Goal: Communication & Community: Answer question/provide support

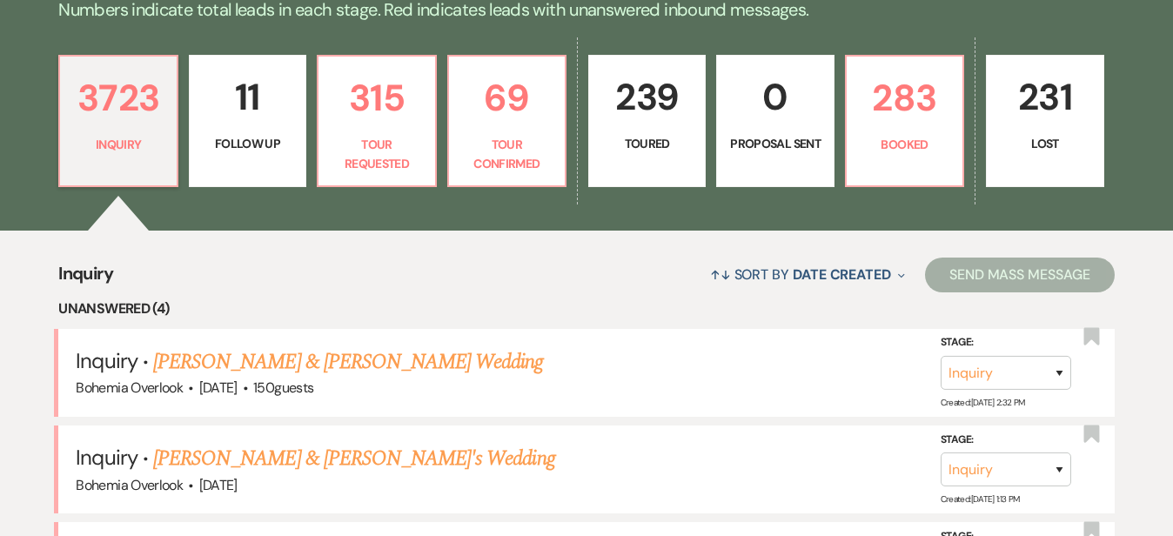
scroll to position [461, 0]
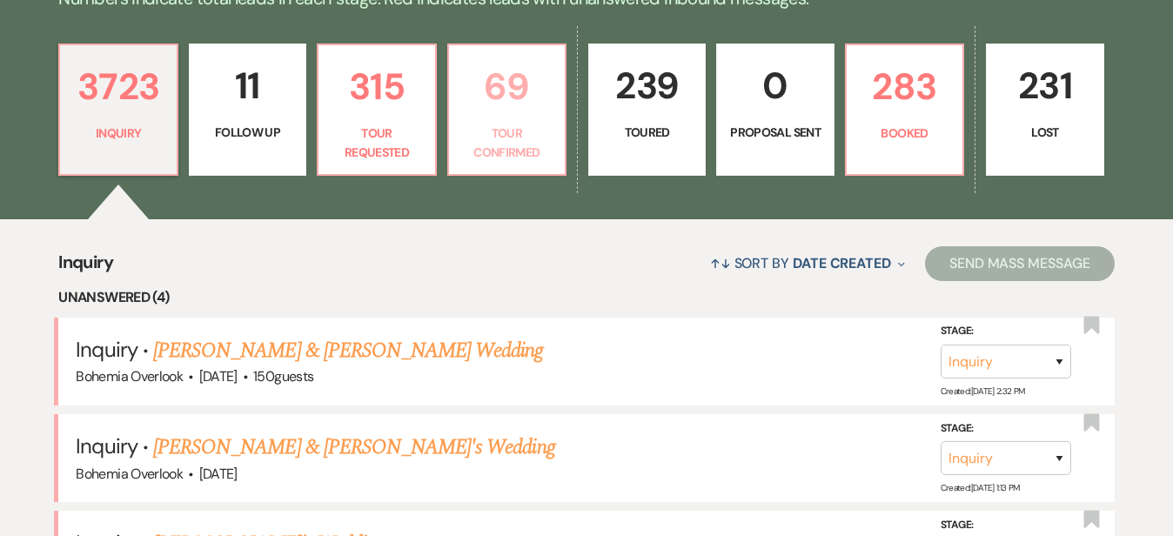
click at [536, 86] on p "69" at bounding box center [506, 86] width 95 height 58
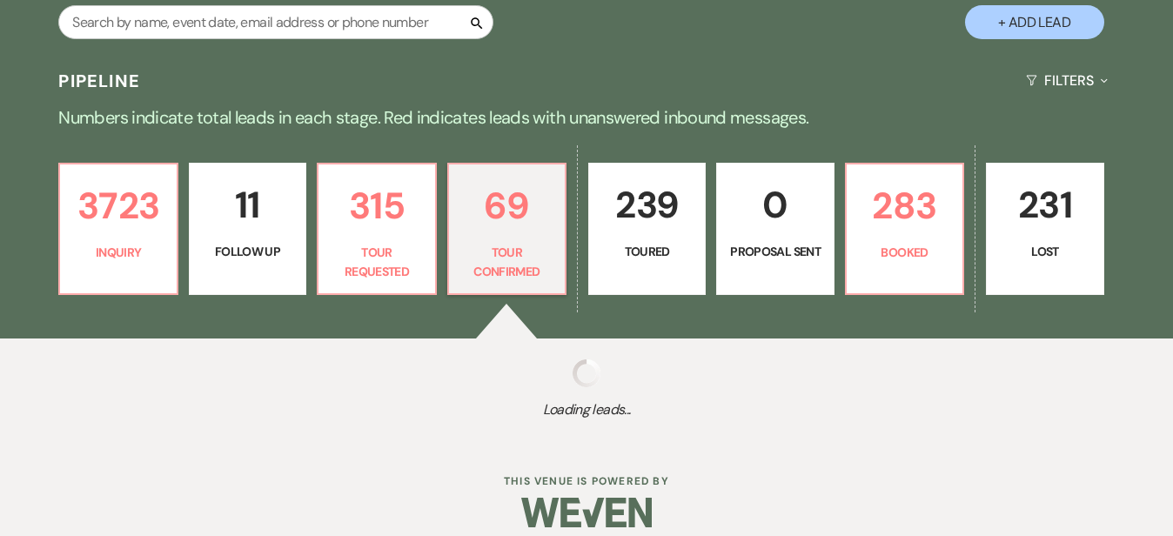
select select "4"
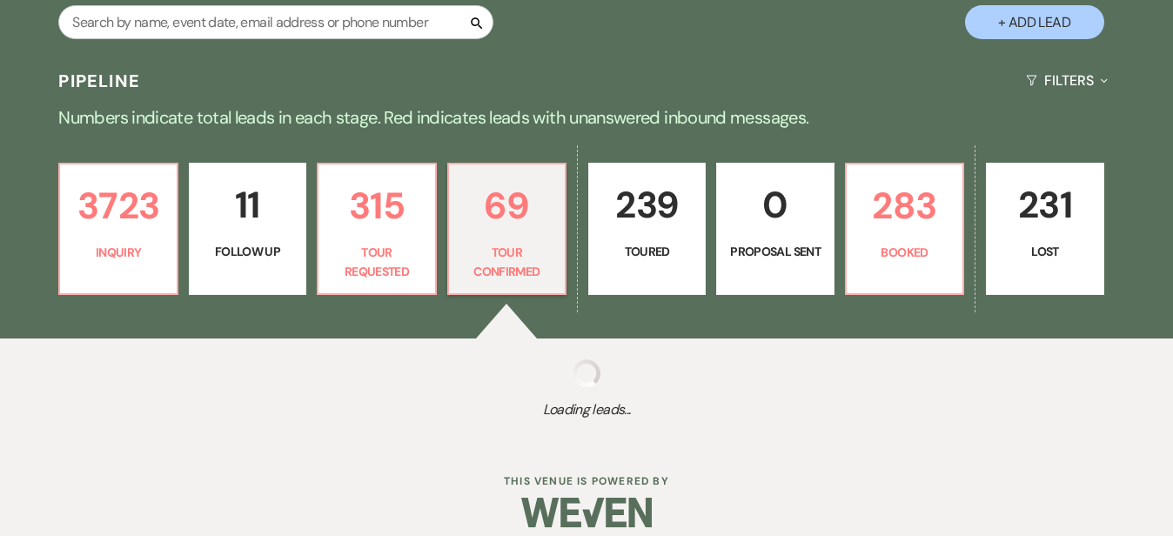
select select "4"
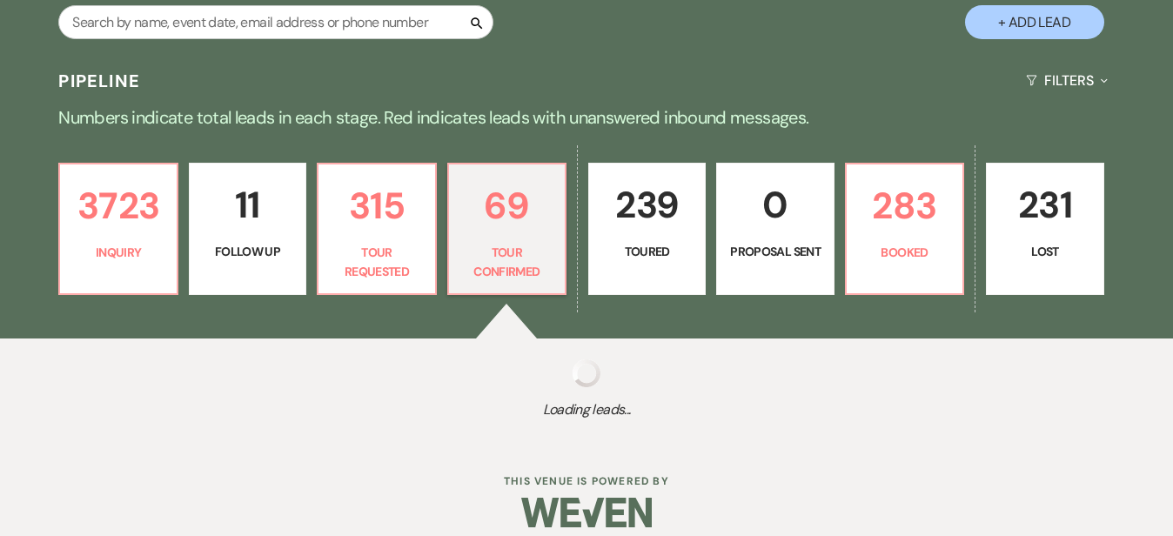
select select "4"
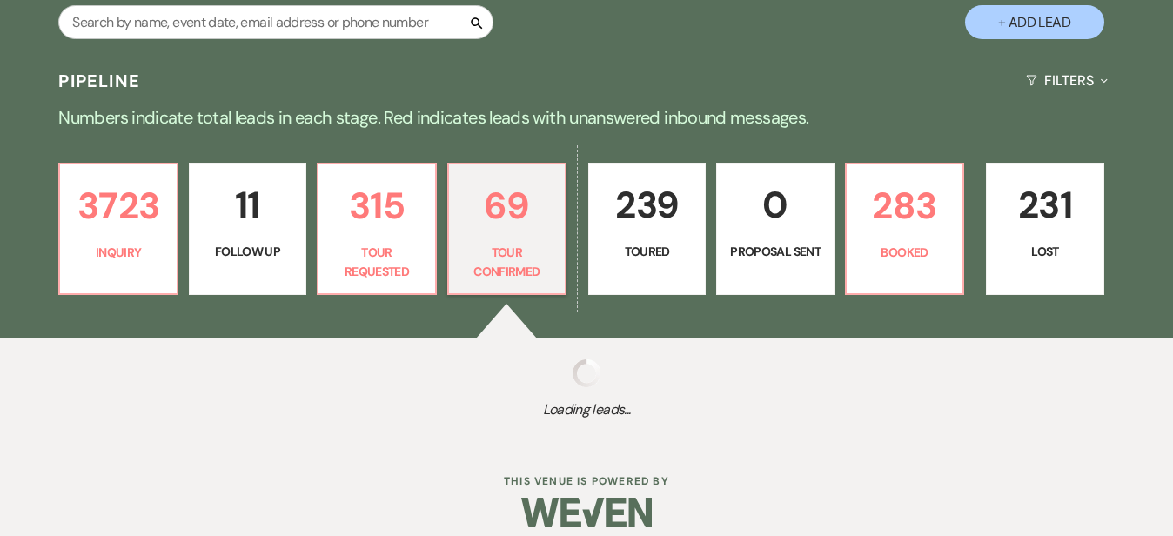
select select "4"
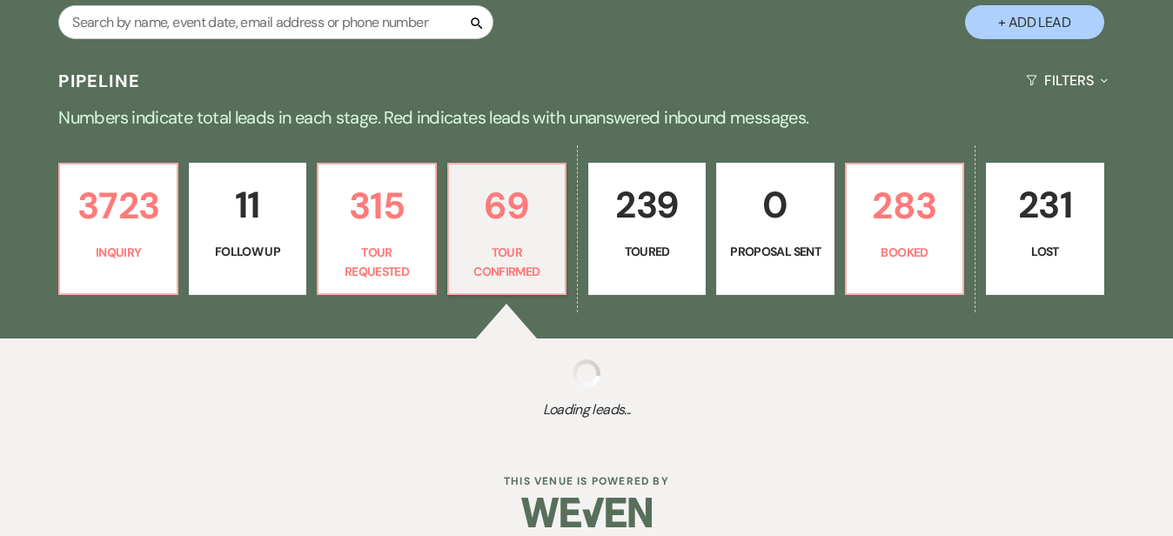
select select "4"
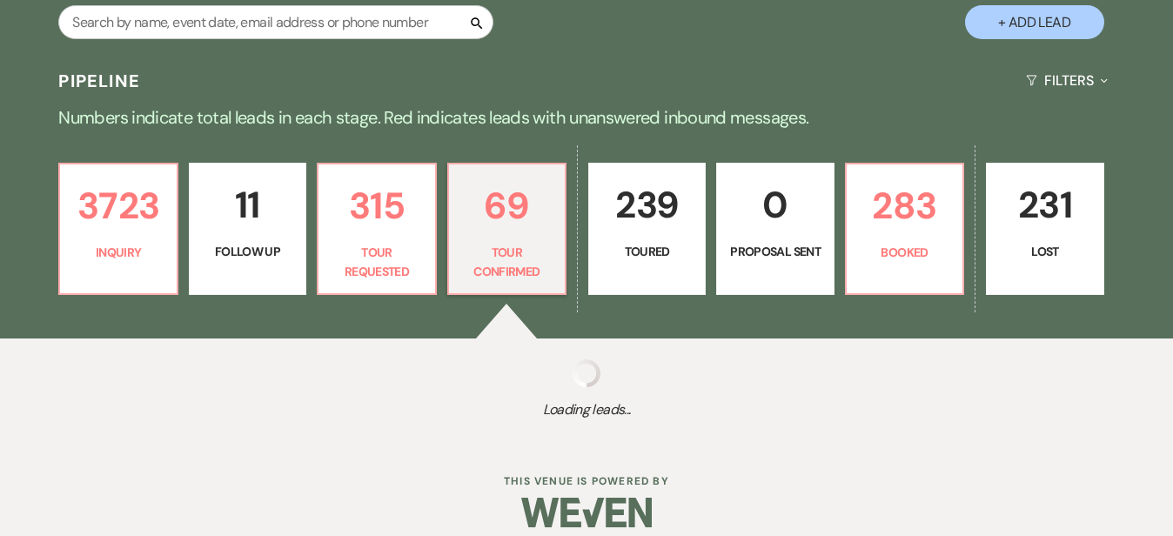
select select "4"
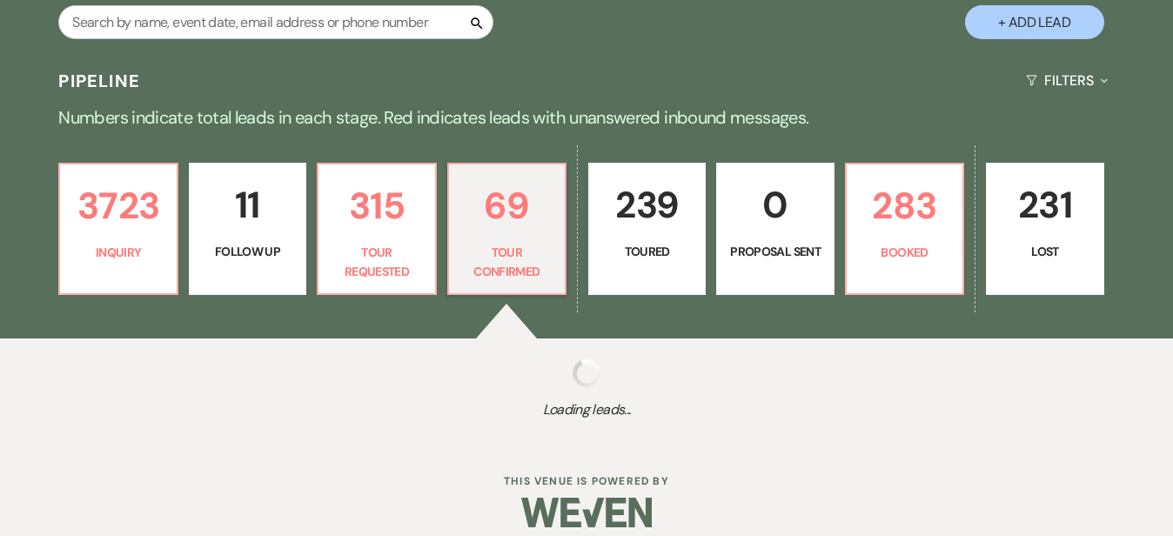
select select "4"
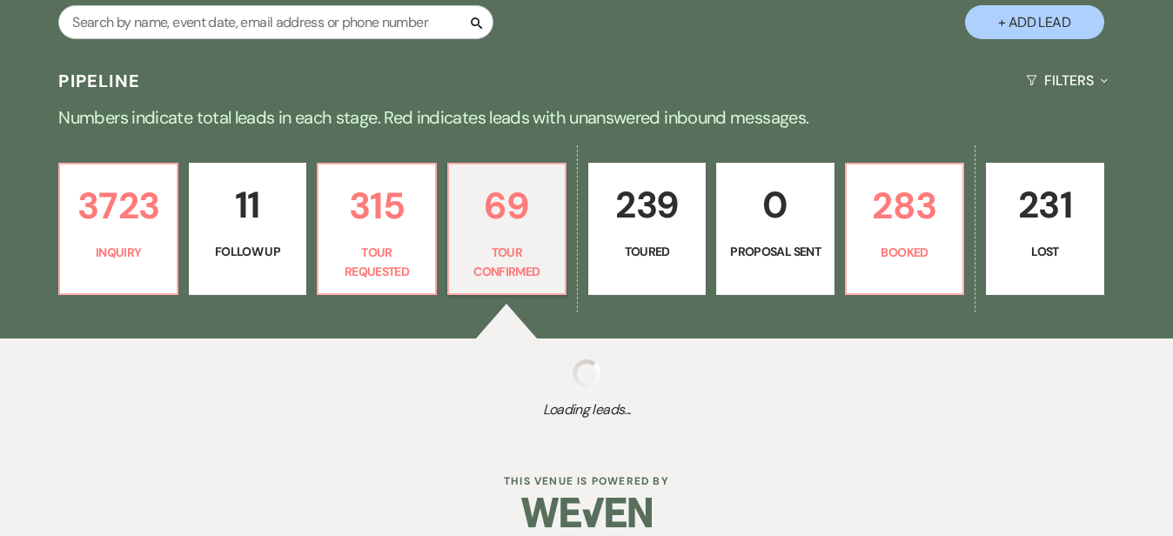
select select "4"
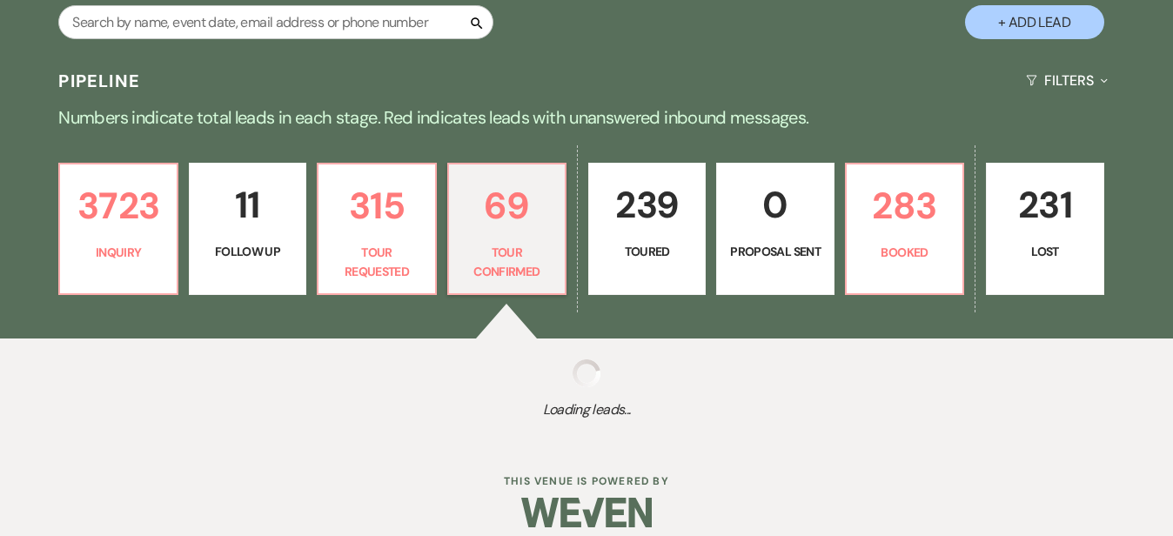
select select "4"
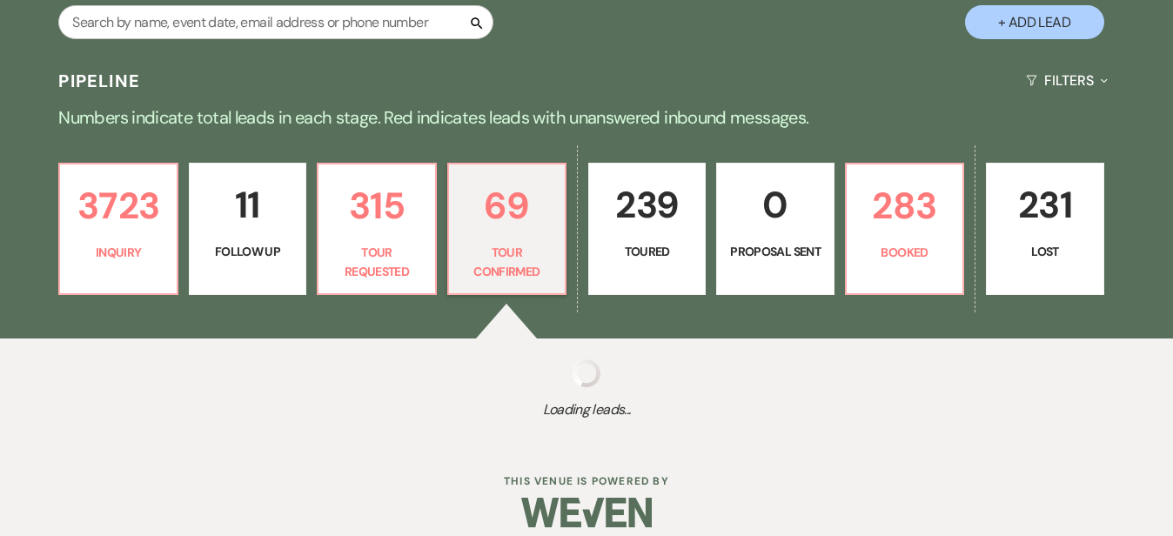
select select "4"
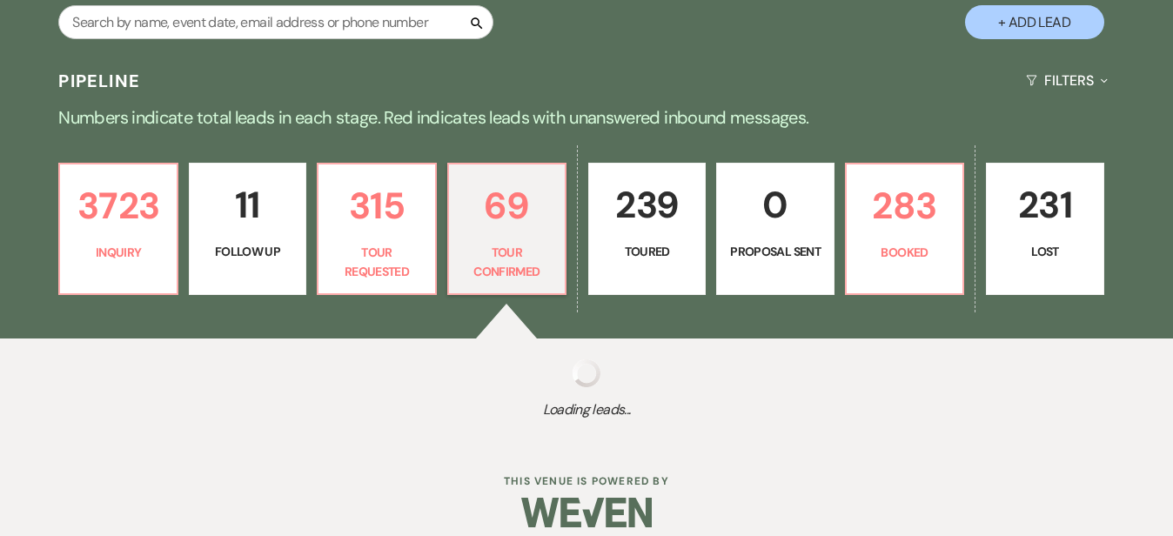
select select "4"
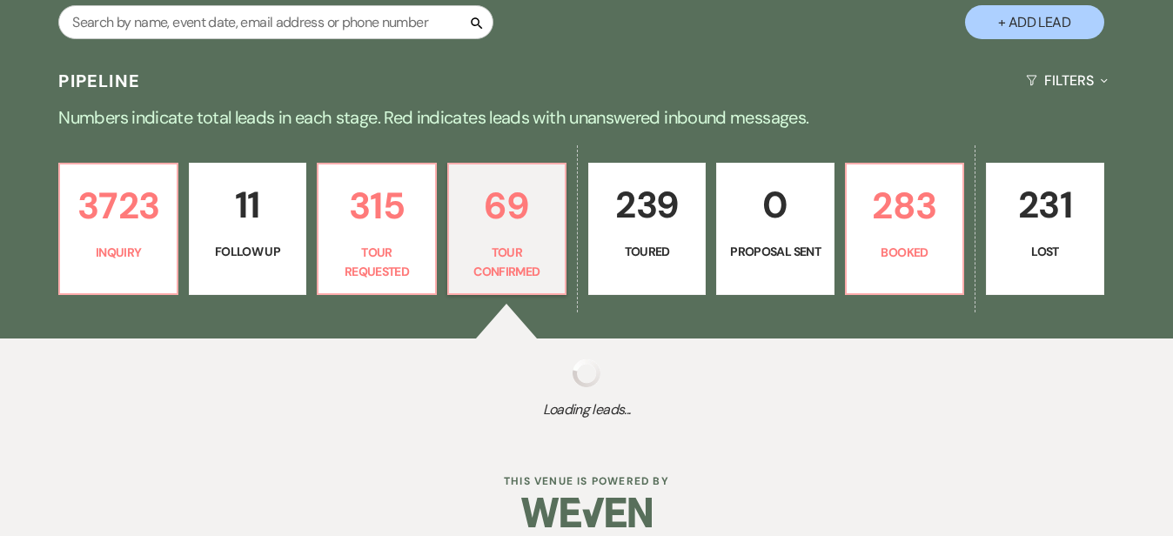
select select "4"
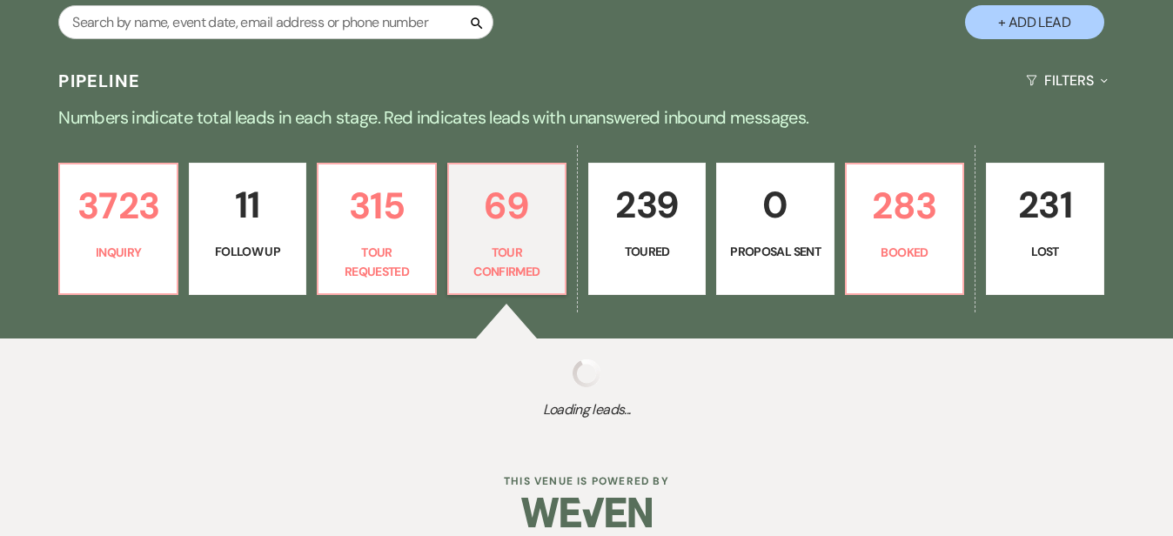
select select "4"
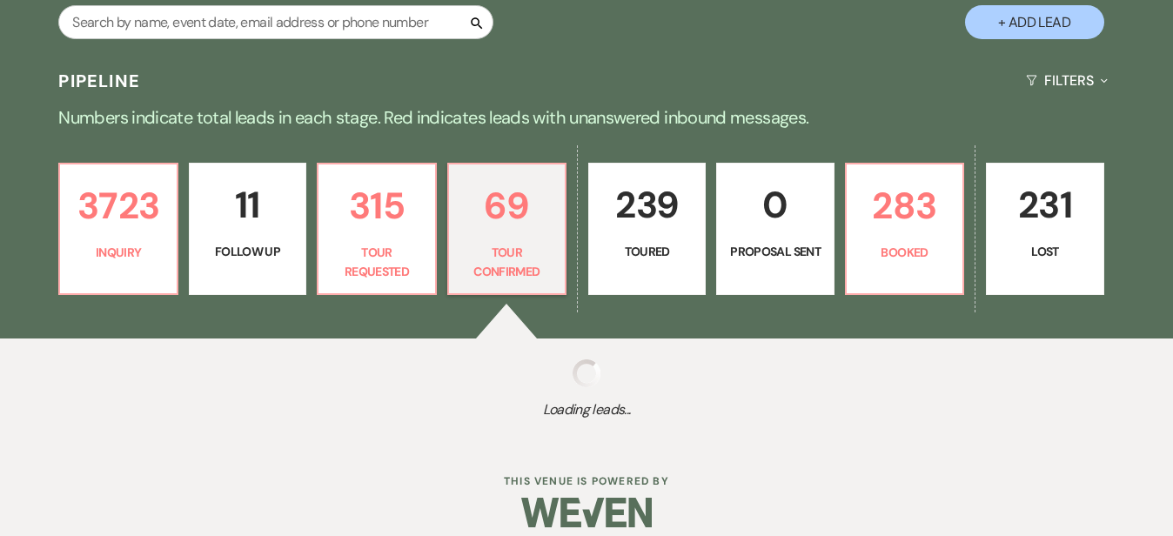
select select "4"
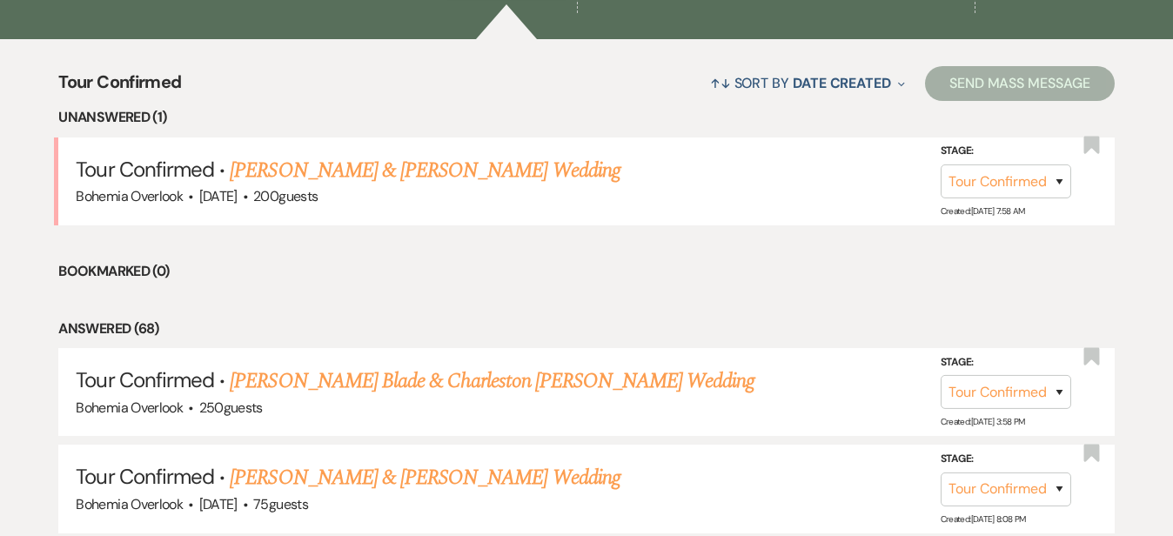
scroll to position [645, 0]
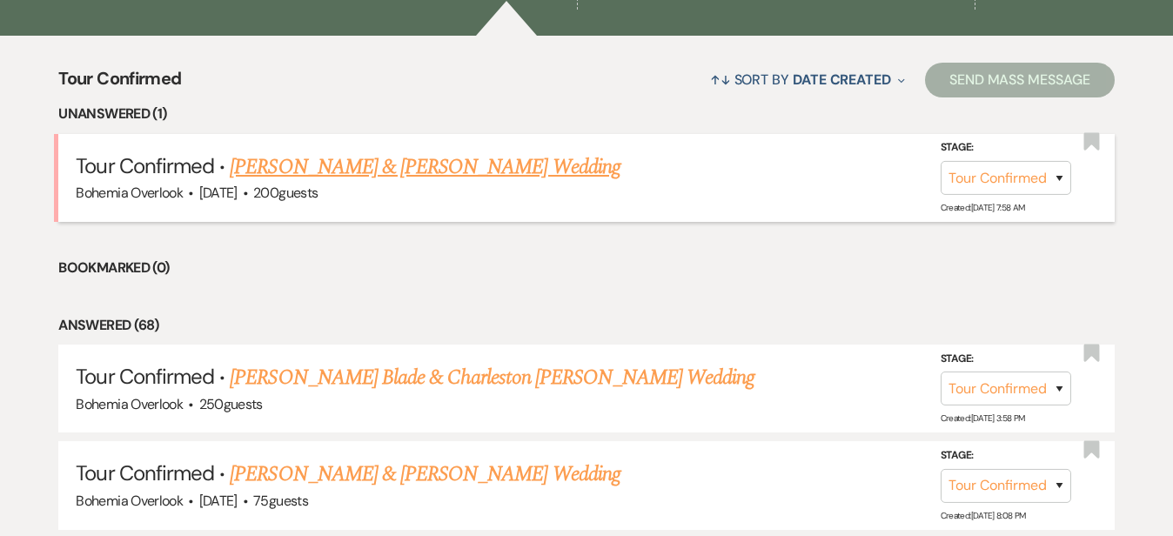
click at [304, 151] on link "[PERSON_NAME] & [PERSON_NAME] Wedding" at bounding box center [425, 166] width 390 height 31
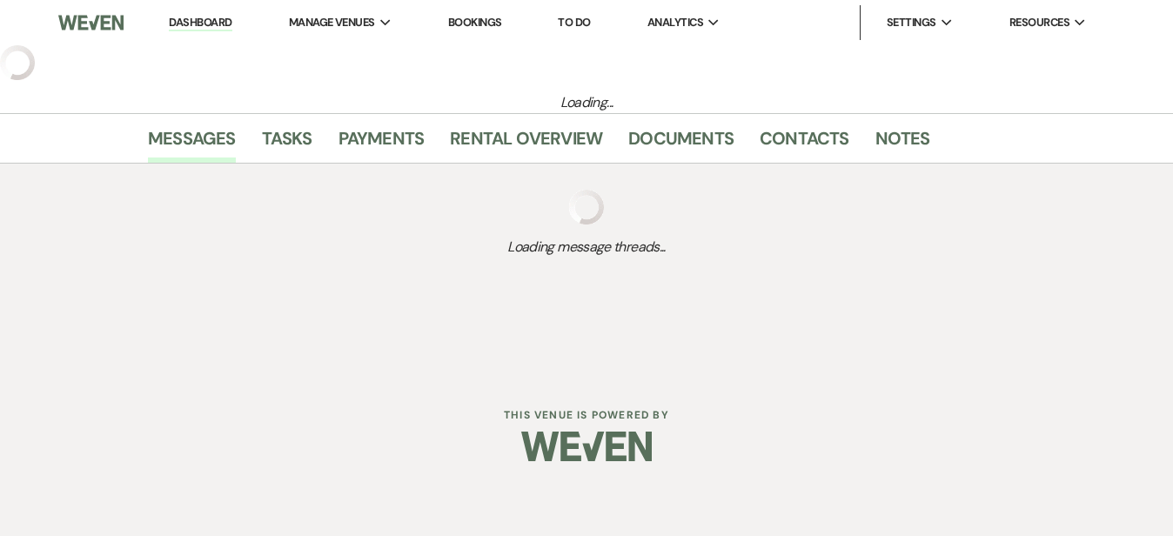
select select "4"
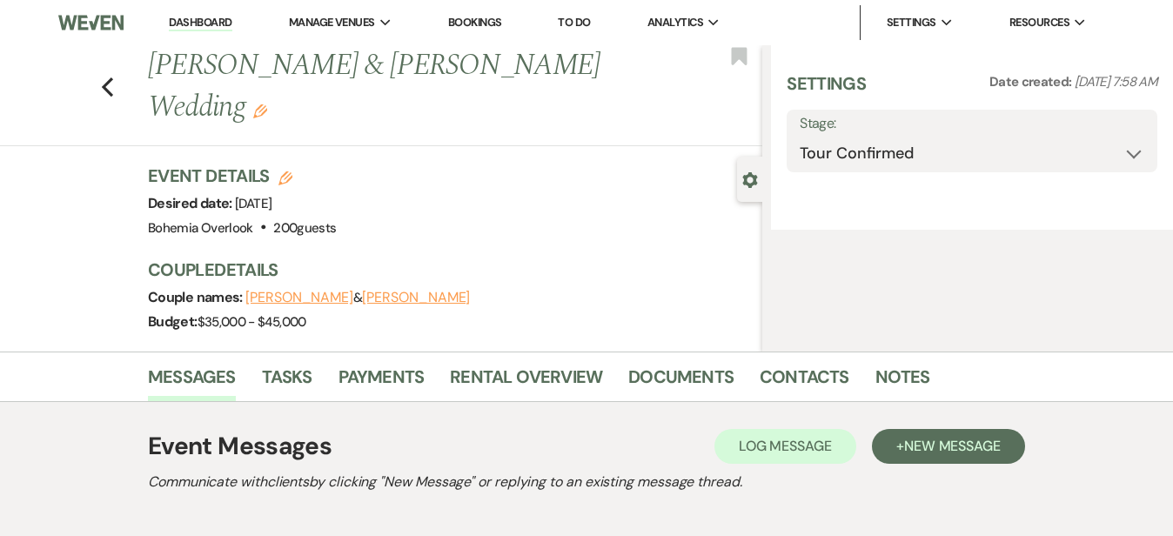
select select "5"
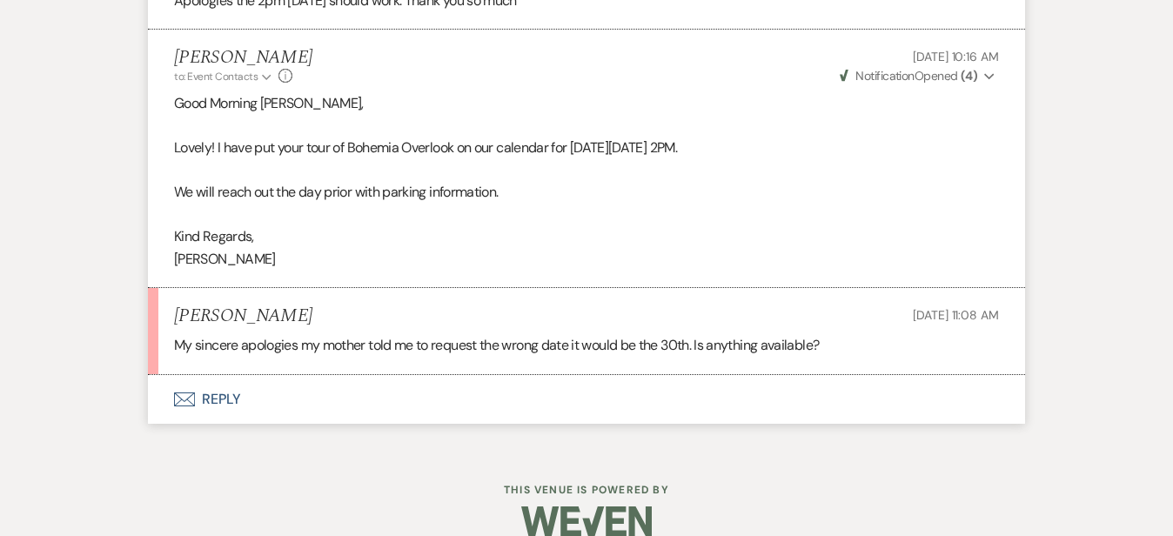
scroll to position [2072, 0]
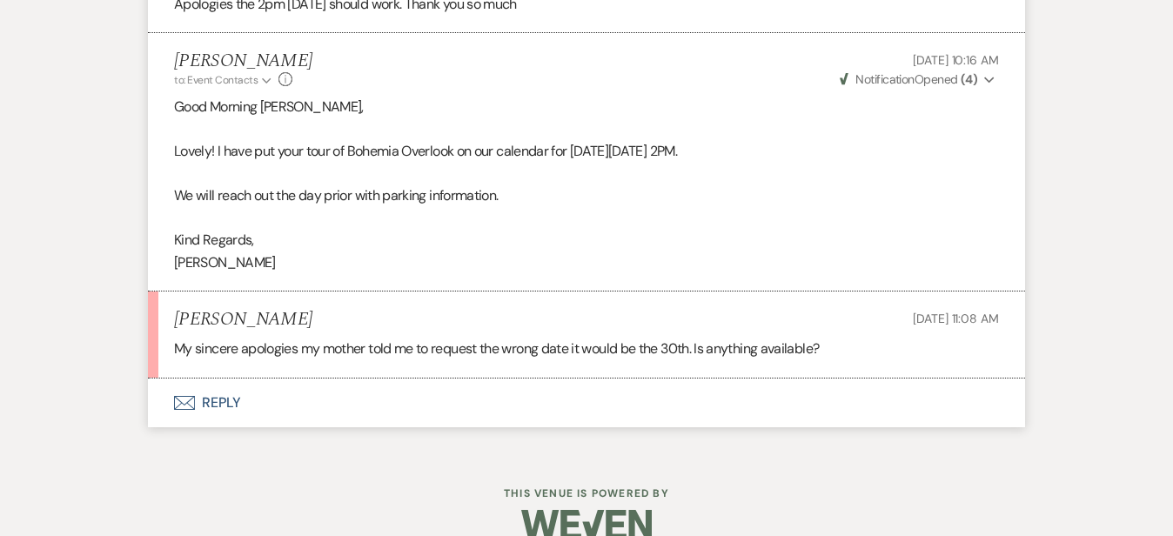
click at [682, 379] on button "Envelope Reply" at bounding box center [586, 403] width 877 height 49
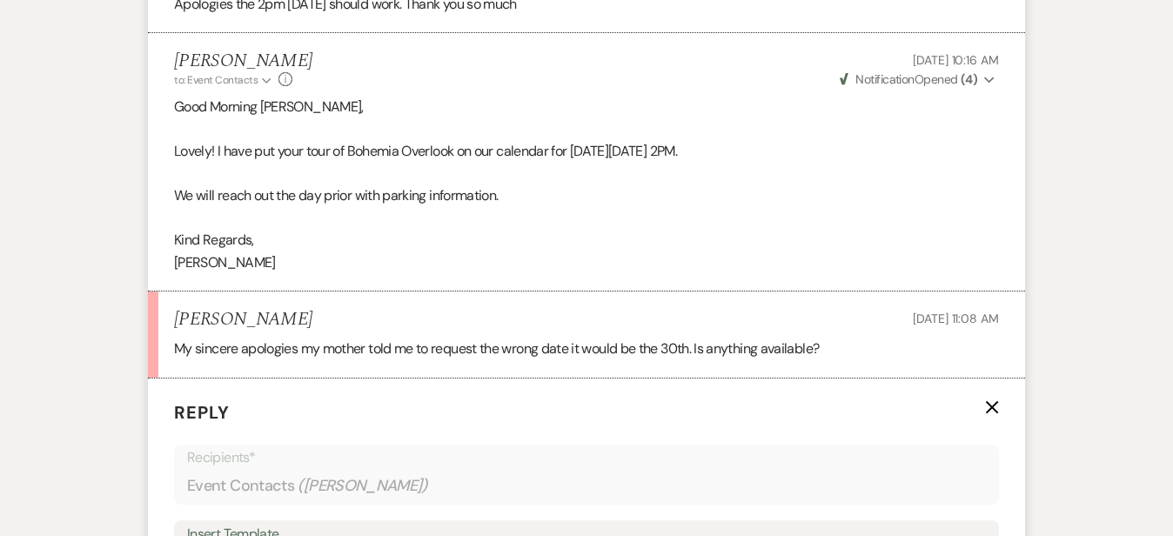
scroll to position [2333, 0]
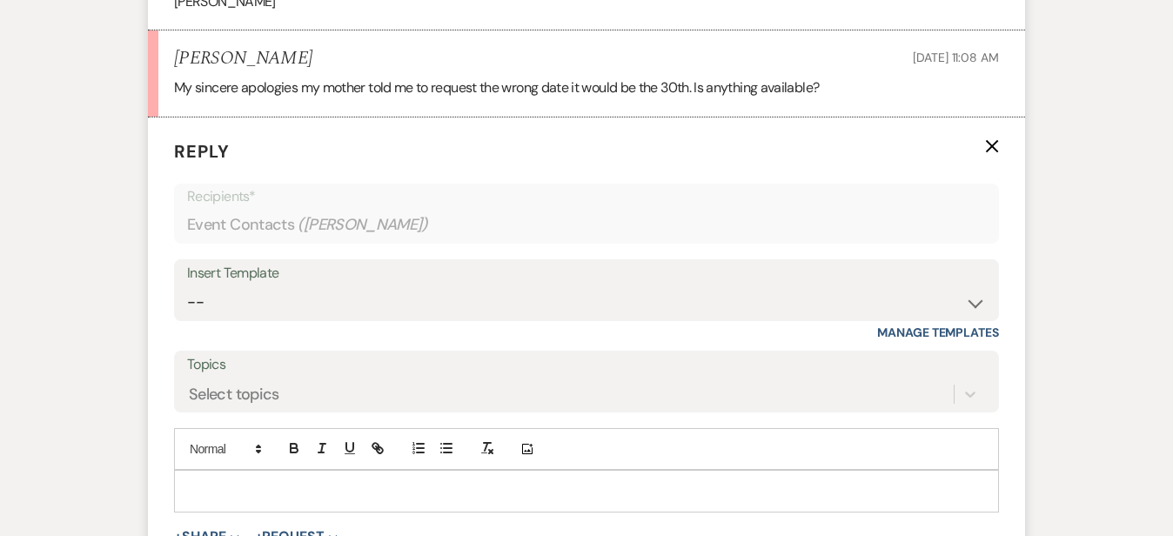
click at [640, 481] on p at bounding box center [586, 490] width 797 height 19
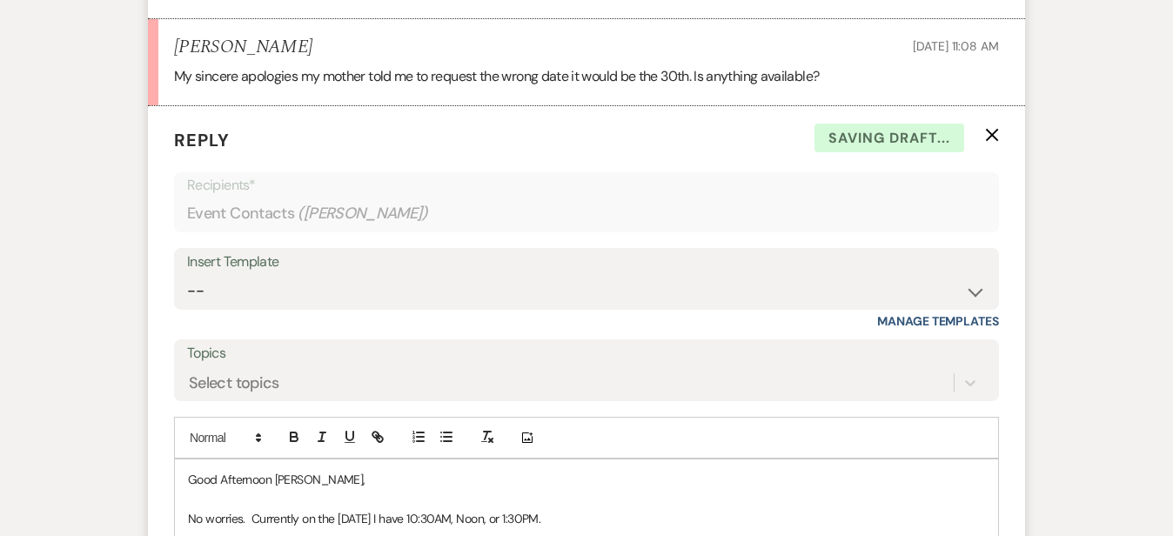
scroll to position [2643, 0]
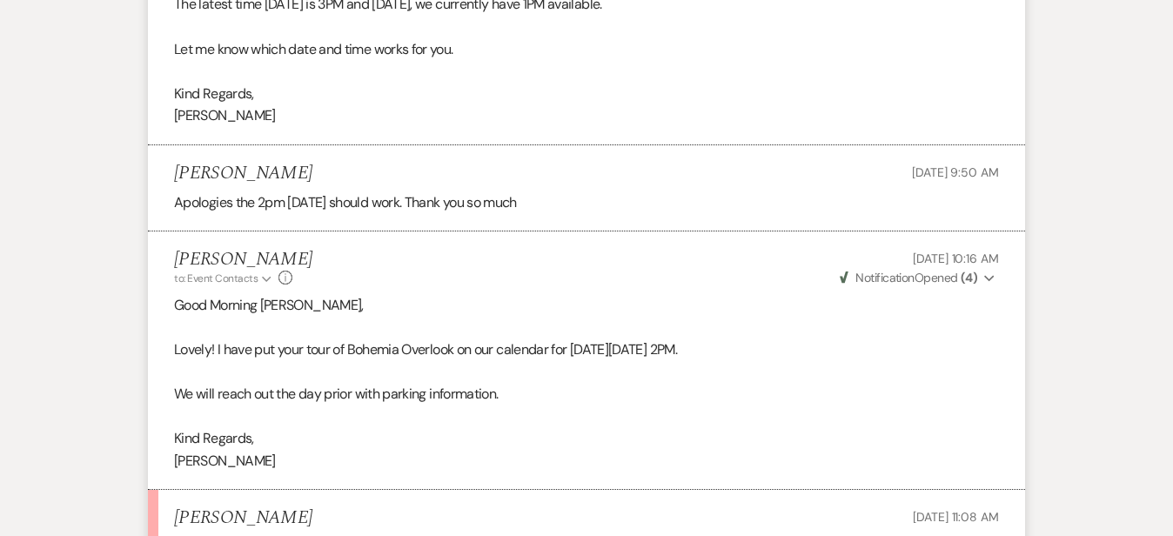
scroll to position [1870, 0]
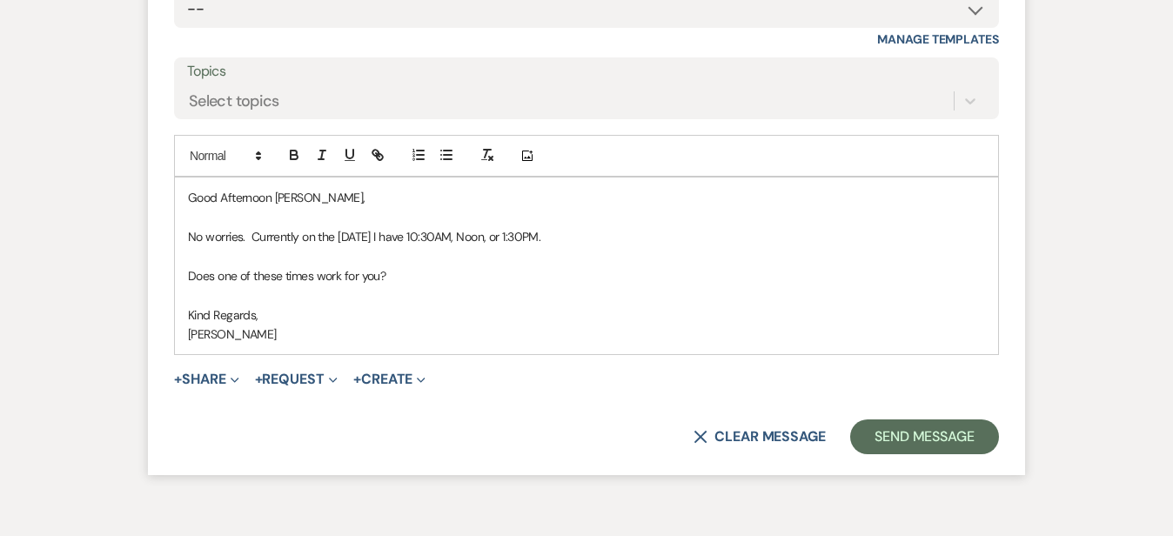
scroll to position [2628, 0]
click at [999, 418] on button "Send Message" at bounding box center [924, 435] width 149 height 35
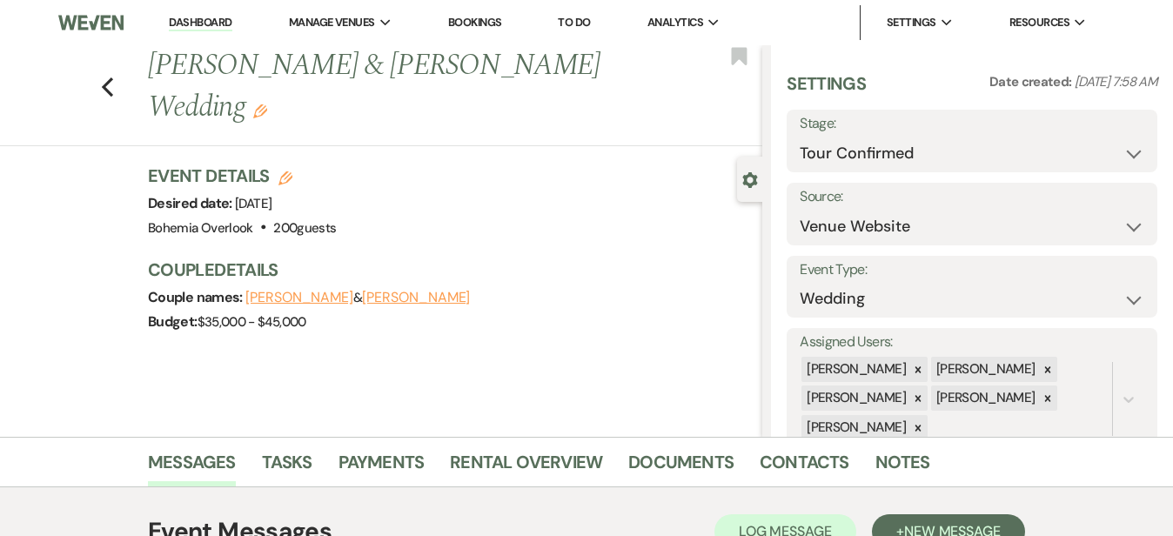
scroll to position [0, 0]
click at [211, 18] on link "Dashboard" at bounding box center [200, 23] width 63 height 17
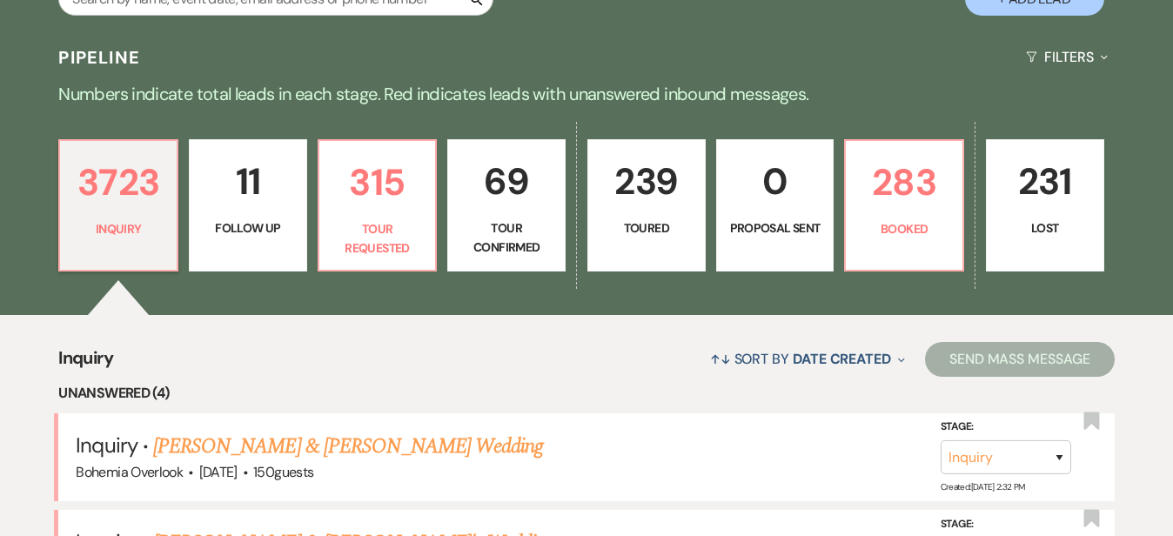
scroll to position [372, 0]
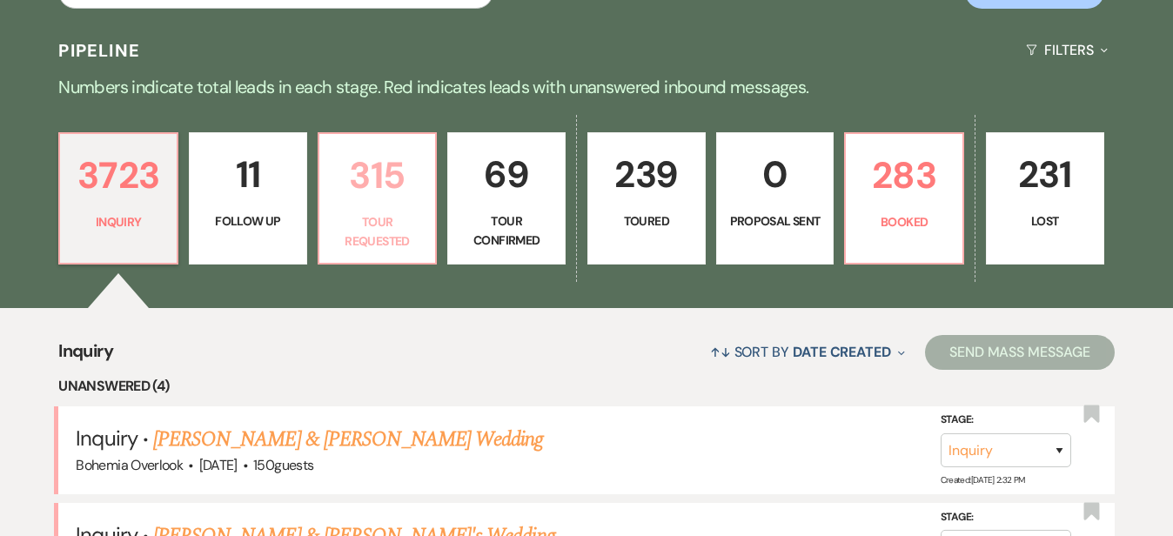
click at [405, 197] on p "315" at bounding box center [378, 175] width 96 height 58
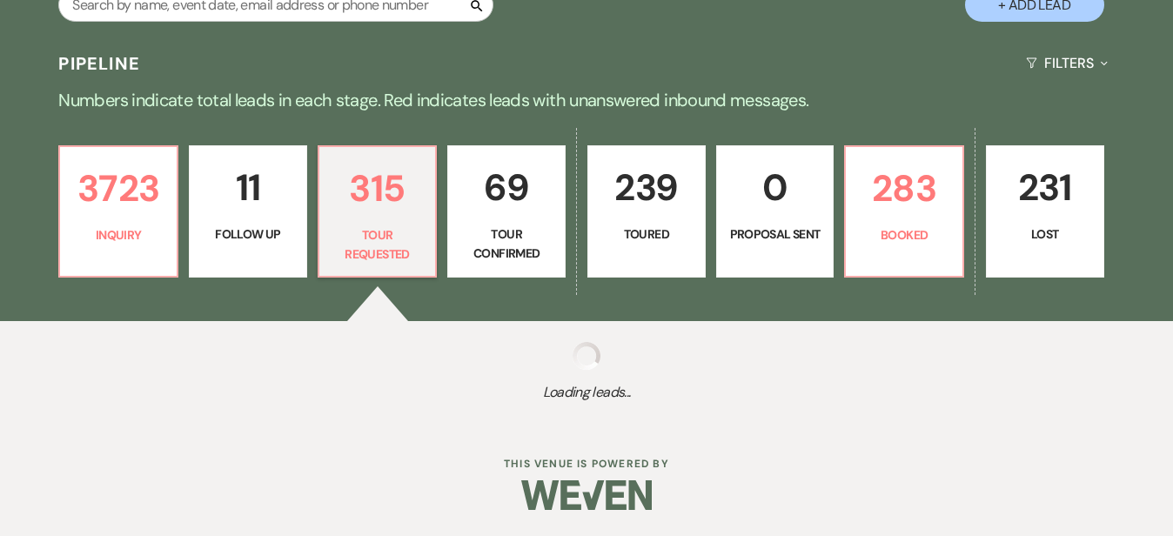
scroll to position [342, 0]
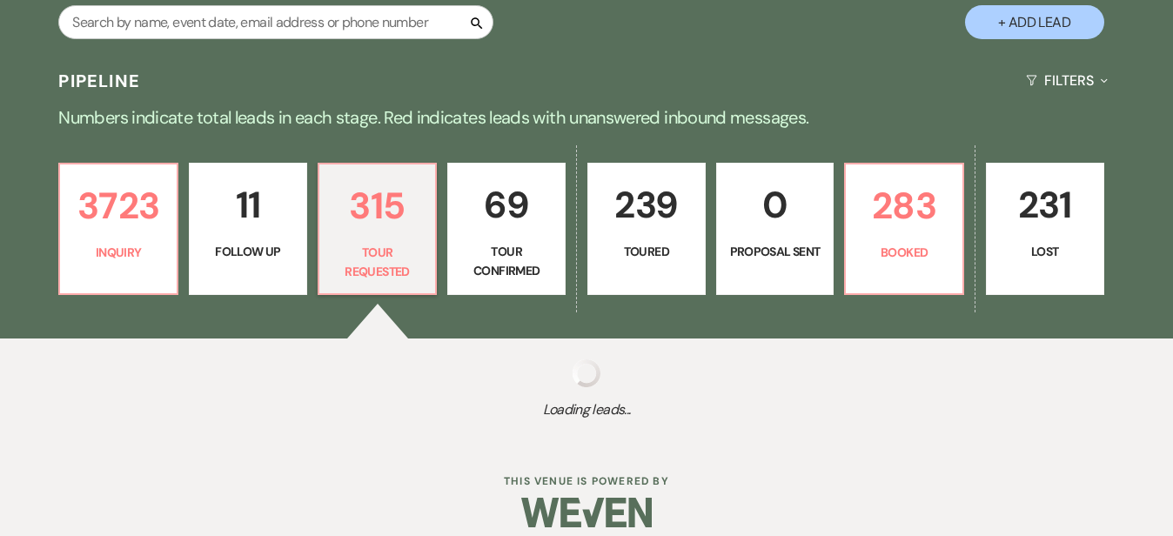
select select "2"
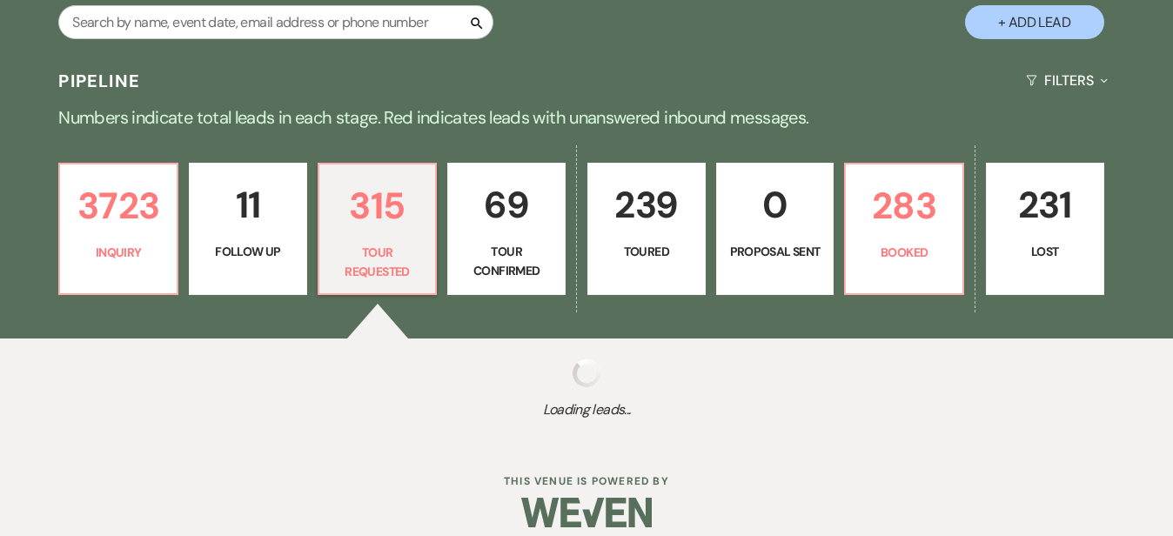
select select "2"
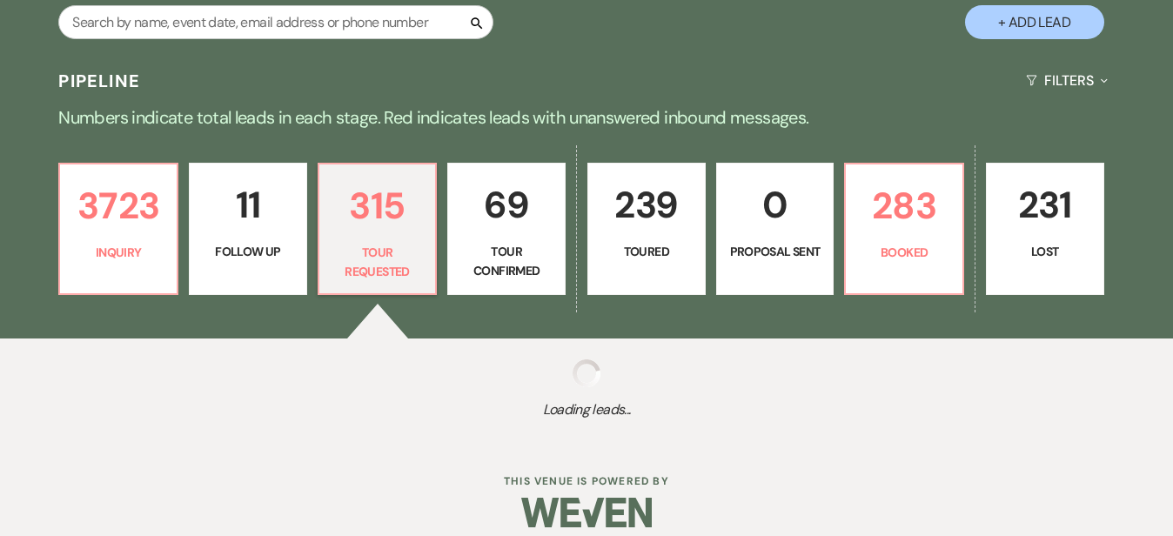
select select "2"
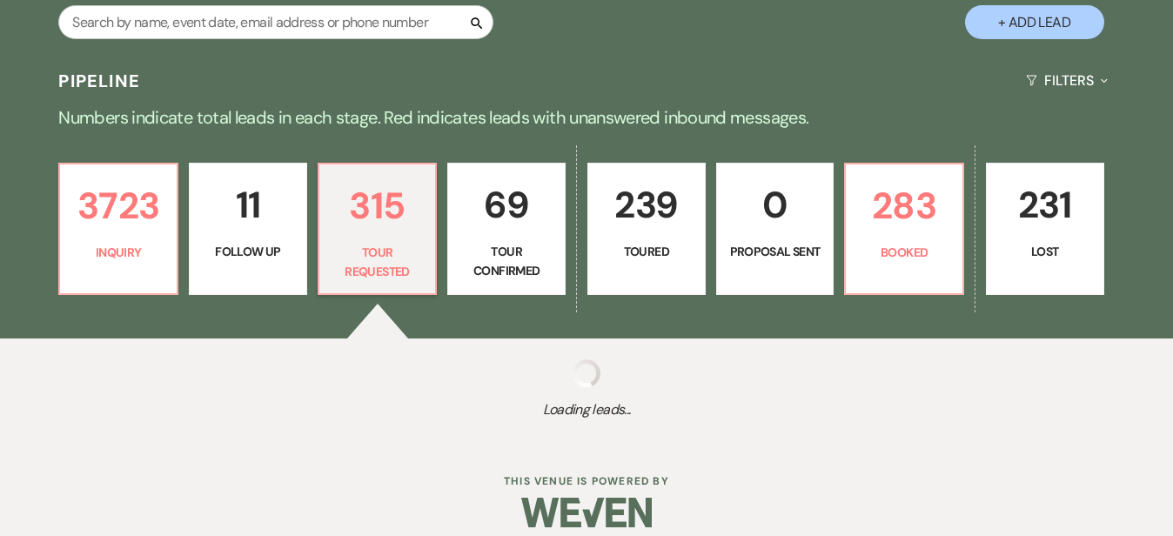
select select "2"
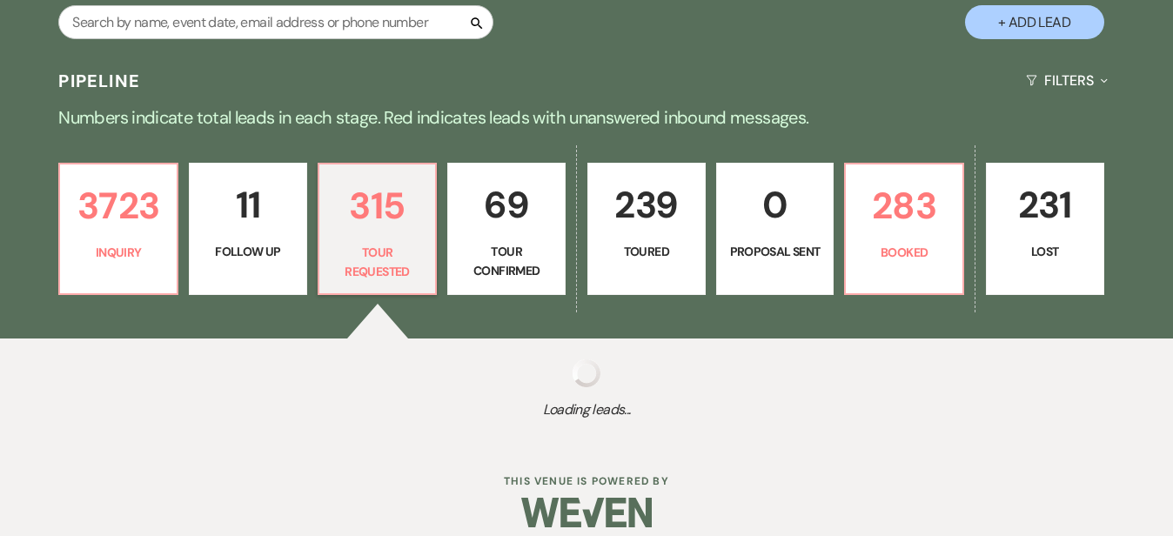
select select "2"
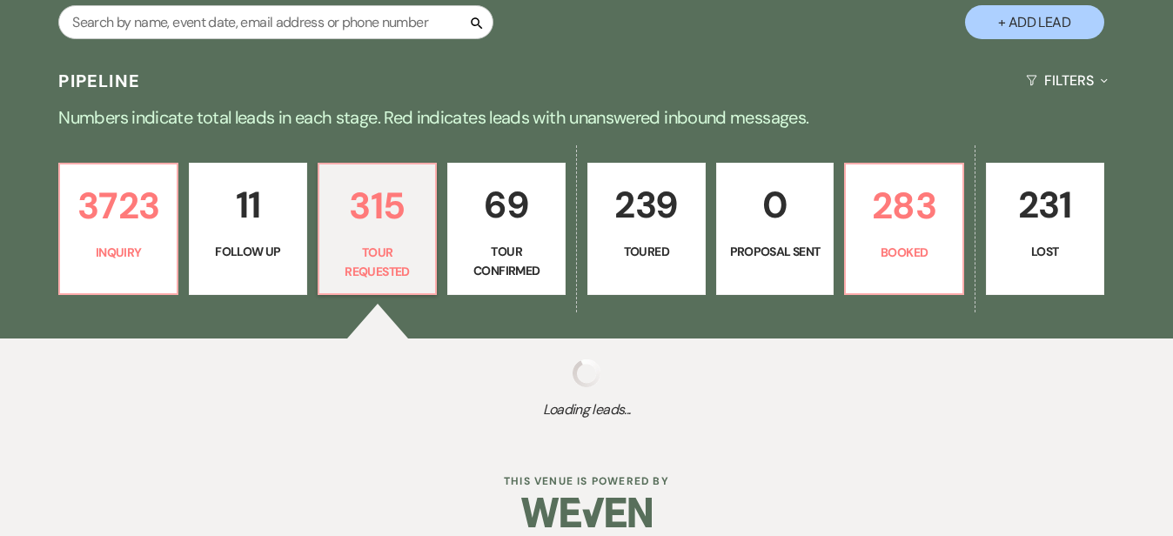
select select "2"
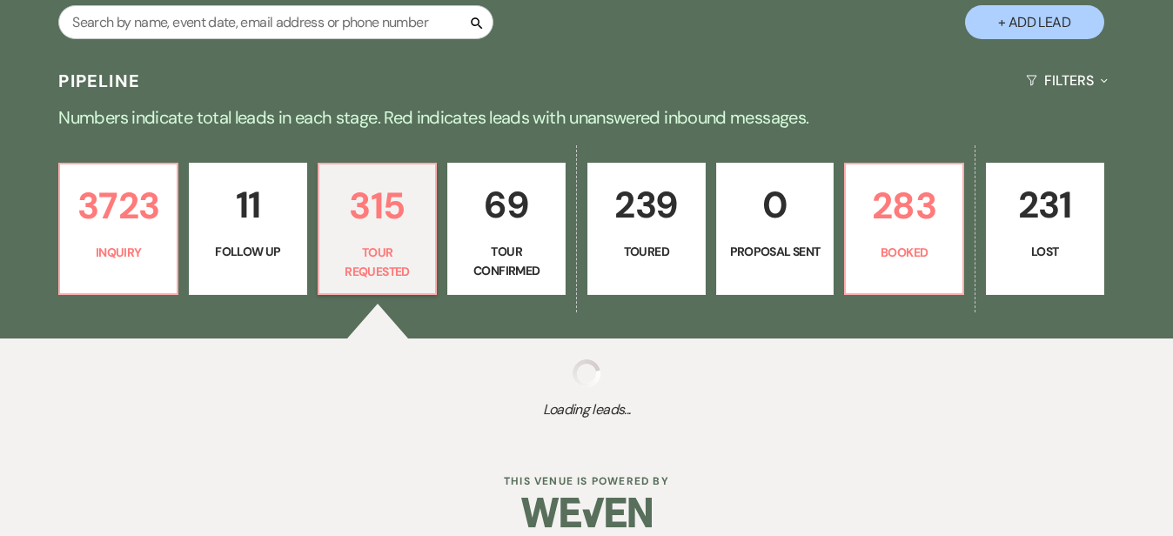
select select "2"
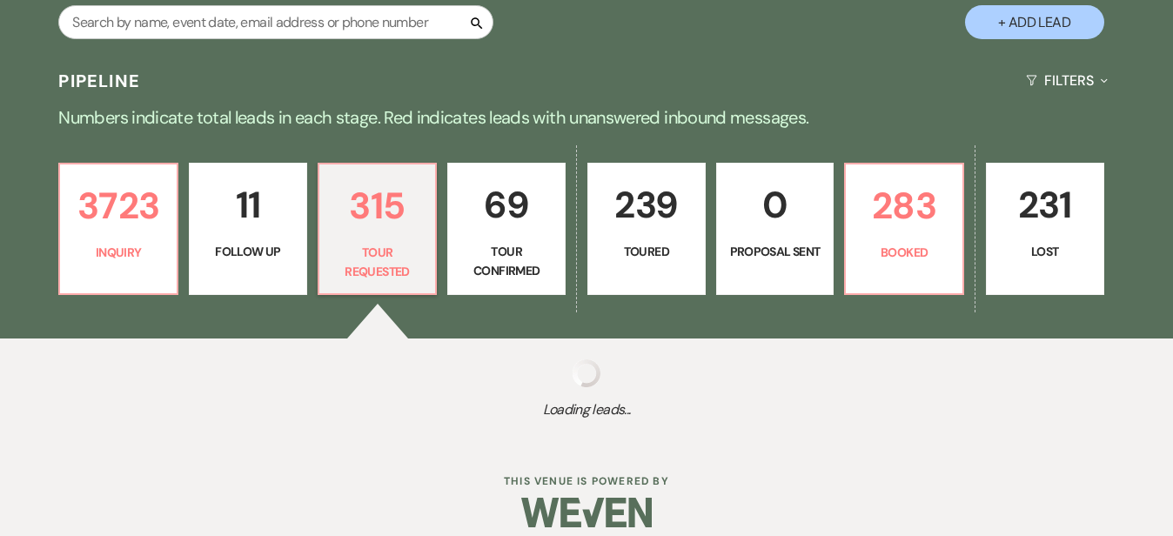
select select "2"
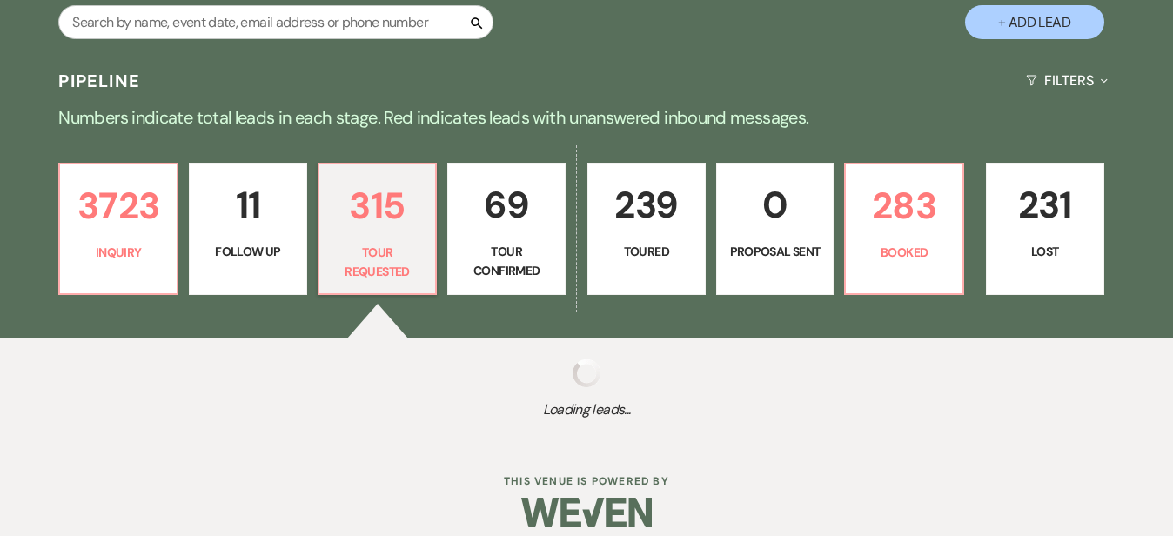
select select "2"
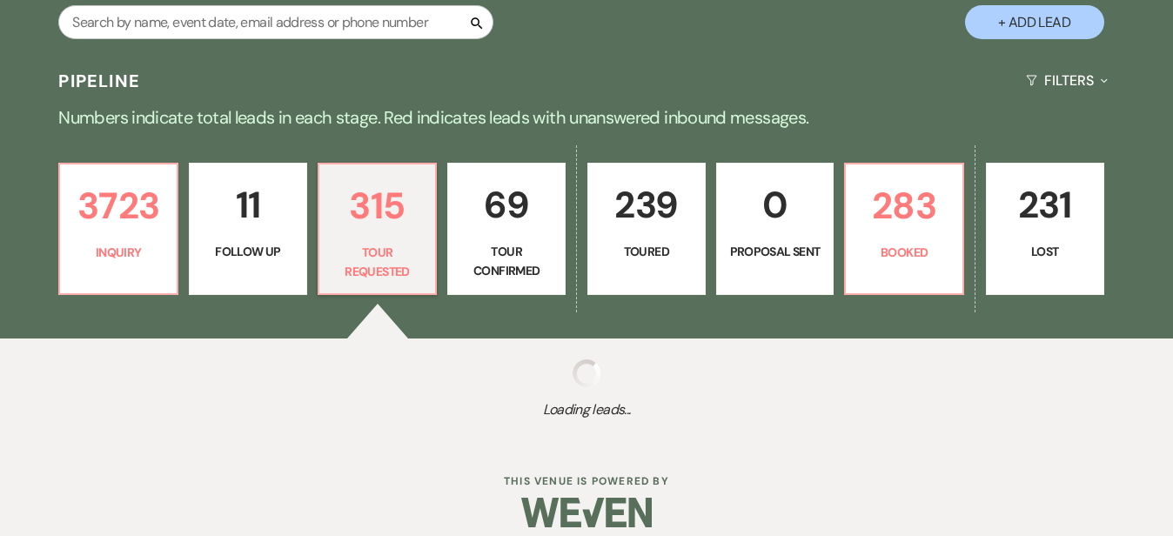
select select "2"
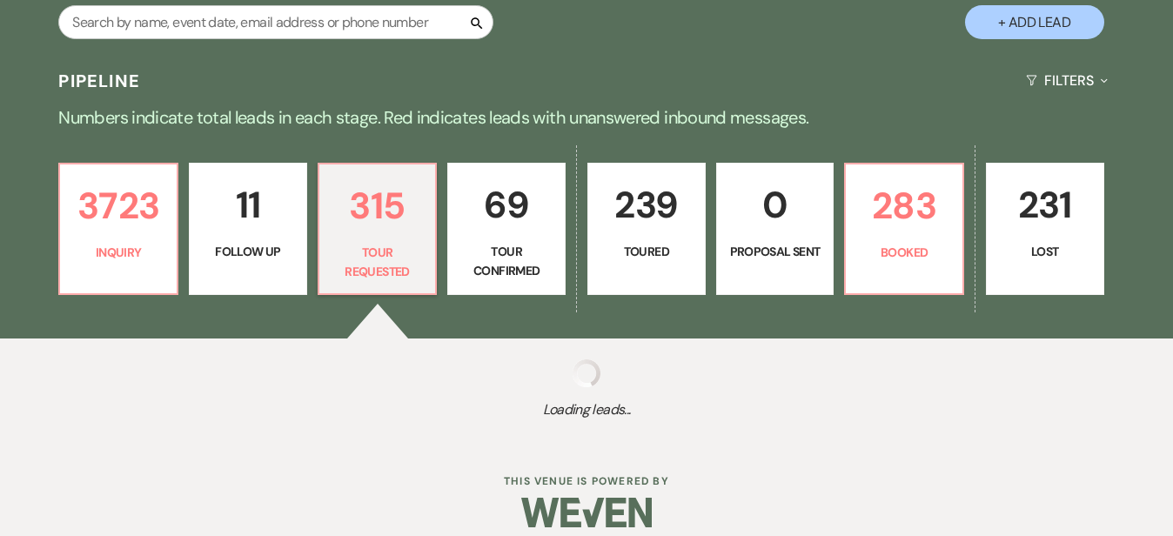
select select "2"
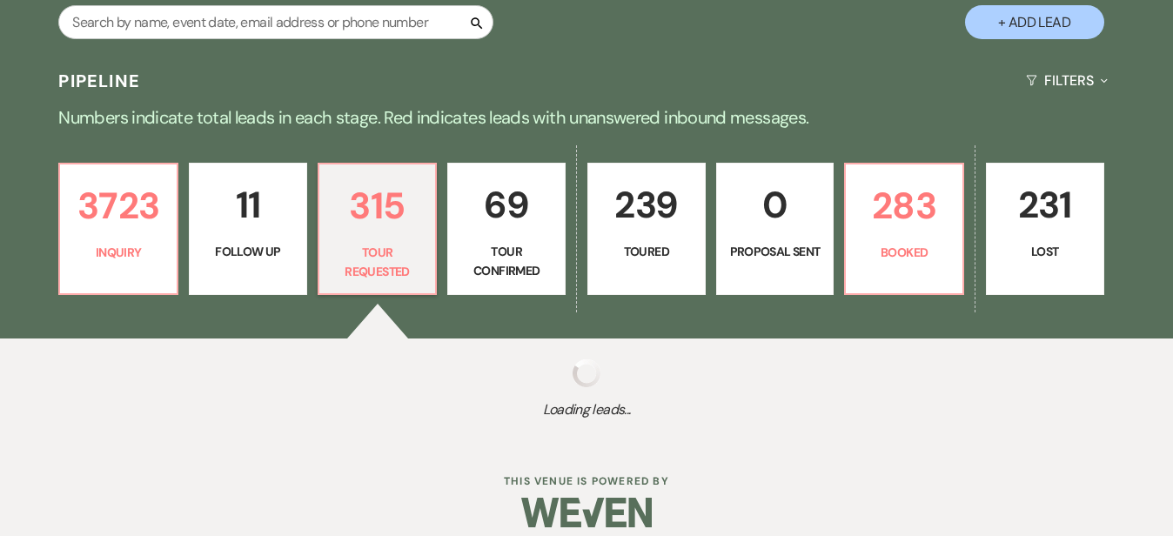
select select "2"
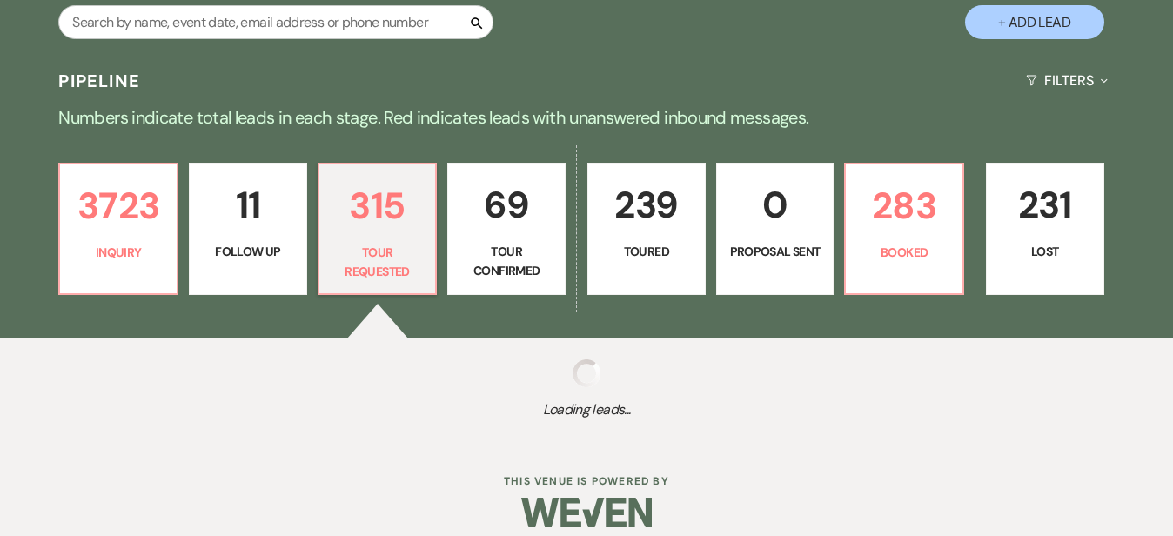
select select "2"
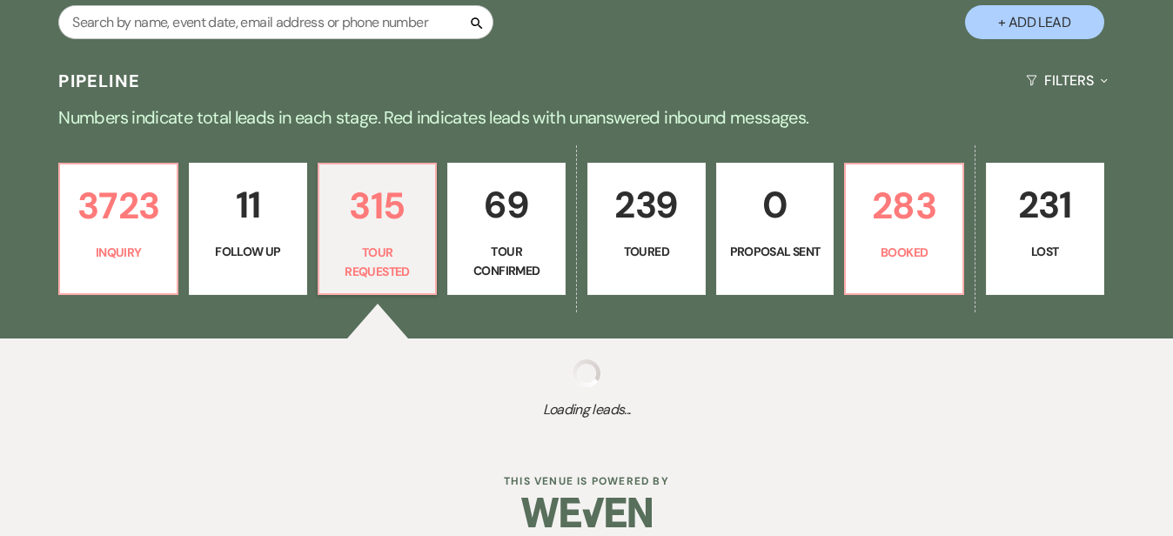
select select "2"
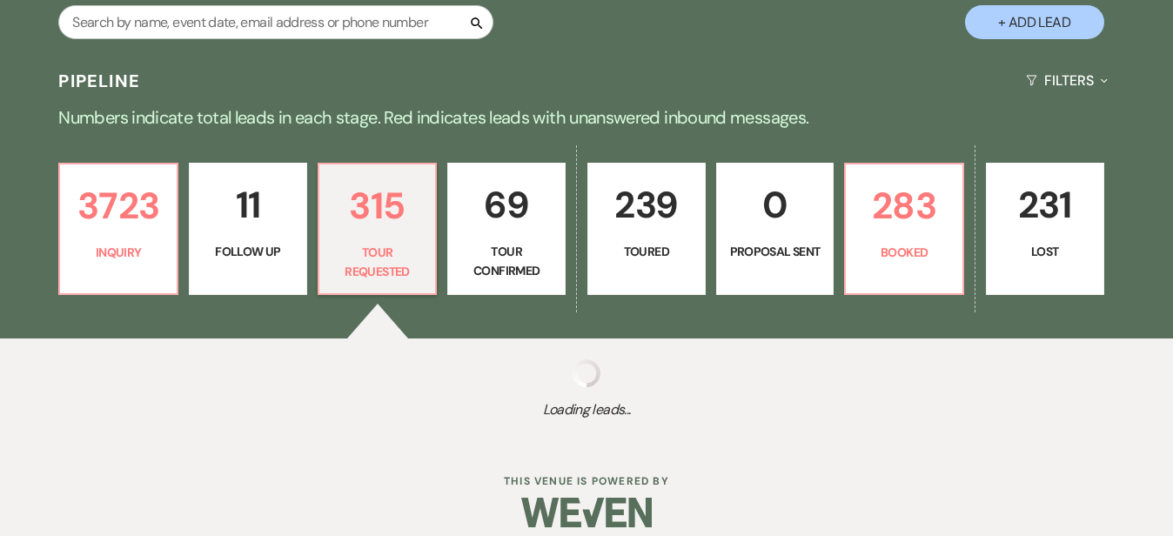
select select "2"
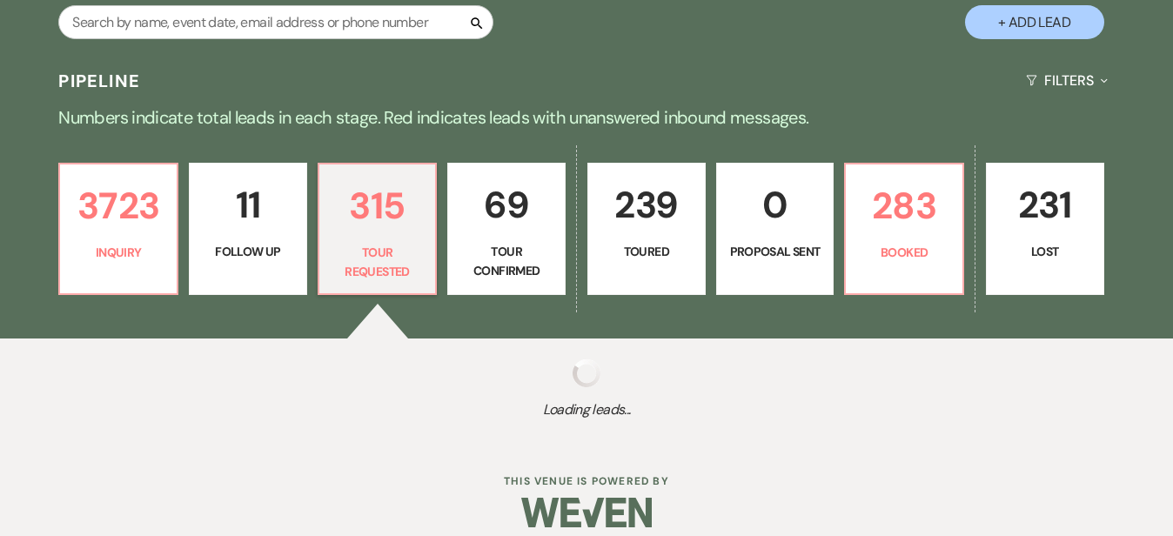
select select "2"
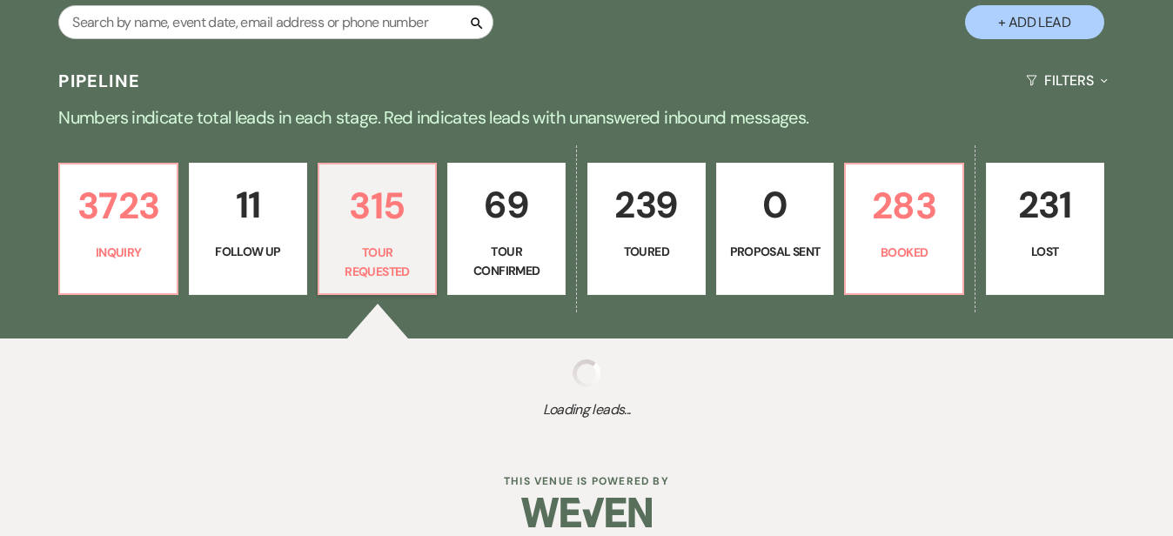
select select "2"
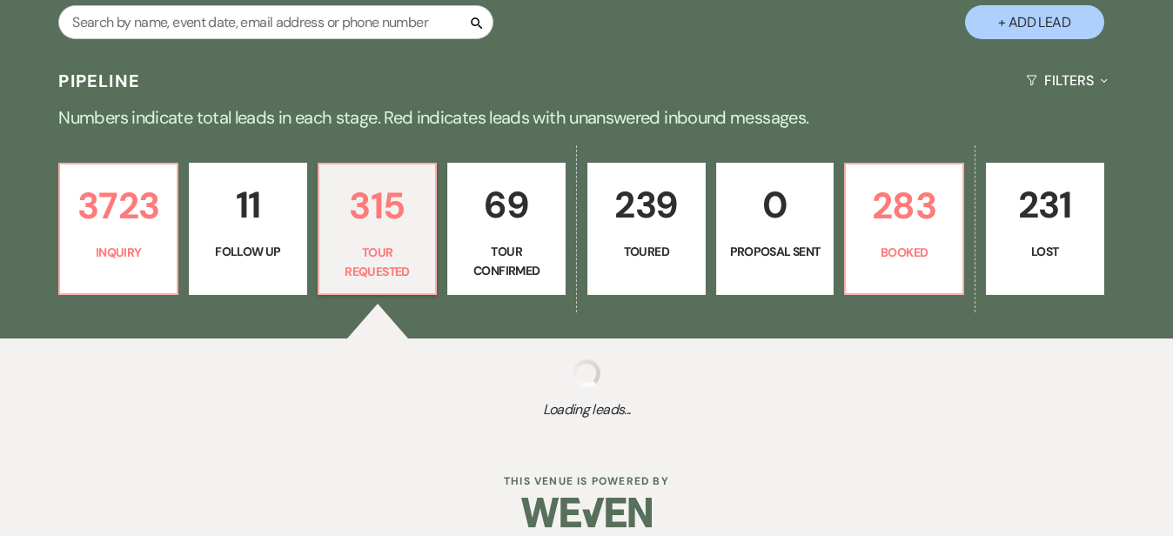
select select "2"
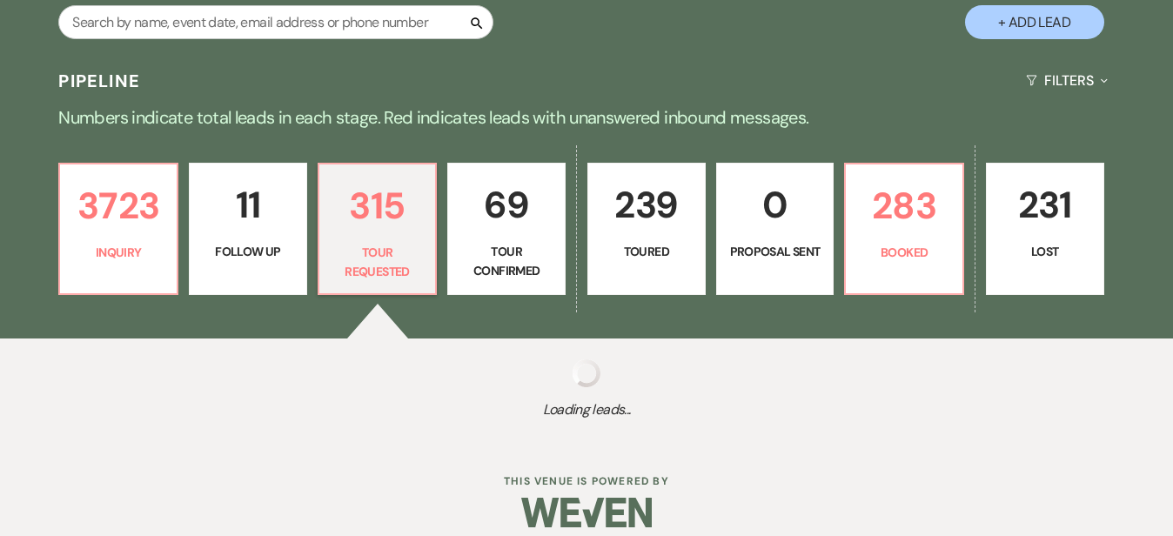
select select "2"
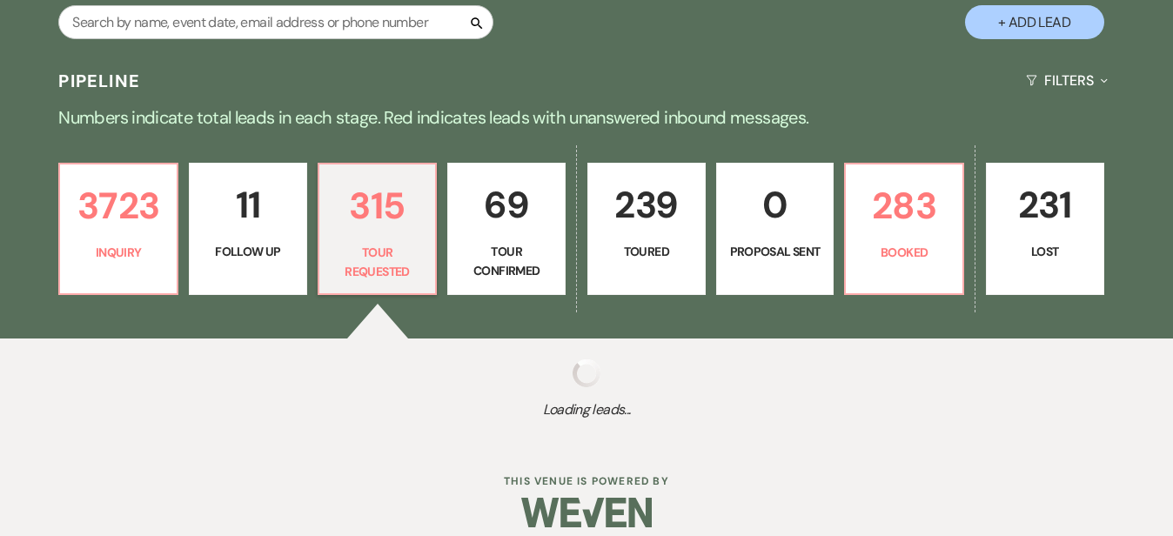
select select "2"
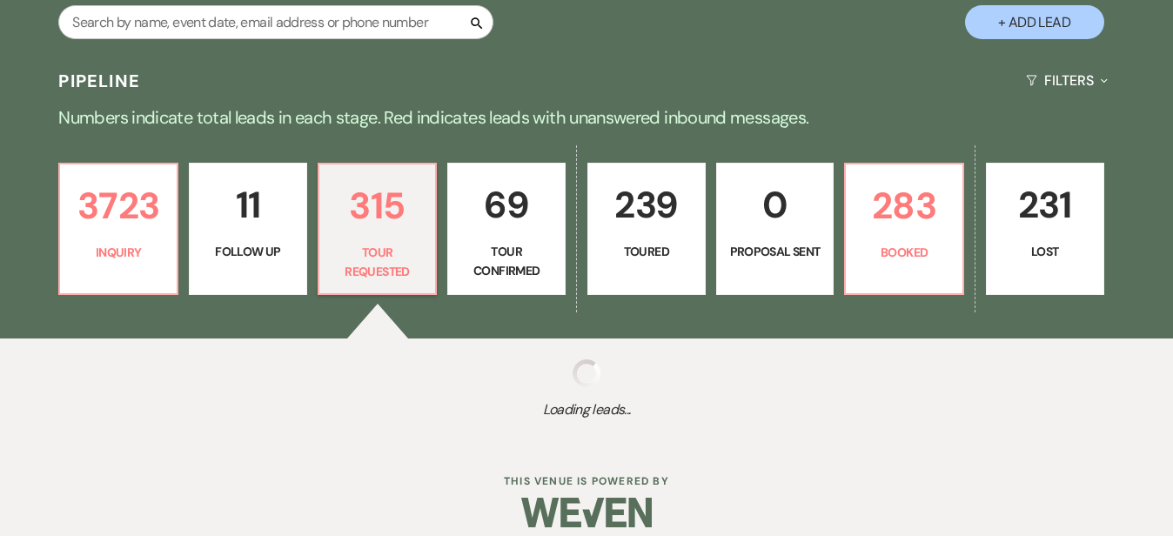
select select "2"
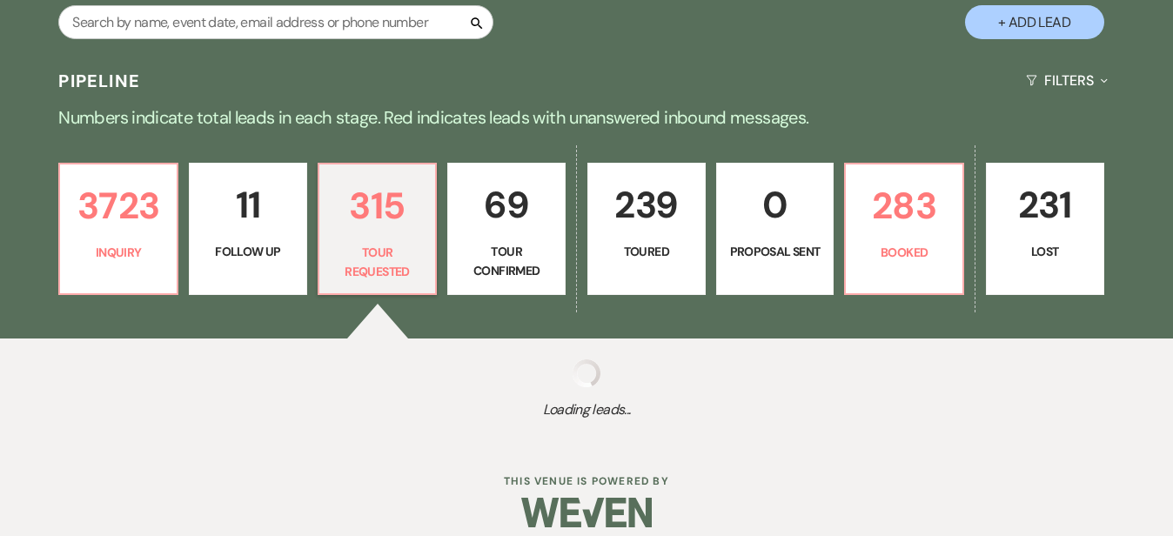
select select "2"
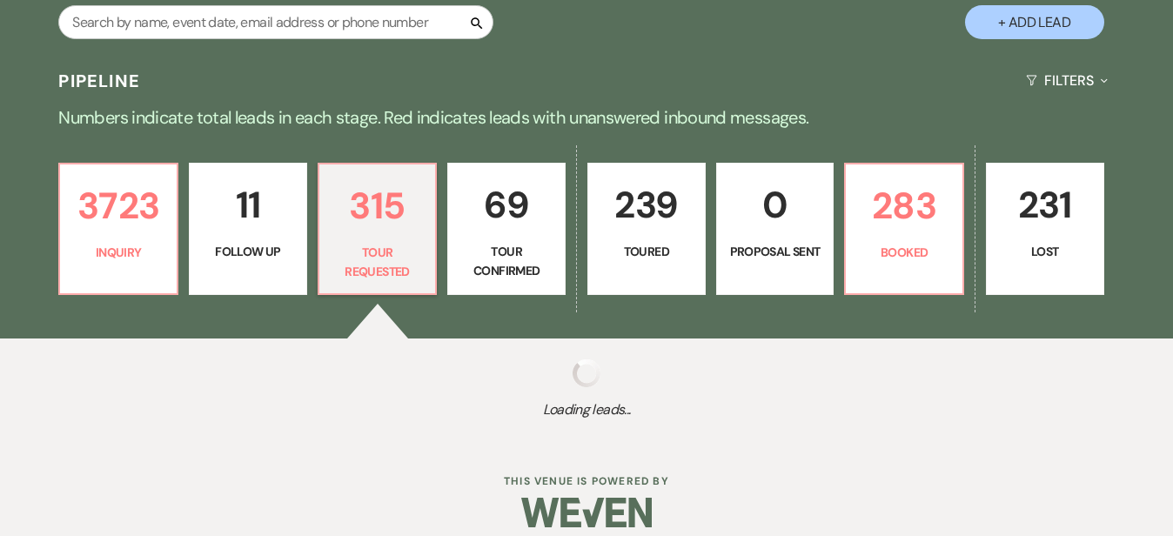
select select "2"
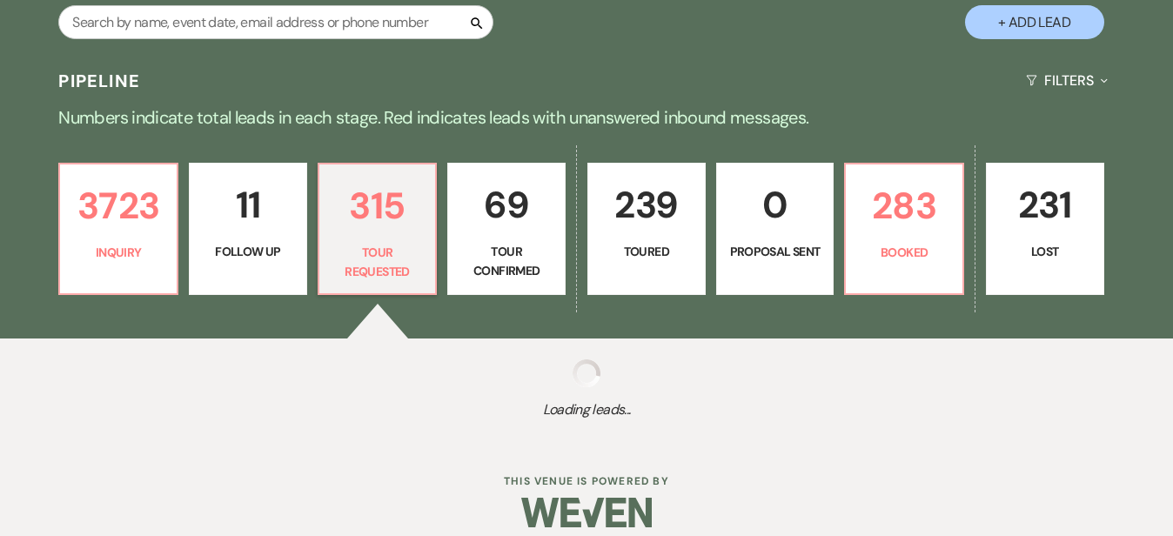
select select "2"
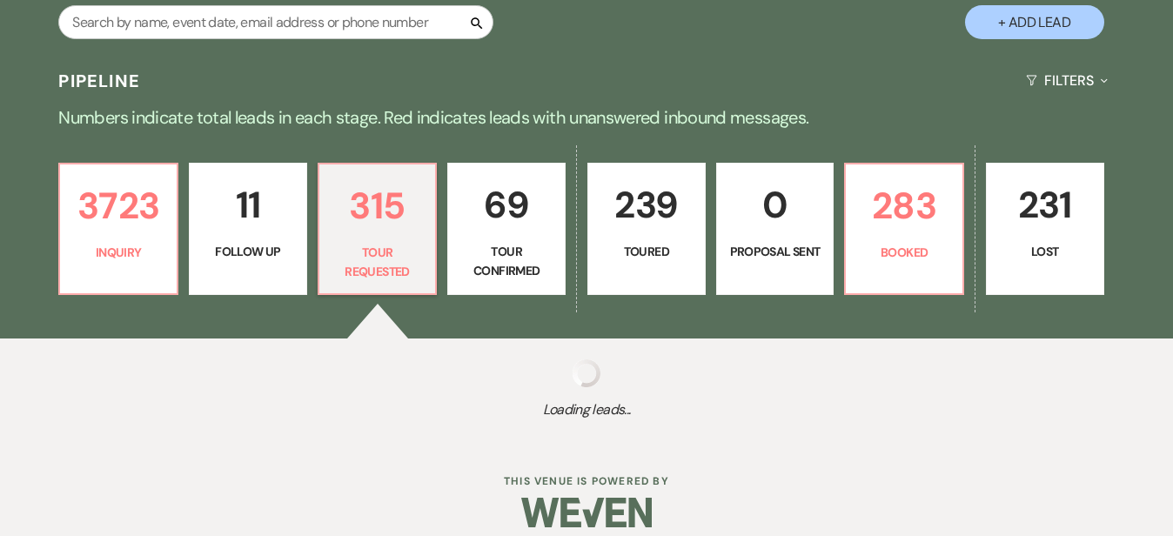
select select "2"
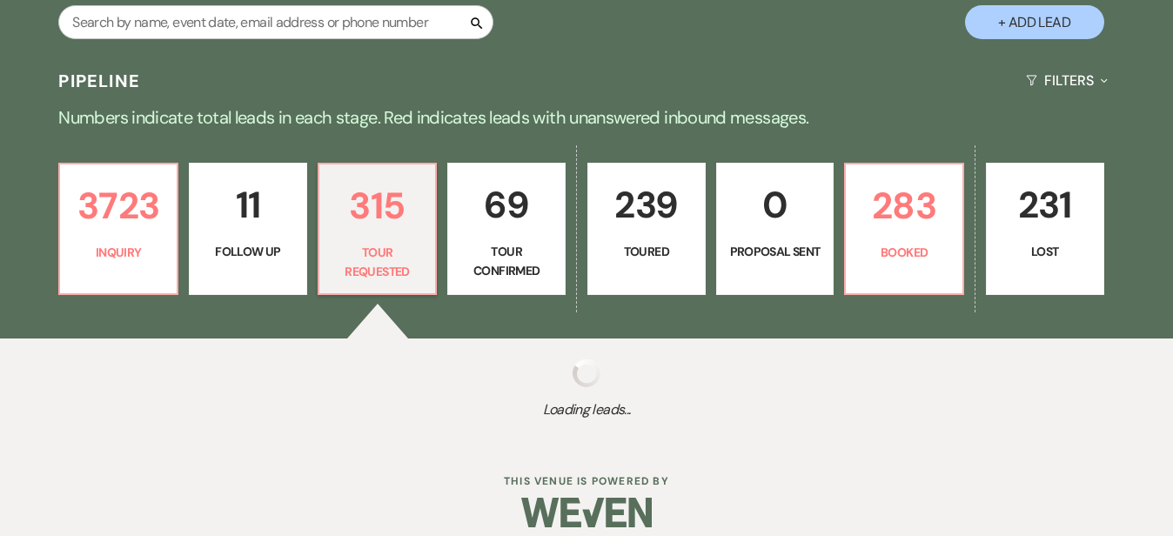
select select "2"
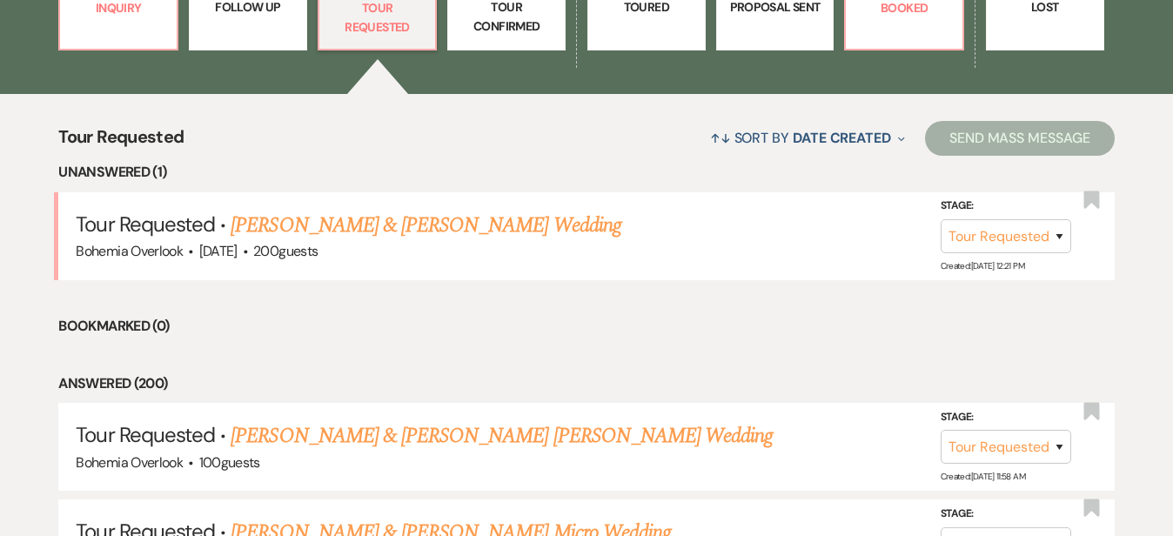
scroll to position [600, 0]
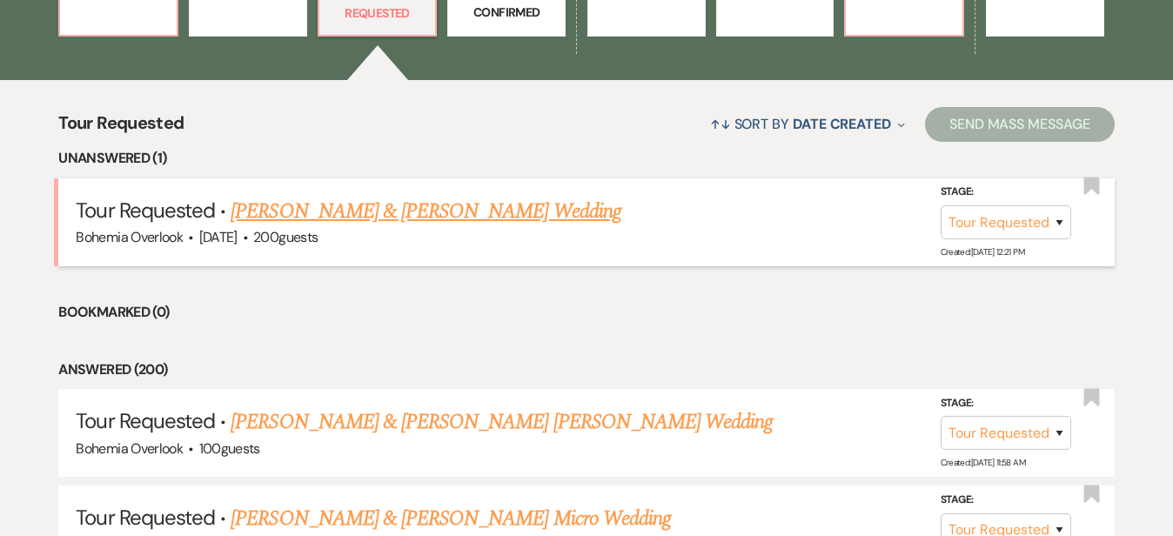
click at [407, 196] on link "[PERSON_NAME] & [PERSON_NAME] Wedding" at bounding box center [426, 211] width 390 height 31
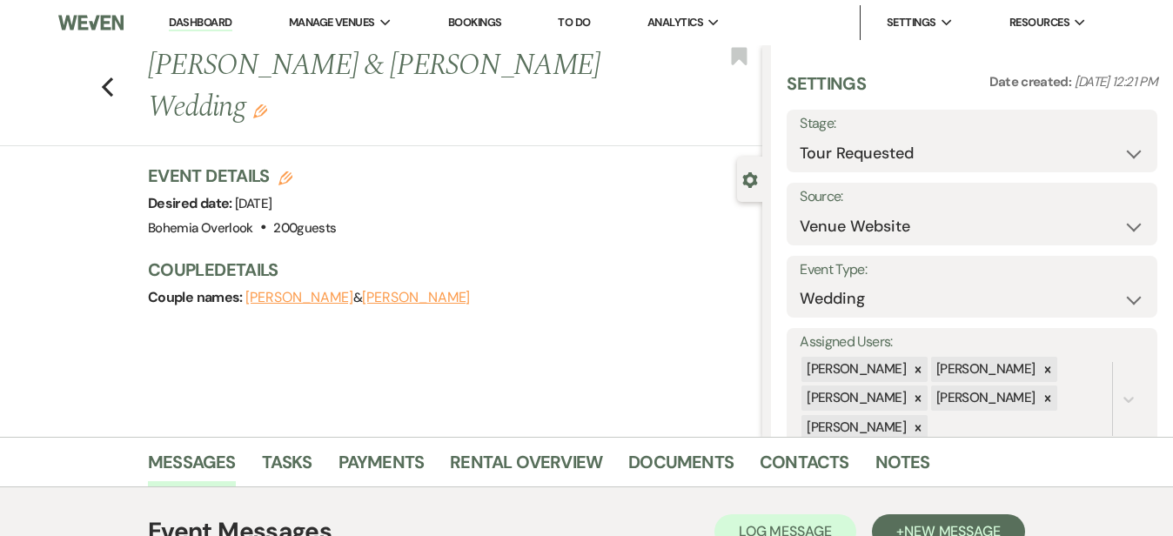
click at [202, 19] on link "Dashboard" at bounding box center [200, 23] width 63 height 17
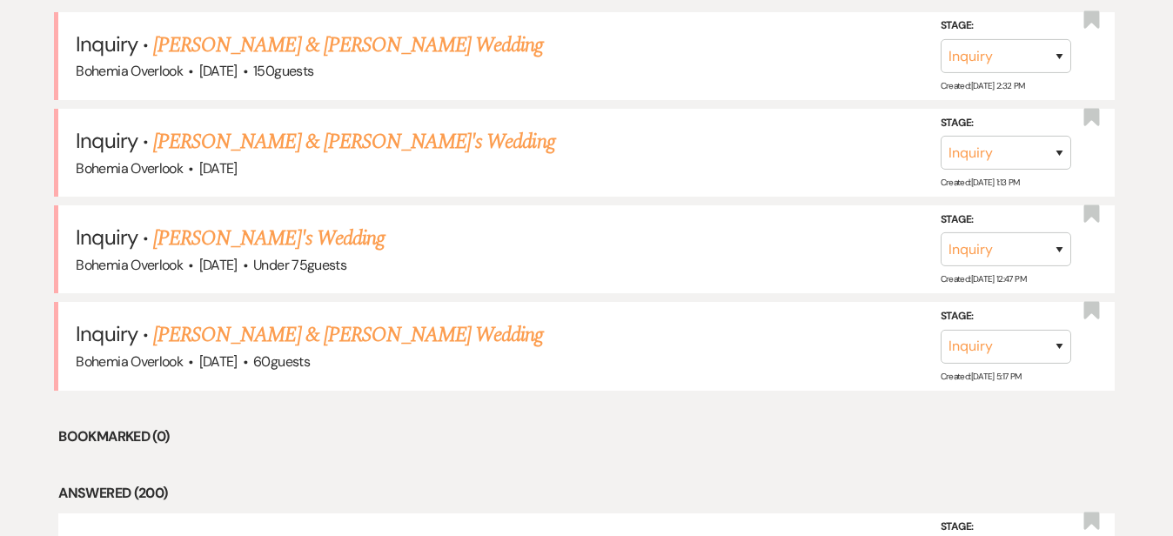
scroll to position [774, 0]
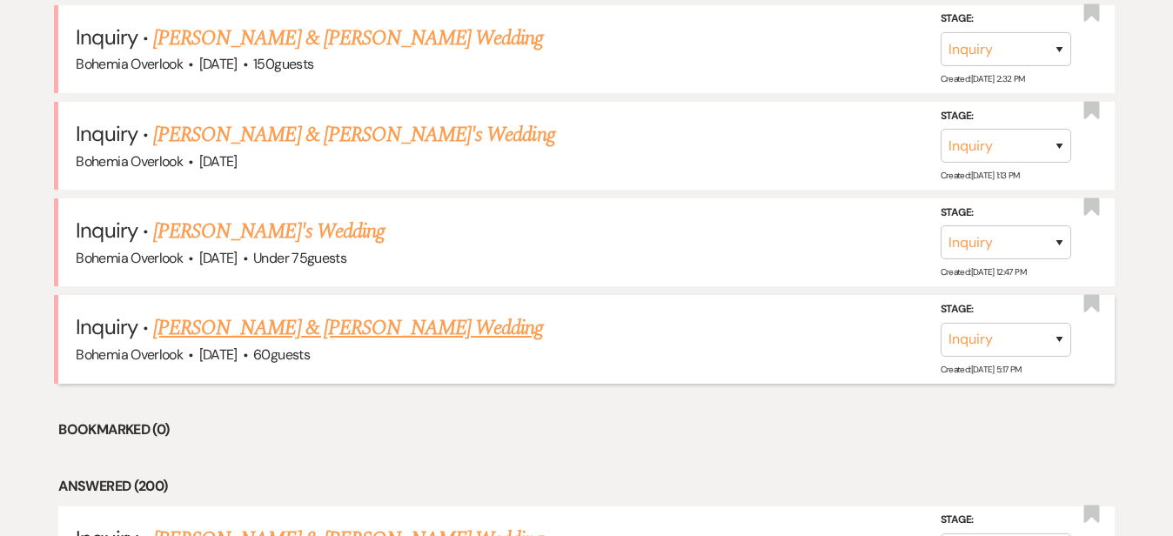
click at [352, 312] on link "[PERSON_NAME] & [PERSON_NAME] Wedding" at bounding box center [348, 327] width 390 height 31
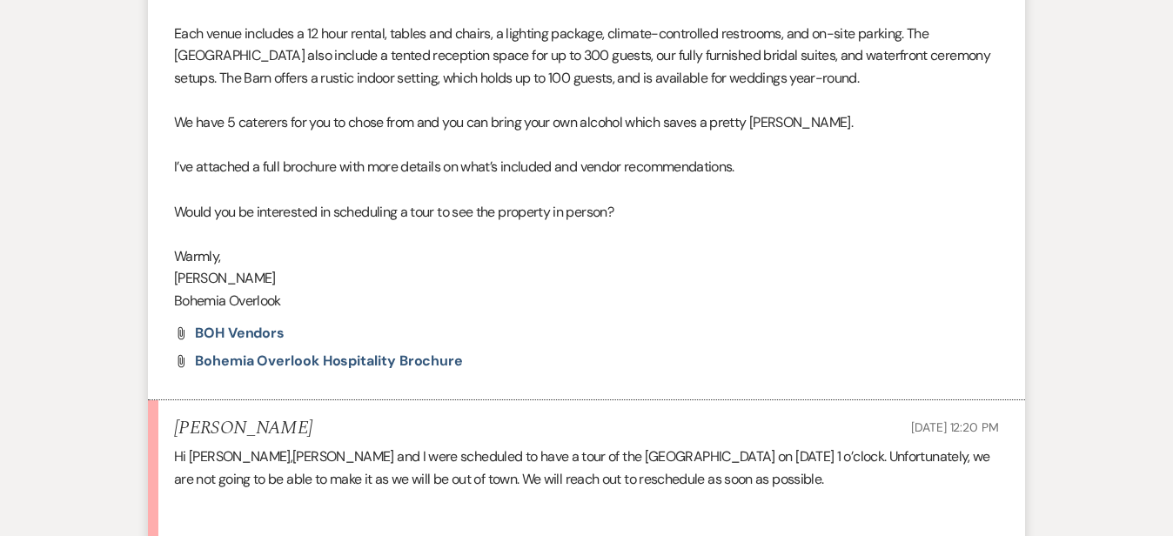
scroll to position [1268, 0]
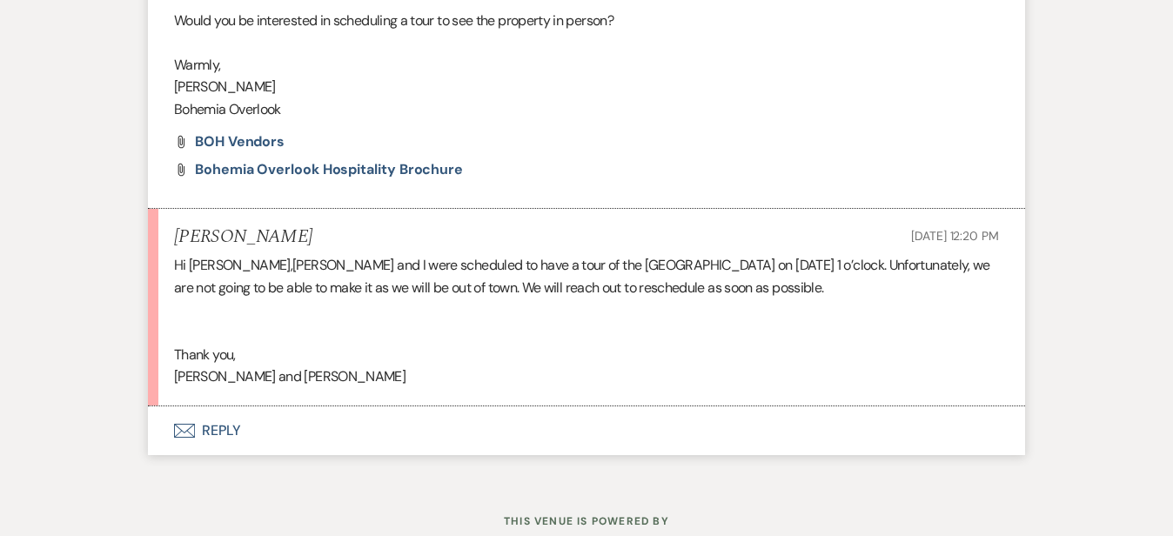
scroll to position [1466, 0]
click at [917, 405] on button "Envelope Reply" at bounding box center [586, 429] width 877 height 49
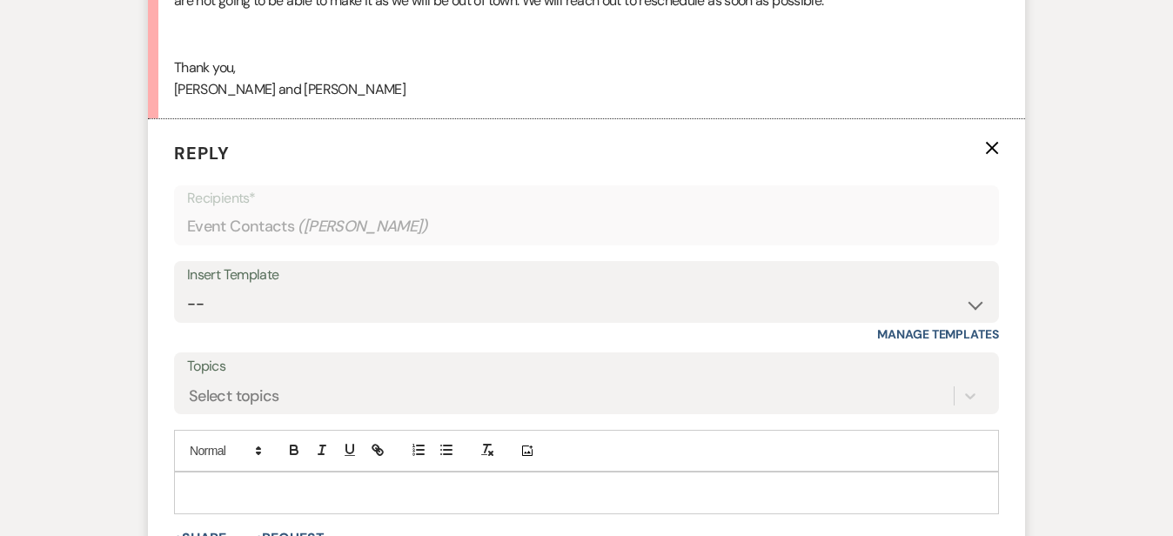
scroll to position [1810, 0]
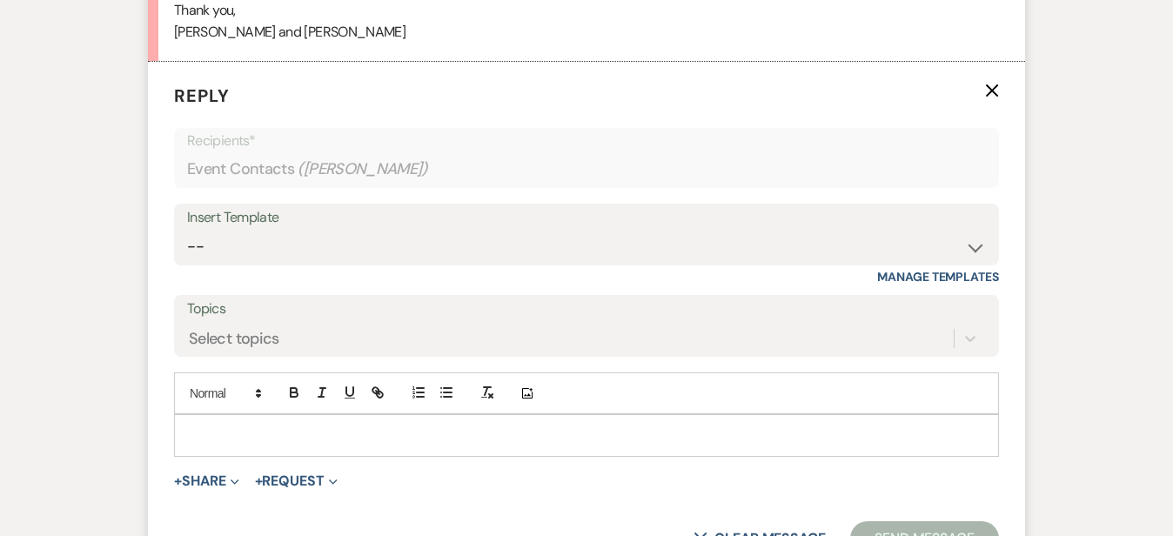
click at [896, 415] on div at bounding box center [586, 435] width 823 height 40
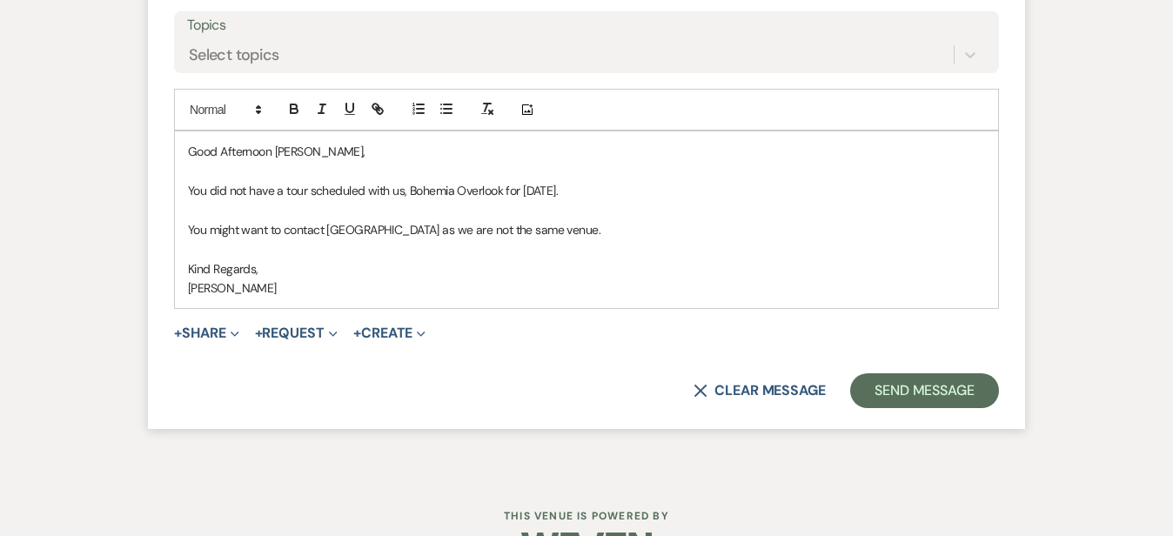
scroll to position [2101, 0]
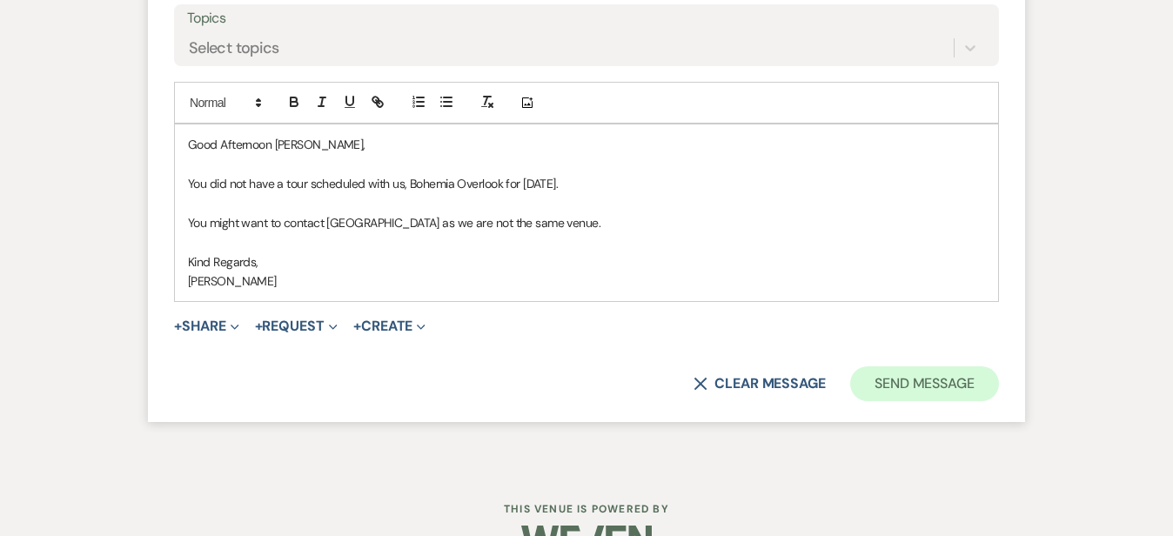
click at [994, 366] on button "Send Message" at bounding box center [924, 383] width 149 height 35
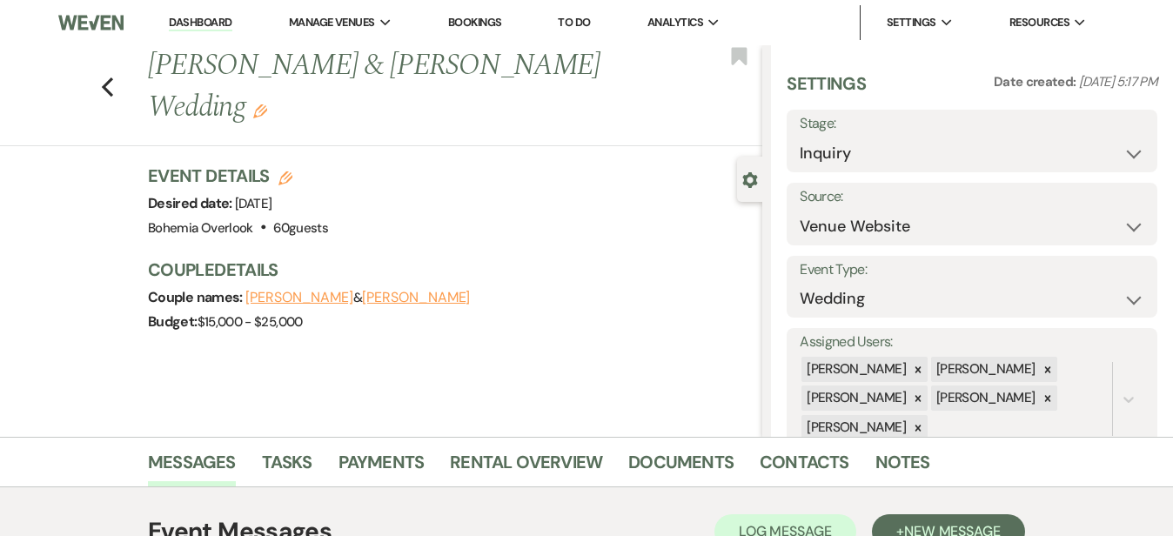
scroll to position [0, 0]
click at [202, 18] on link "Dashboard" at bounding box center [200, 23] width 63 height 17
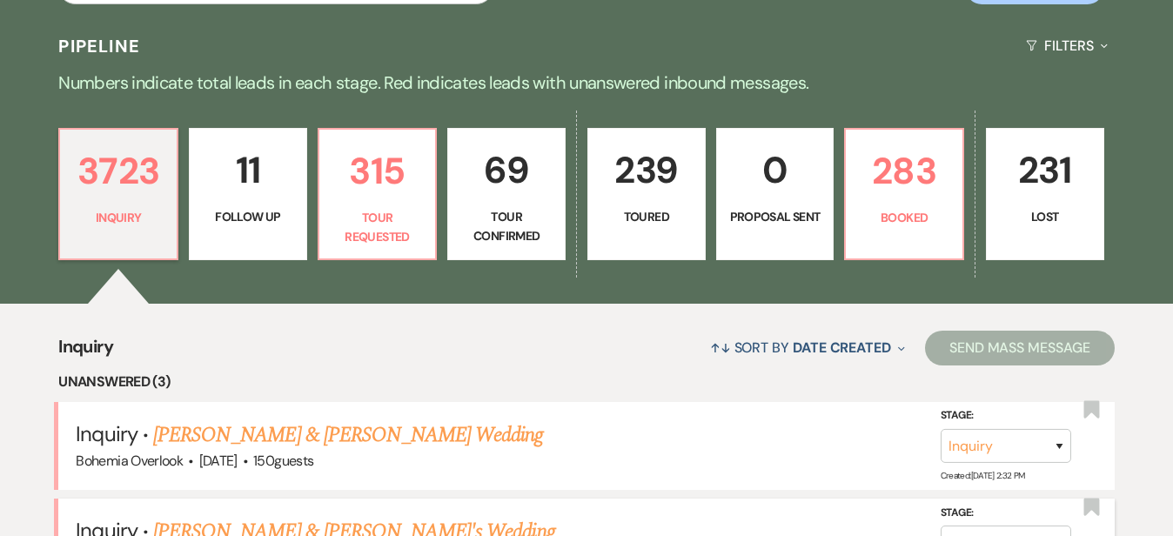
scroll to position [352, 0]
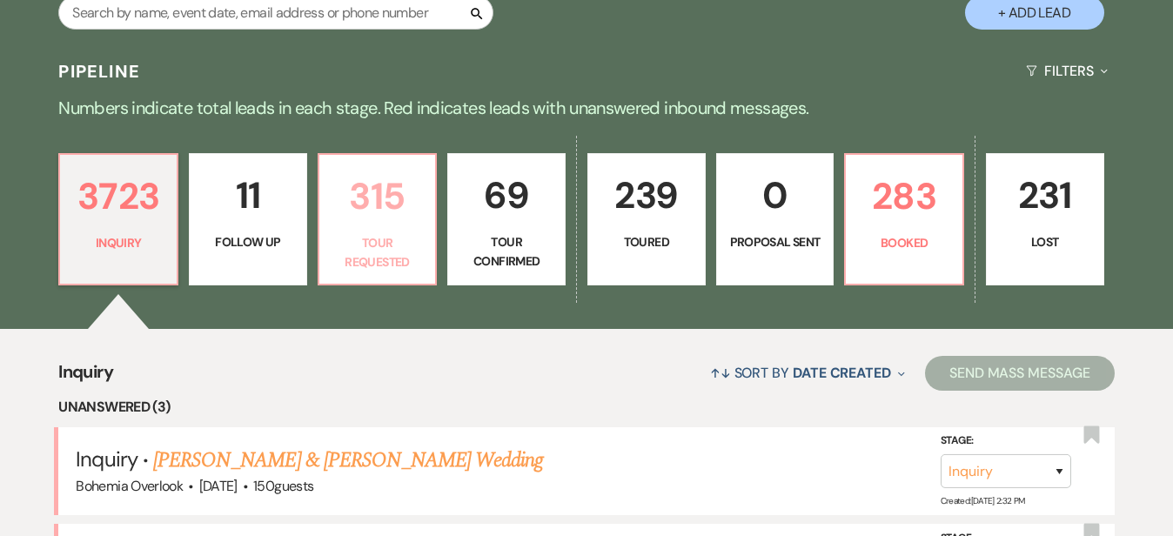
click at [412, 212] on p "315" at bounding box center [378, 196] width 96 height 58
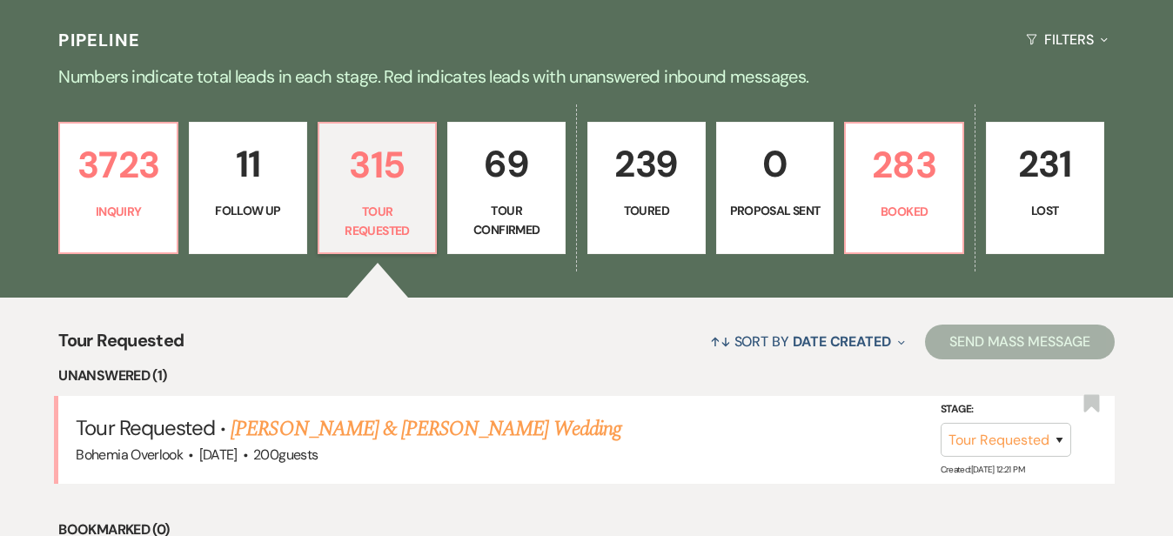
scroll to position [376, 0]
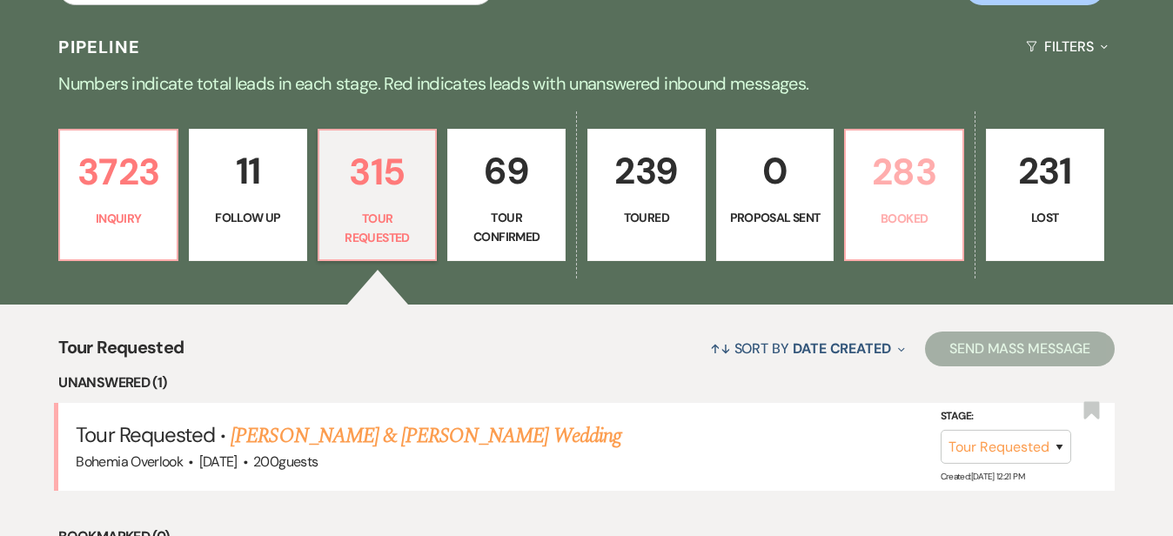
click at [952, 175] on p "283" at bounding box center [904, 172] width 96 height 58
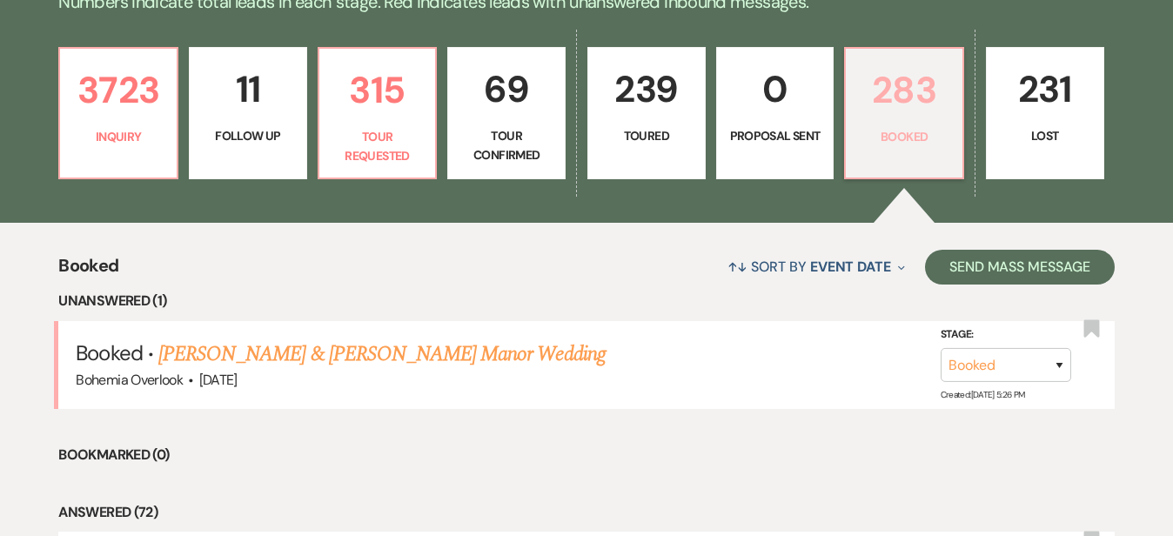
scroll to position [459, 0]
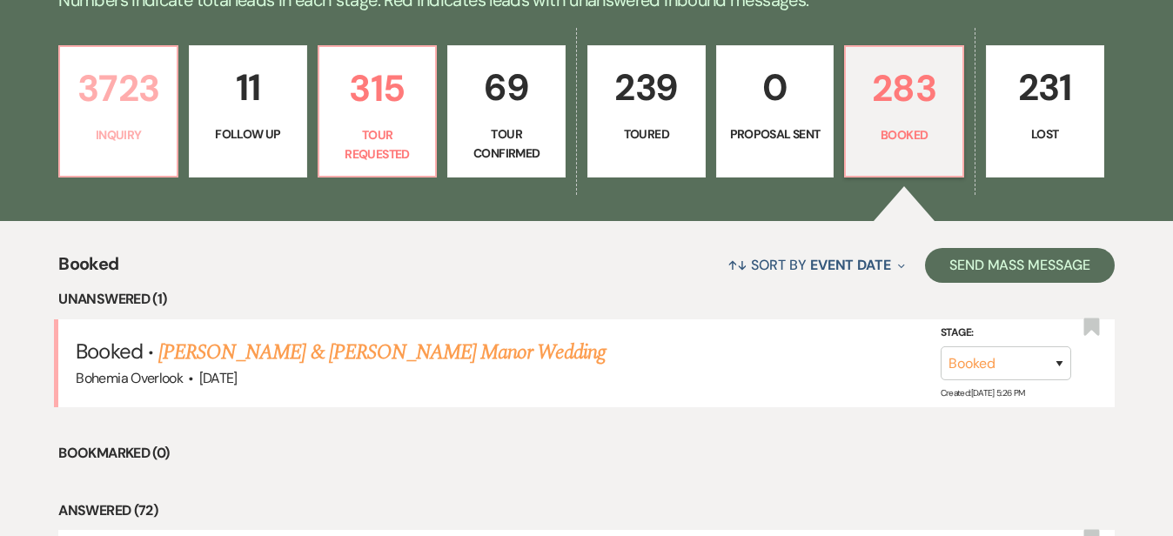
click at [144, 105] on p "3723" at bounding box center [118, 88] width 96 height 58
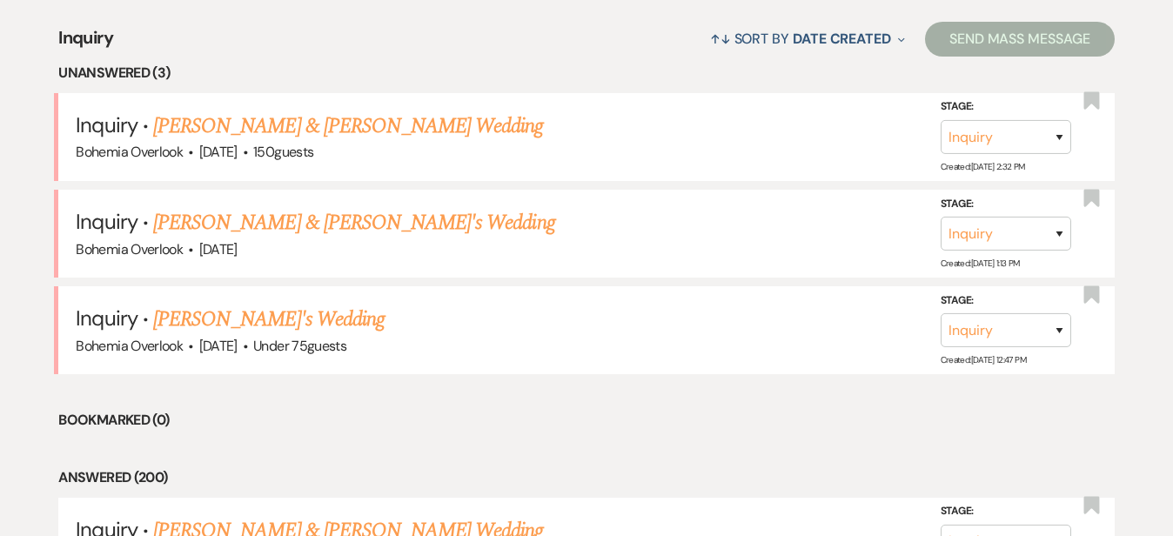
scroll to position [694, 0]
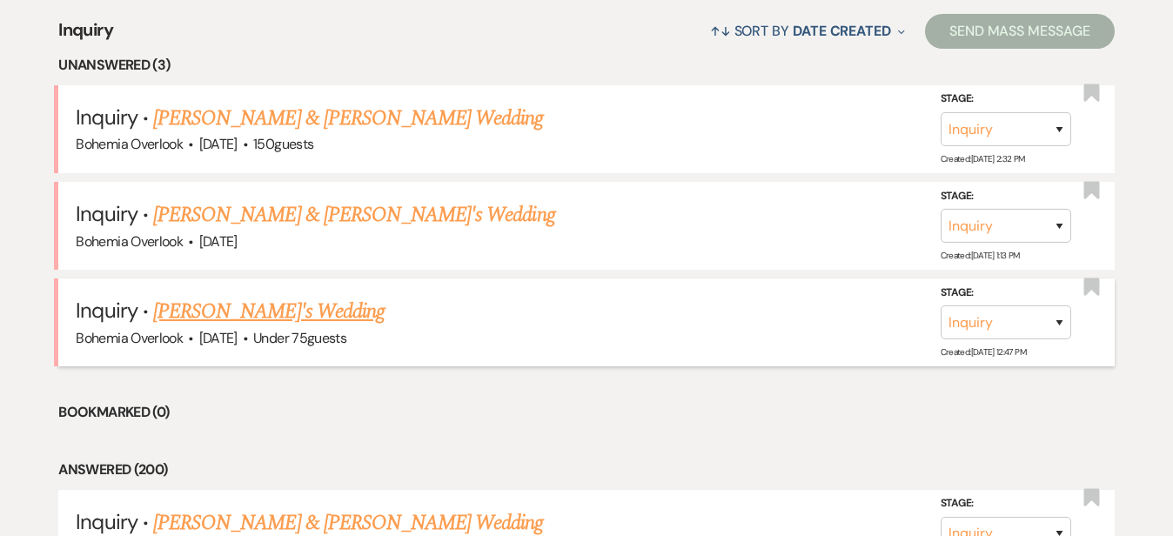
click at [258, 296] on link "[PERSON_NAME]'s Wedding" at bounding box center [268, 311] width 231 height 31
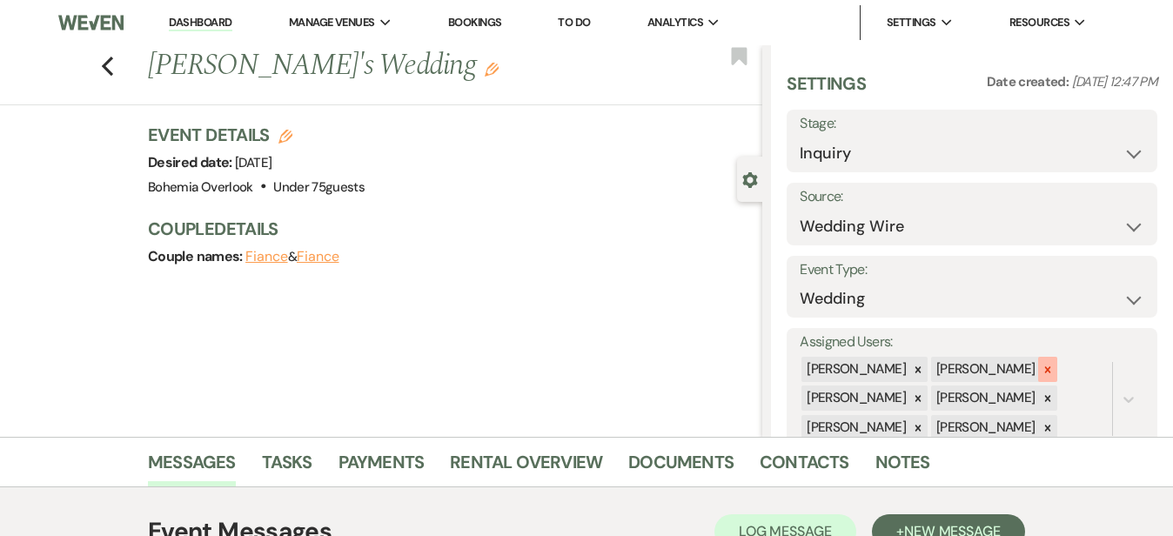
click at [1054, 364] on icon at bounding box center [1048, 370] width 12 height 12
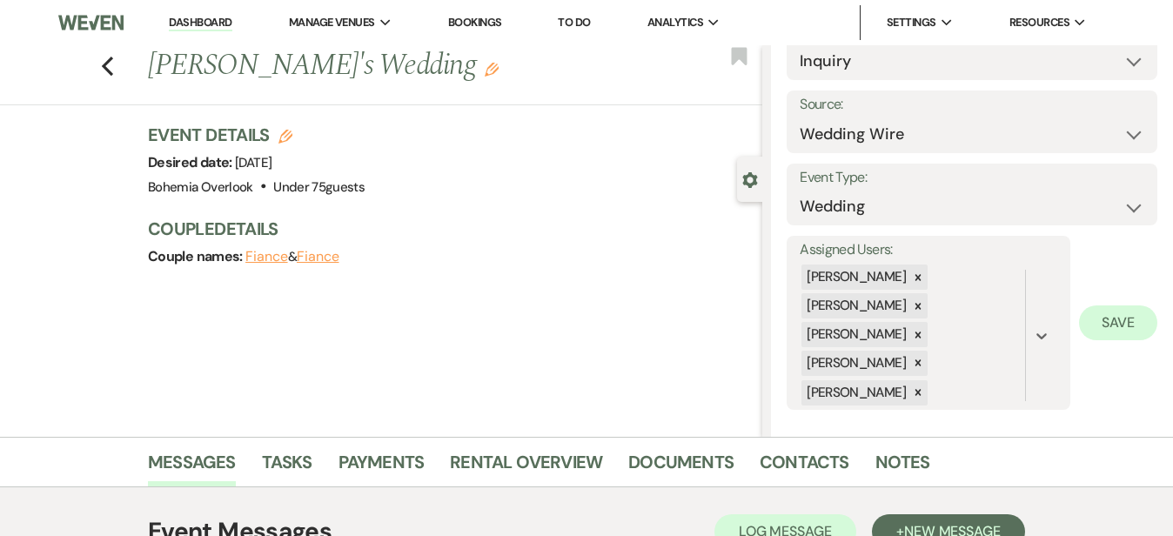
click at [1111, 322] on button "Save" at bounding box center [1118, 322] width 78 height 35
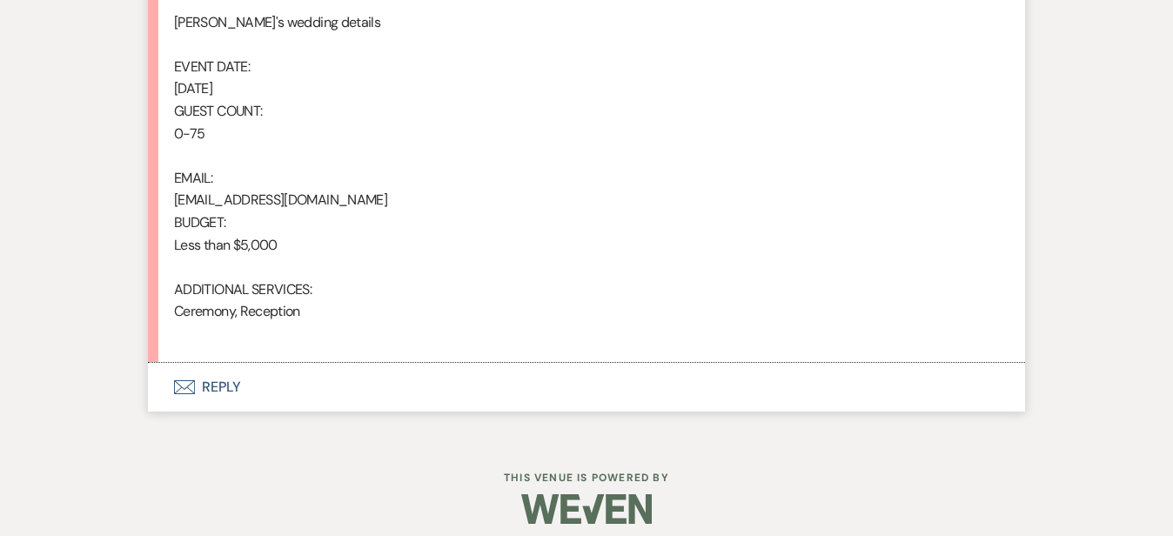
scroll to position [1366, 0]
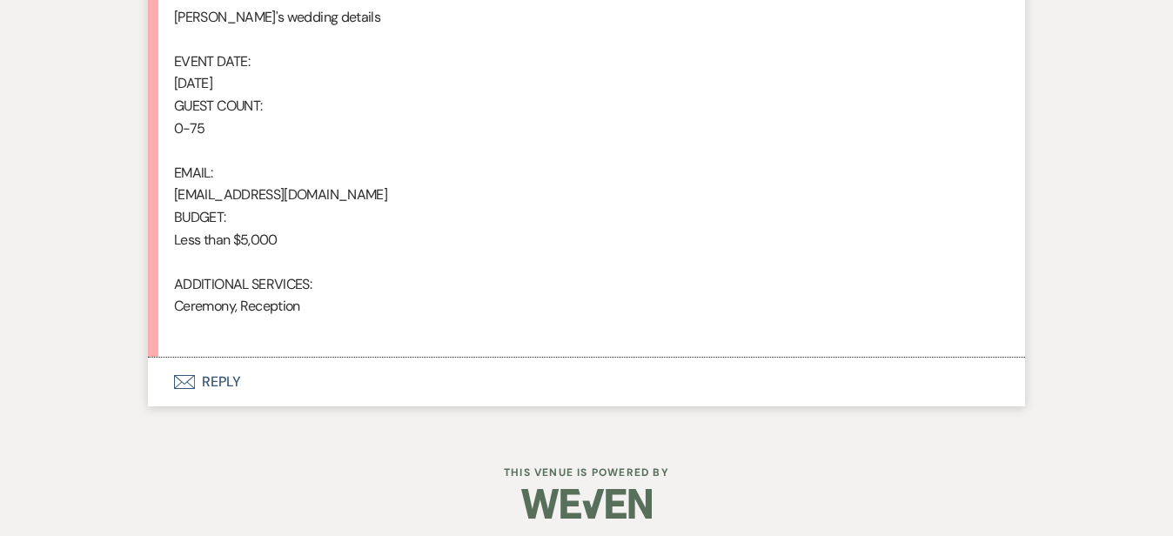
click at [491, 375] on button "Envelope Reply" at bounding box center [586, 382] width 877 height 49
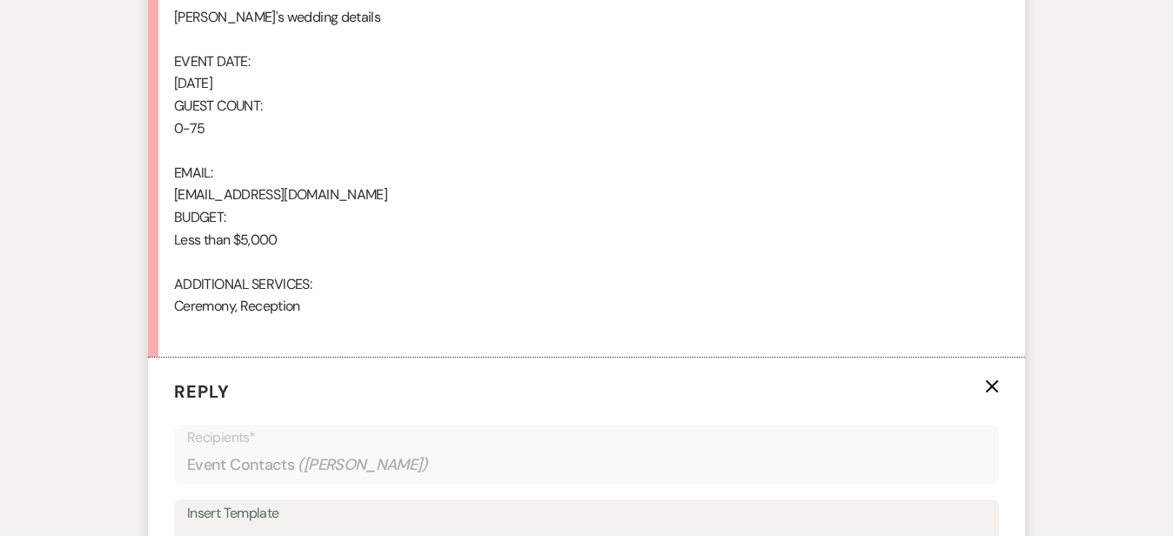
scroll to position [1704, 0]
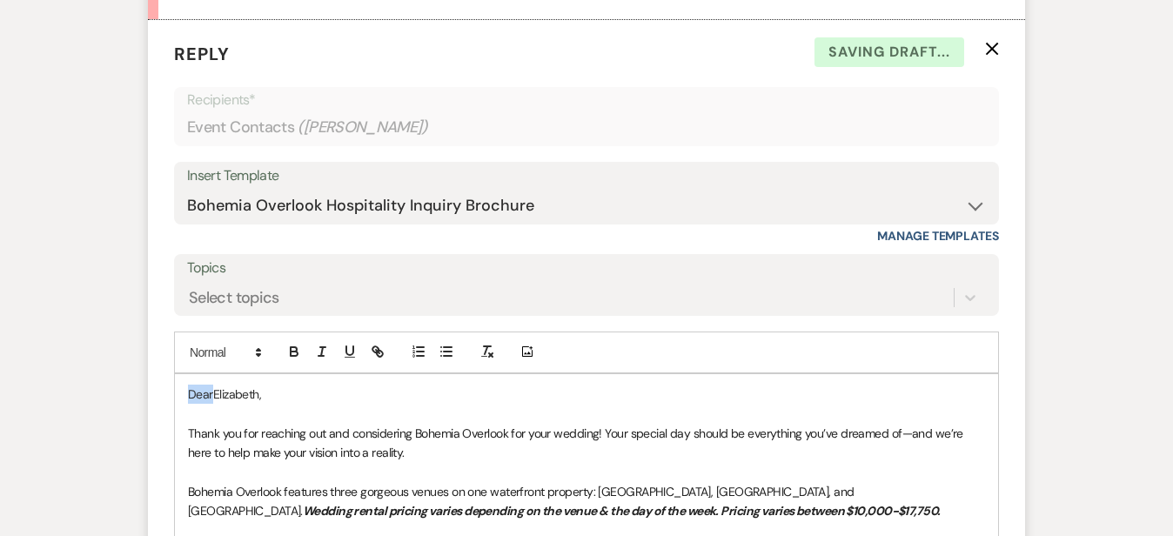
drag, startPoint x: 155, startPoint y: 378, endPoint x: 68, endPoint y: 345, distance: 92.8
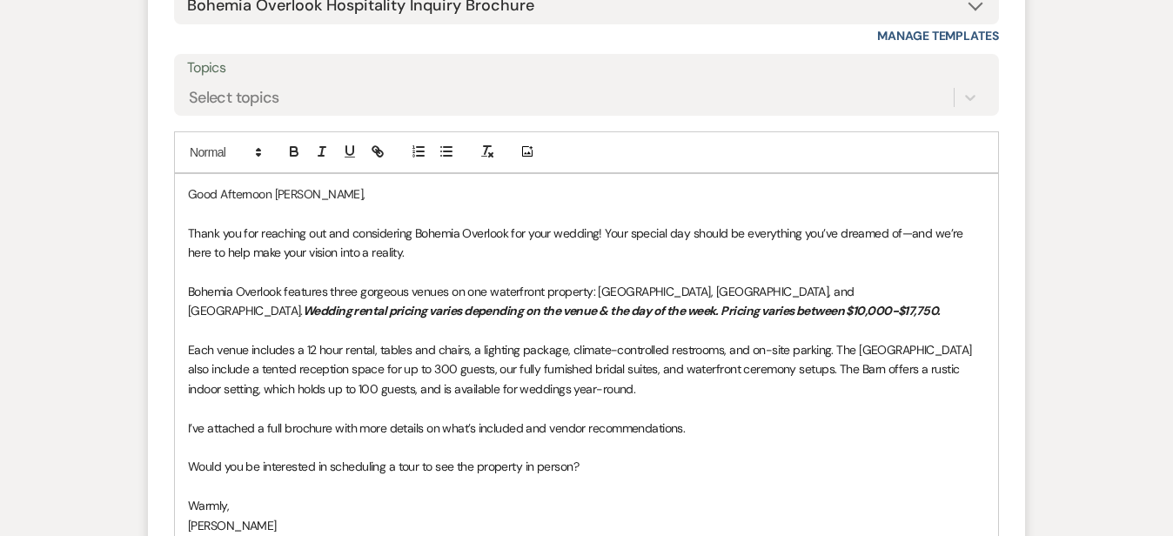
scroll to position [1907, 0]
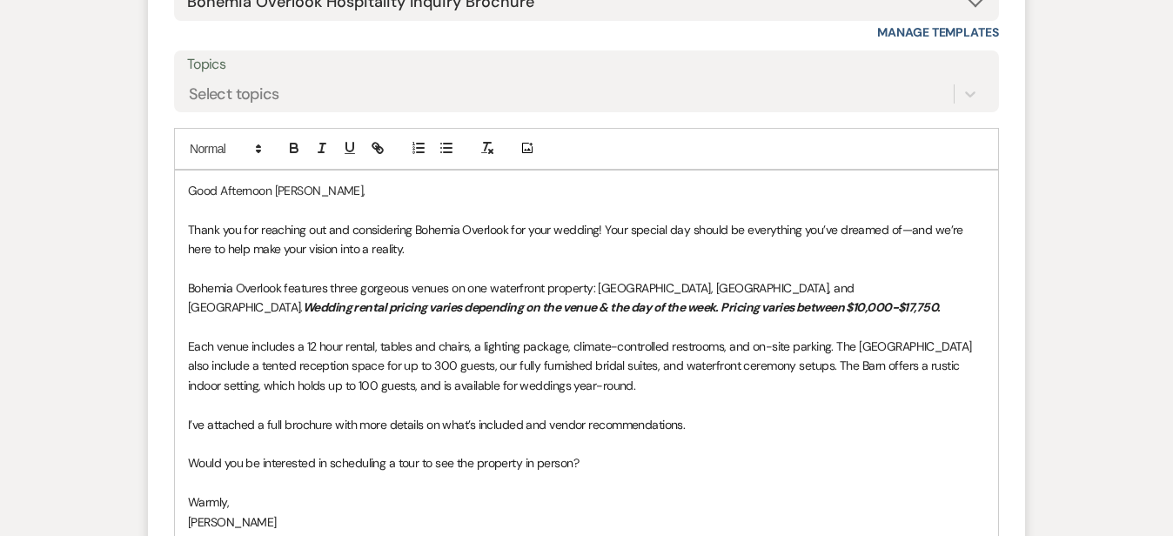
click at [653, 378] on p "Each venue includes a 12 hour rental, tables and chairs, a lighting package, cl…" at bounding box center [586, 366] width 797 height 58
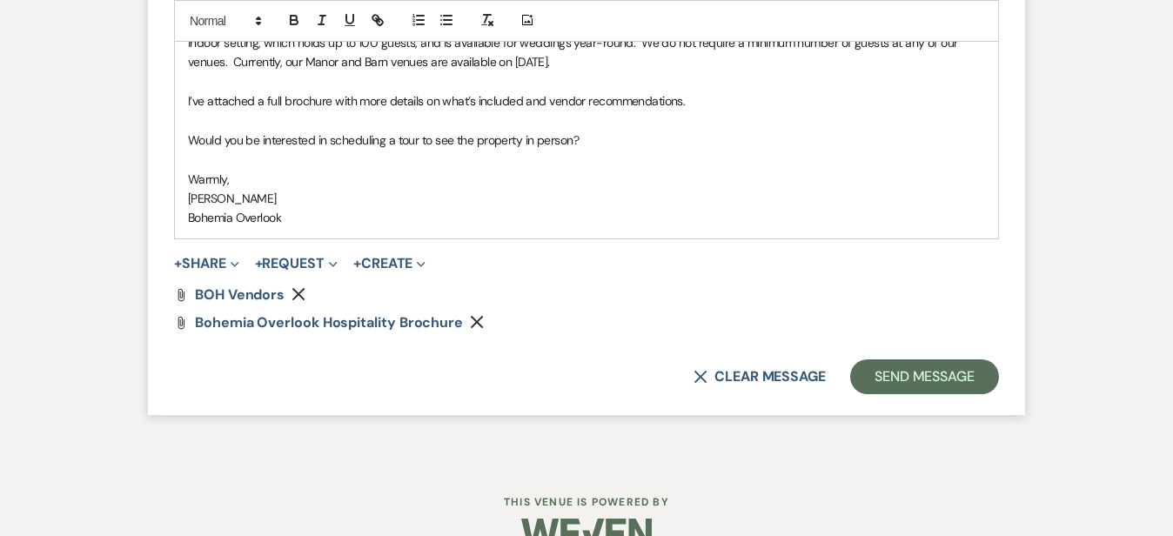
scroll to position [2270, 0]
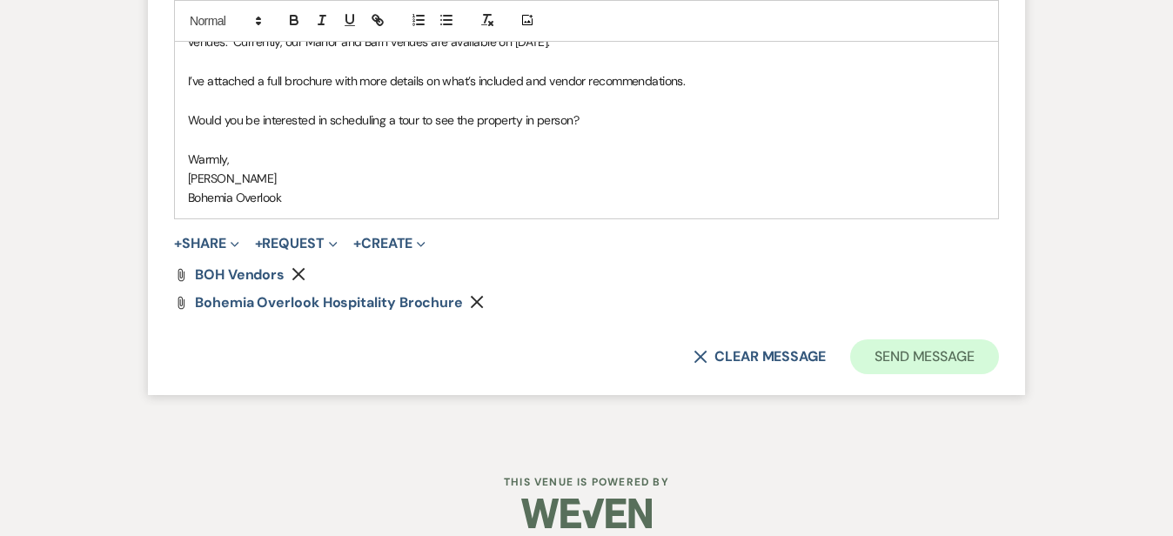
click at [971, 349] on button "Send Message" at bounding box center [924, 356] width 149 height 35
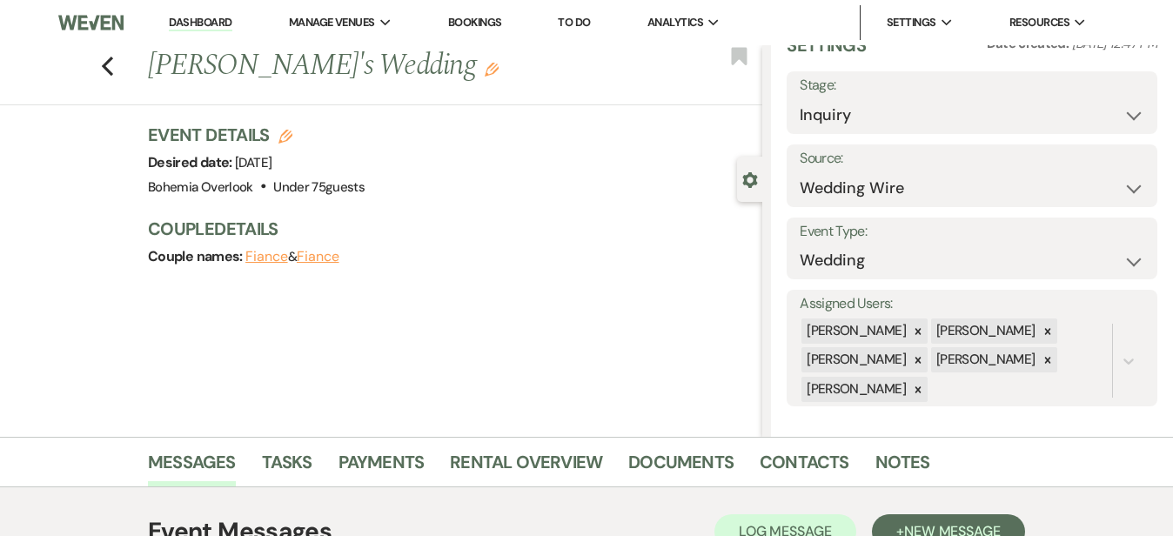
scroll to position [0, 0]
click at [191, 21] on link "Dashboard" at bounding box center [200, 23] width 63 height 17
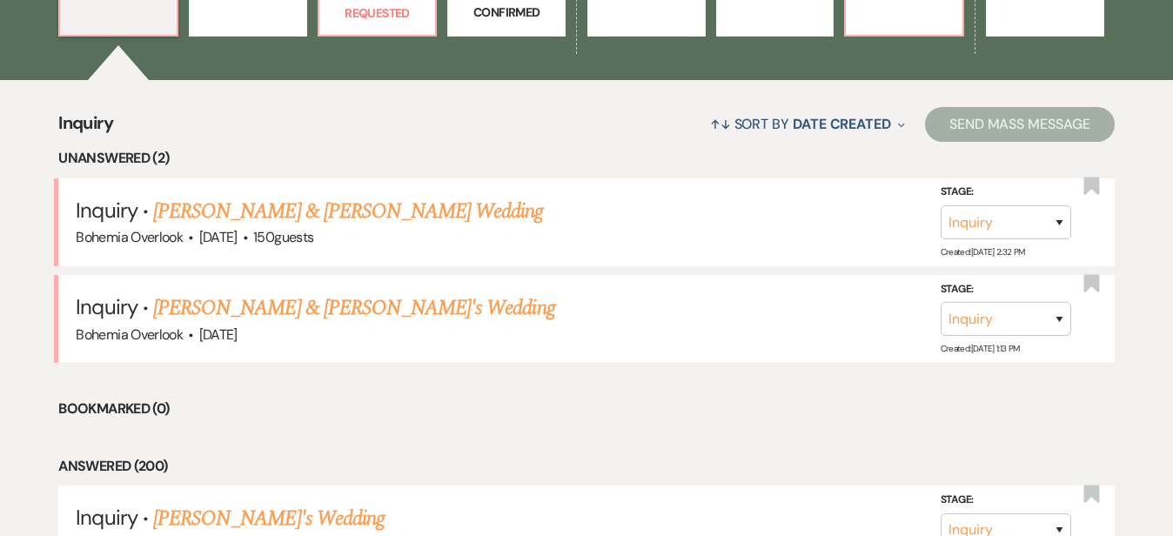
scroll to position [602, 0]
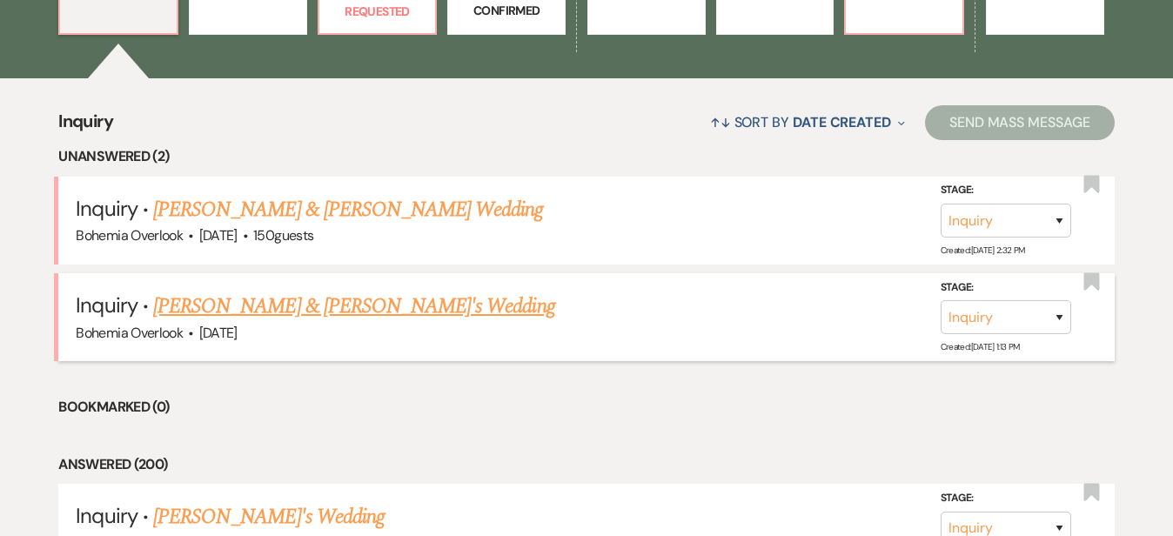
click at [492, 291] on link "[PERSON_NAME] & [PERSON_NAME]'s Wedding" at bounding box center [354, 306] width 402 height 31
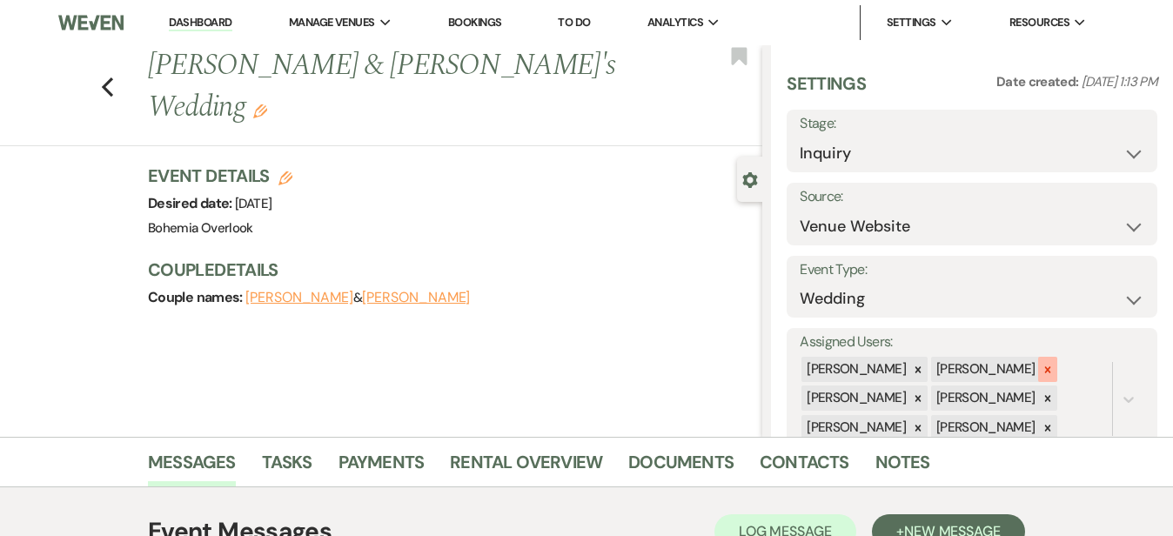
click at [1057, 371] on div at bounding box center [1047, 369] width 19 height 25
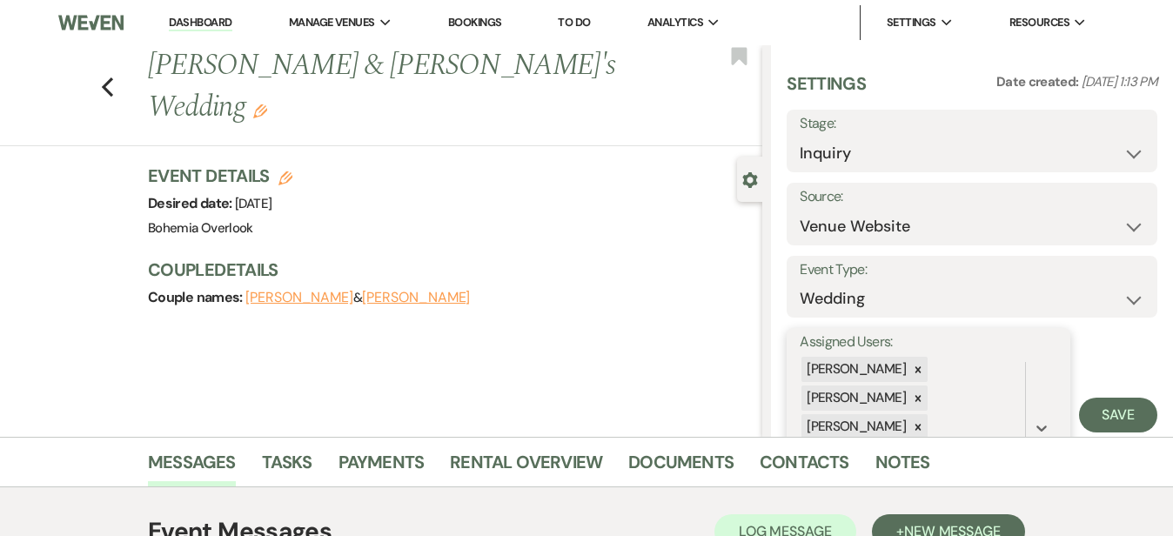
scroll to position [92, 0]
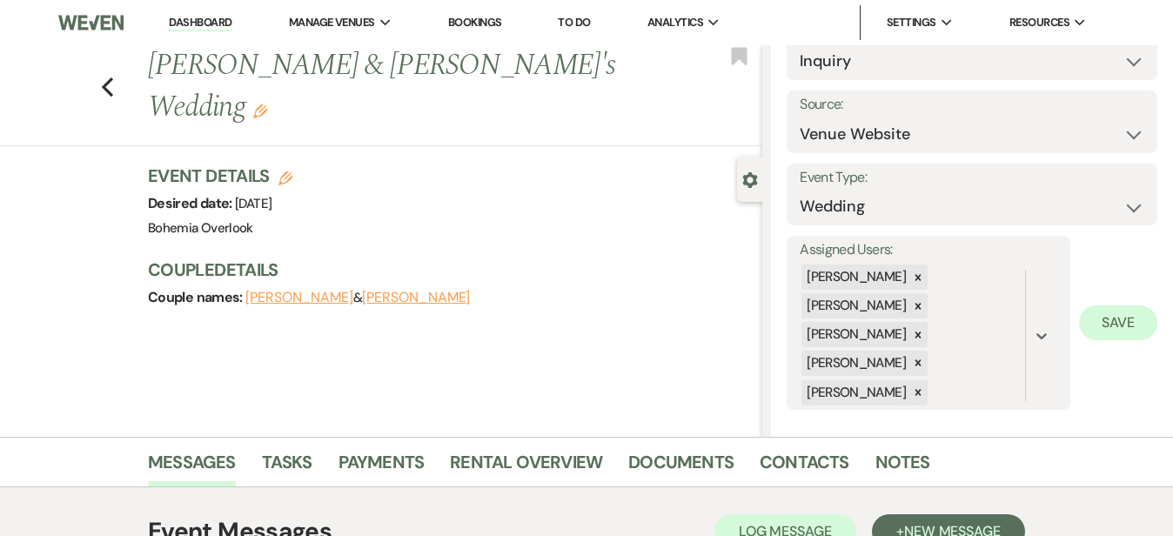
click at [1128, 321] on button "Save" at bounding box center [1118, 322] width 78 height 35
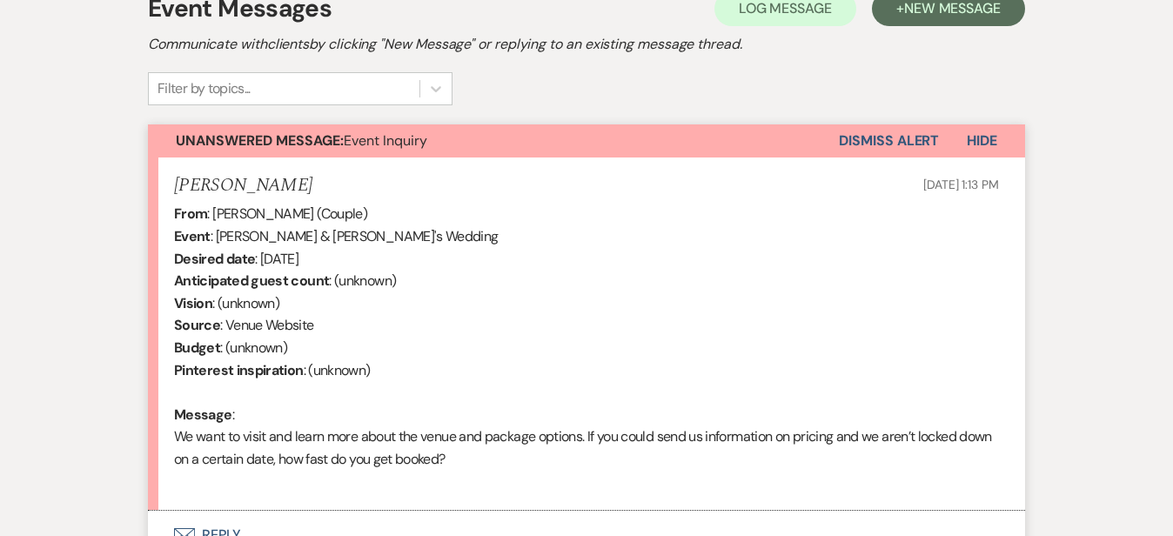
scroll to position [651, 0]
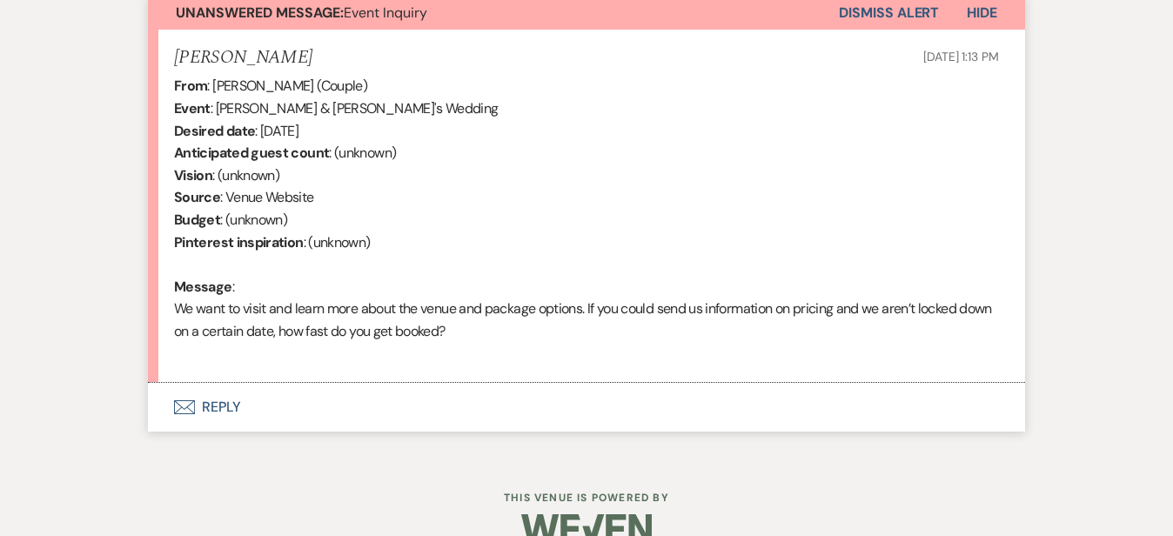
click at [397, 395] on button "Envelope Reply" at bounding box center [586, 407] width 877 height 49
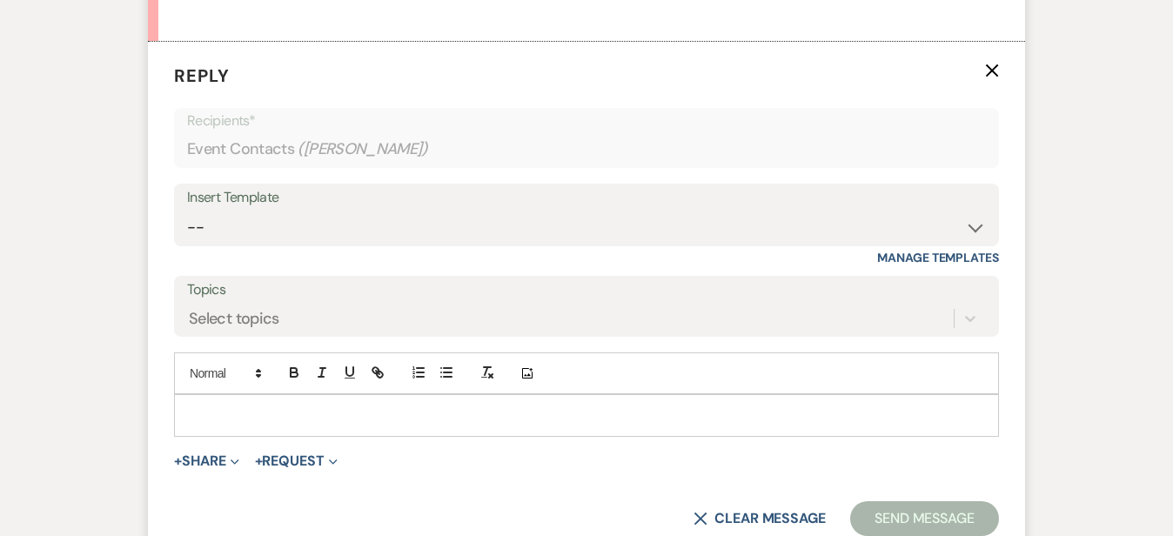
scroll to position [1021, 0]
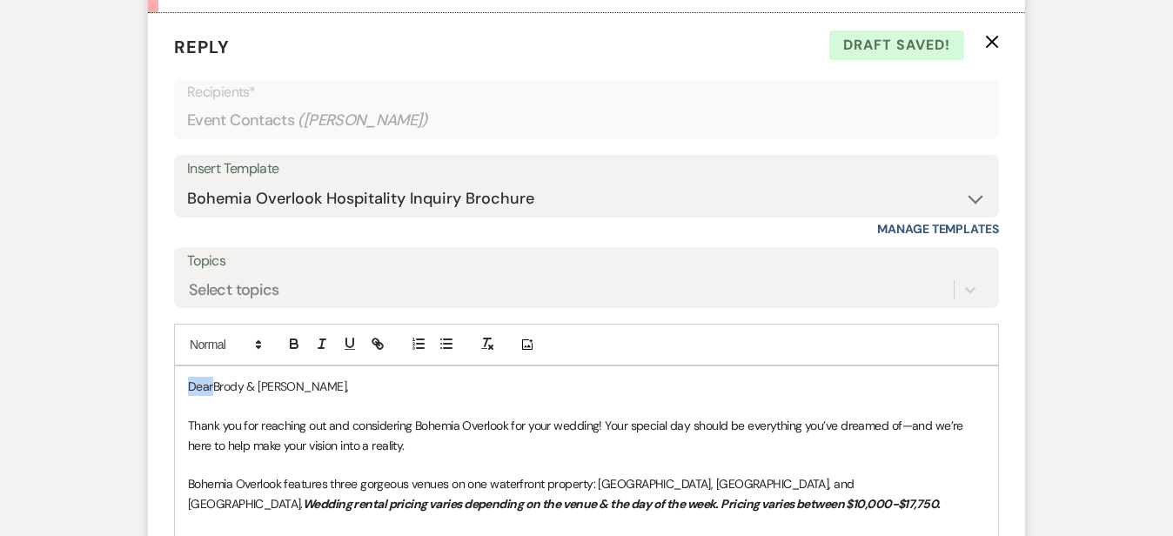
drag, startPoint x: 155, startPoint y: 379, endPoint x: 89, endPoint y: 335, distance: 79.2
click at [89, 335] on div "Messages Tasks Payments Rental Overview Documents Contacts Notes Event Messages…" at bounding box center [586, 198] width 1173 height 1565
click at [1146, 274] on div "Messages Tasks Payments Rental Overview Documents Contacts Notes Event Messages…" at bounding box center [586, 198] width 1173 height 1565
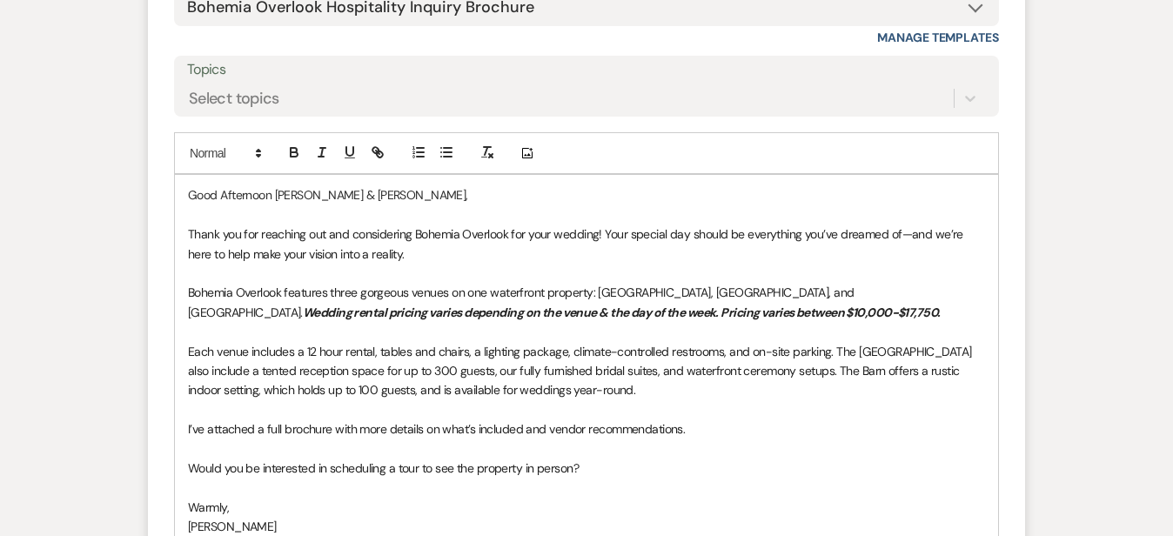
scroll to position [1230, 0]
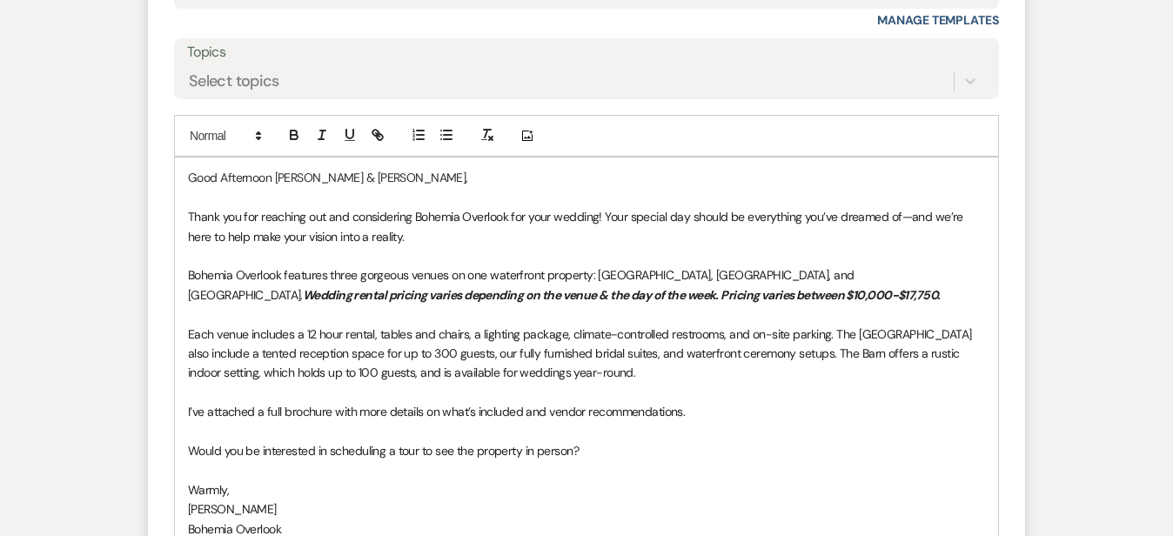
click at [613, 372] on p "Each venue includes a 12 hour rental, tables and chairs, a lighting package, cl…" at bounding box center [586, 354] width 797 height 58
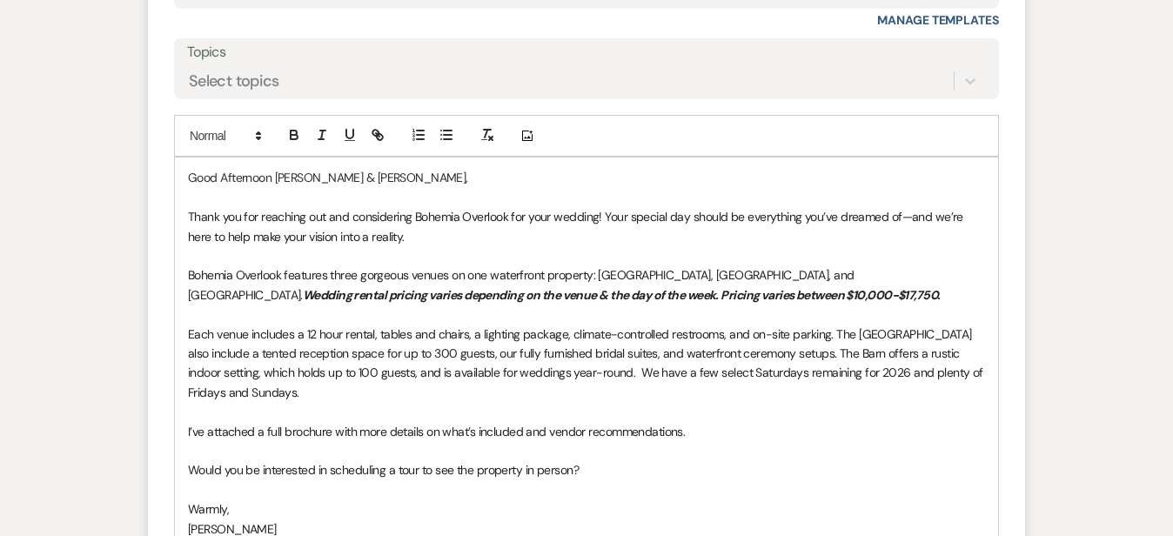
click at [1149, 235] on div "Messages Tasks Payments Rental Overview Documents Contacts Notes Event Messages…" at bounding box center [586, -1] width 1173 height 1585
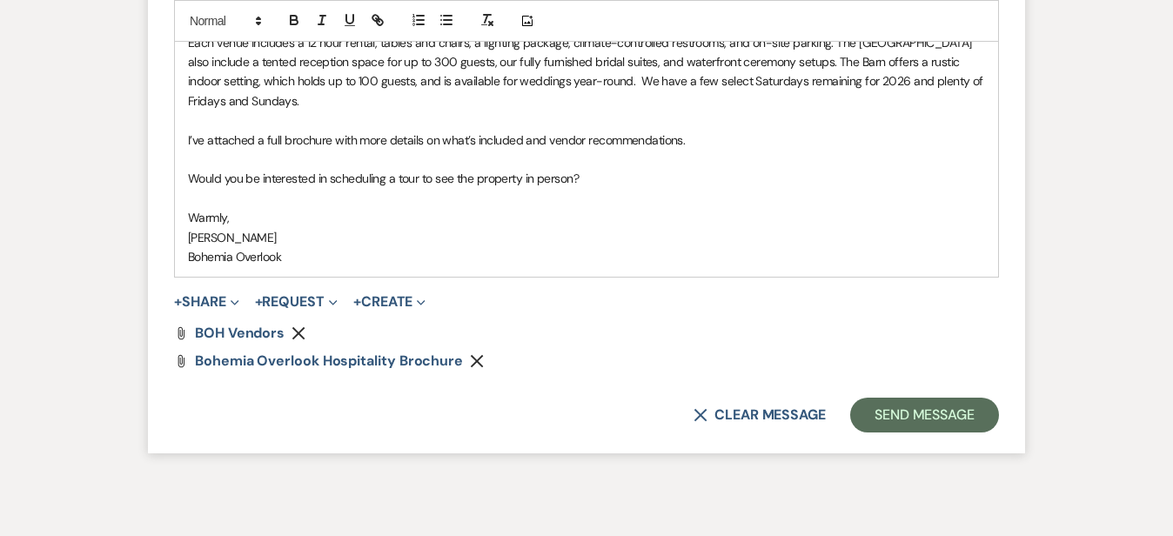
scroll to position [1580, 0]
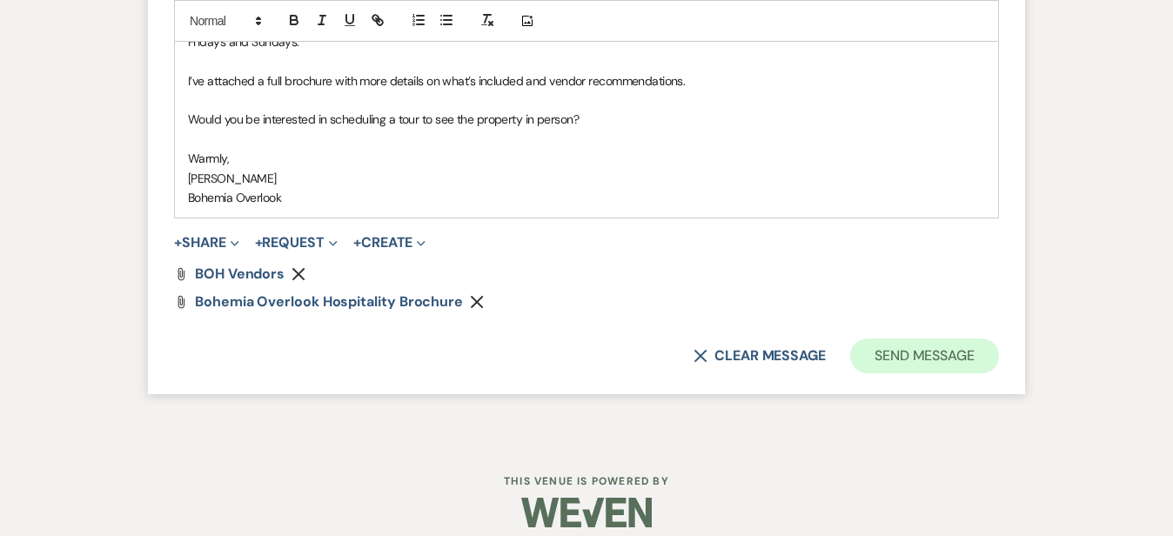
click at [999, 338] on button "Send Message" at bounding box center [924, 355] width 149 height 35
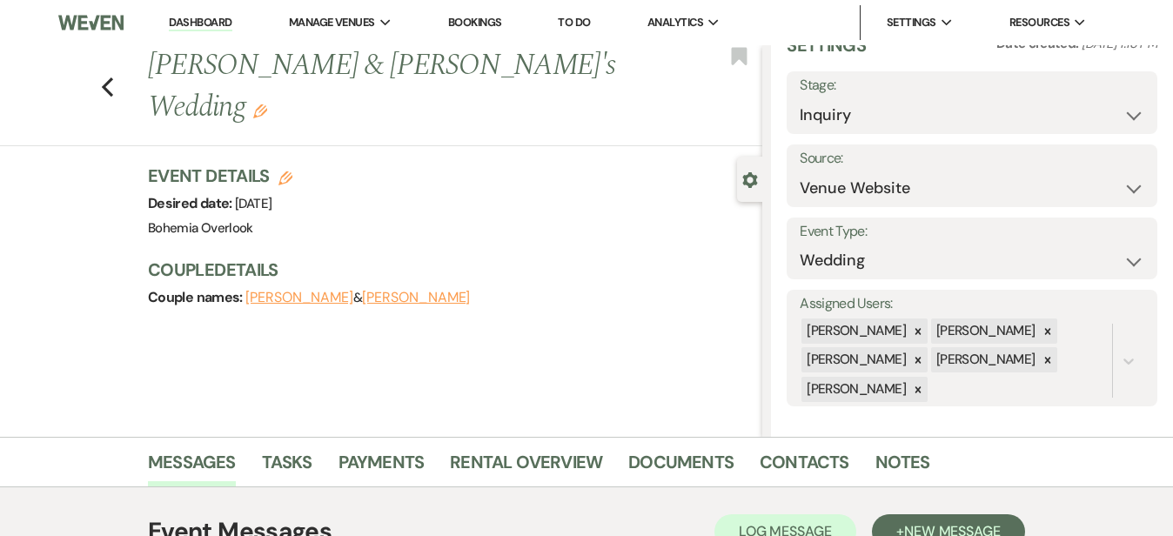
scroll to position [0, 0]
click at [206, 18] on link "Dashboard" at bounding box center [200, 23] width 63 height 17
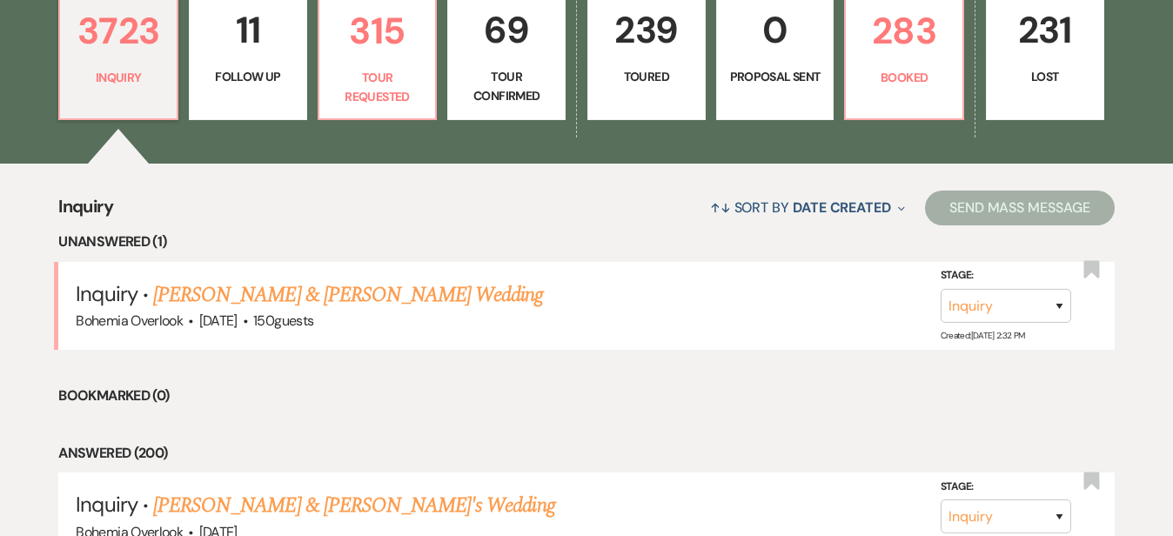
scroll to position [523, 0]
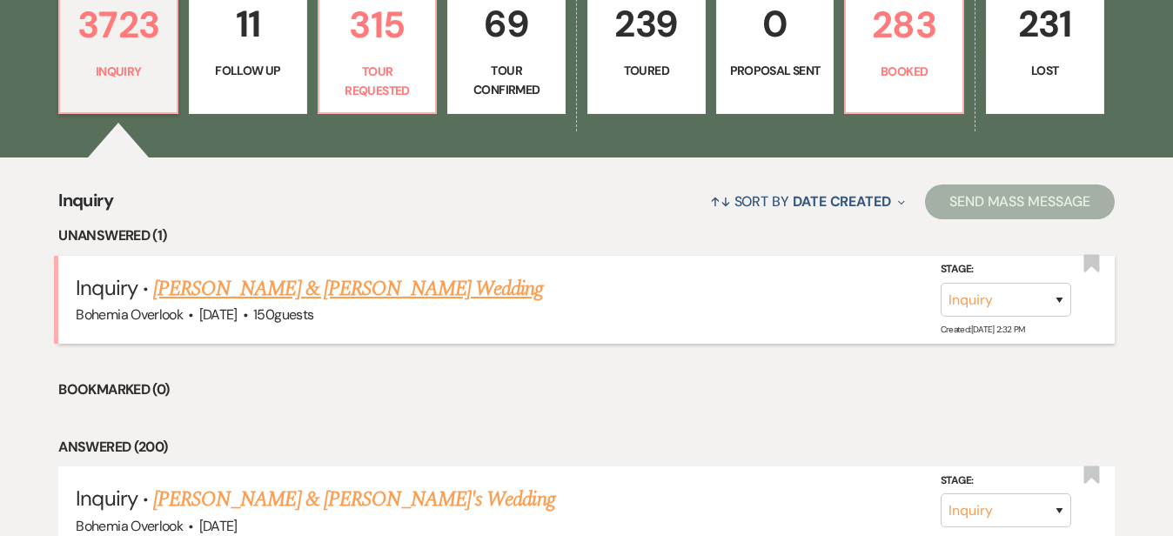
click at [468, 273] on link "[PERSON_NAME] & [PERSON_NAME] Wedding" at bounding box center [348, 288] width 390 height 31
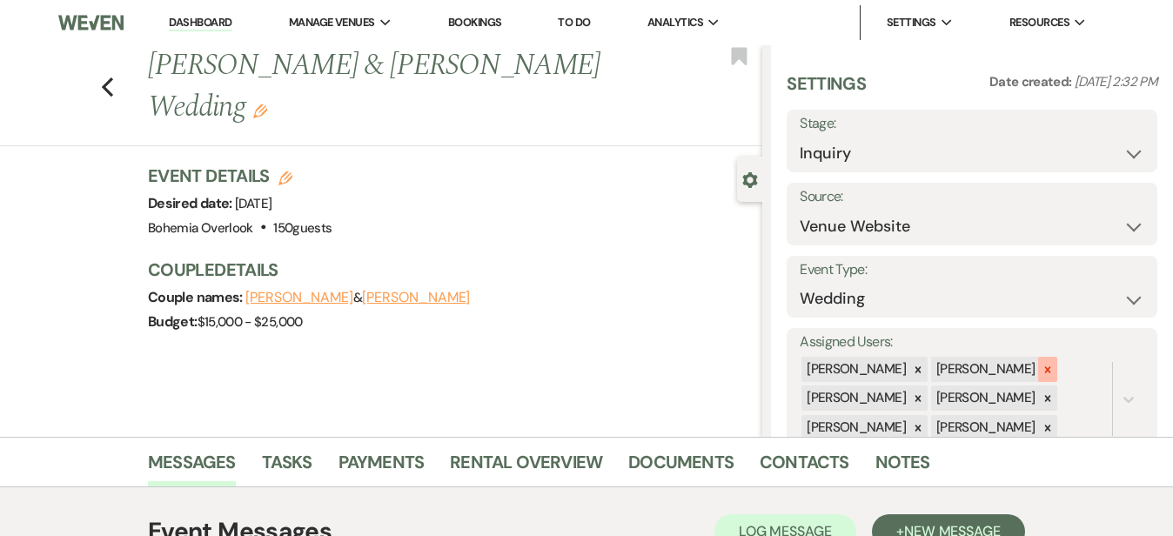
click at [1054, 364] on icon at bounding box center [1048, 370] width 12 height 12
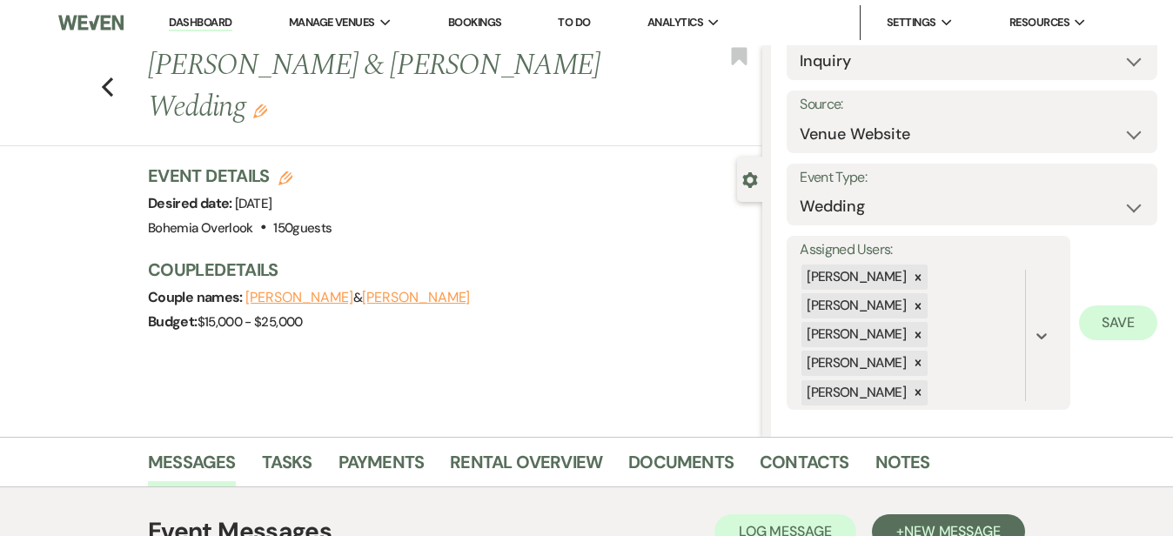
click at [1109, 320] on button "Save" at bounding box center [1118, 322] width 78 height 35
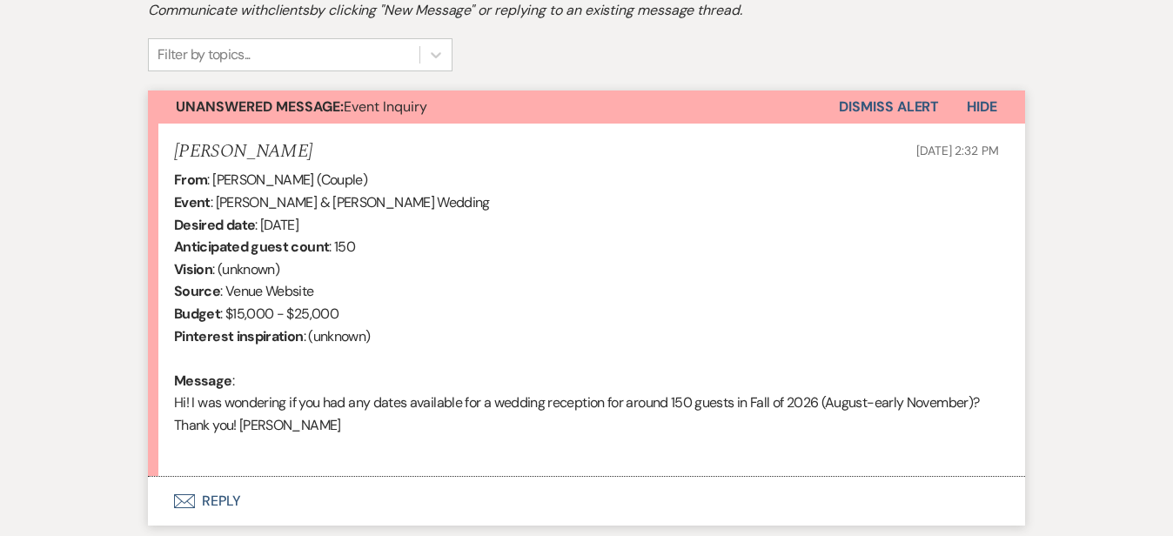
scroll to position [562, 0]
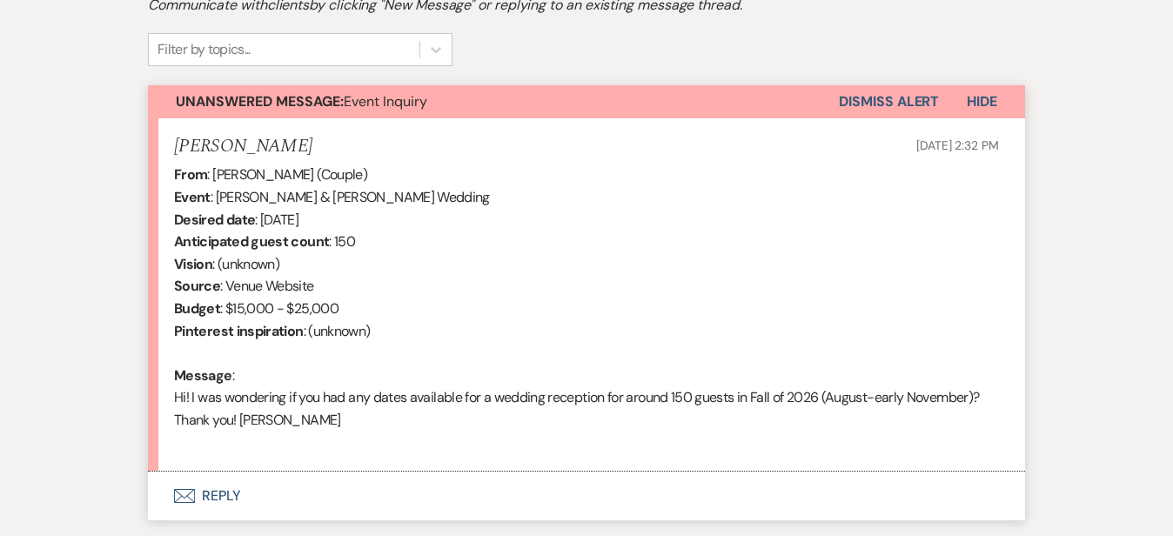
click at [443, 502] on button "Envelope Reply" at bounding box center [586, 496] width 877 height 49
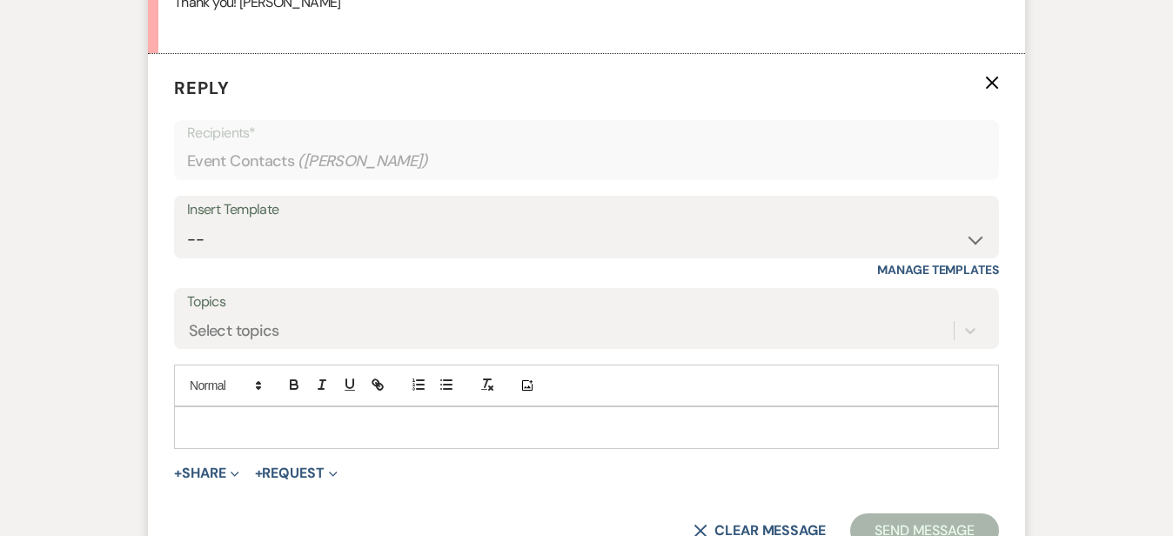
scroll to position [1021, 0]
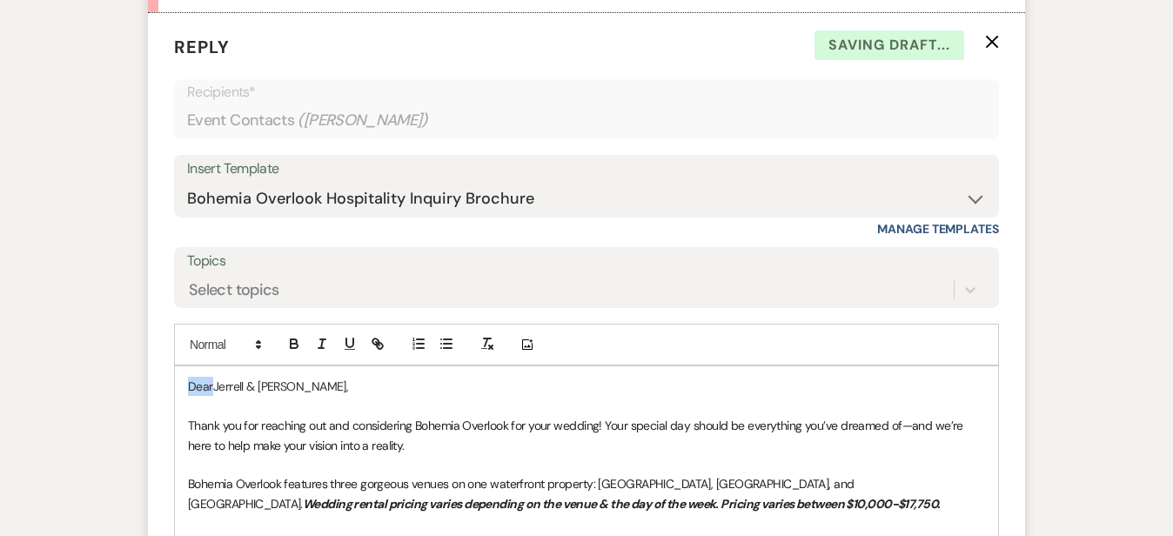
drag, startPoint x: 157, startPoint y: 379, endPoint x: 101, endPoint y: 328, distance: 75.2
click at [148, 328] on form "Reply X Saving draft... Recipients* Event Contacts ( [PERSON_NAME] ) Insert Tem…" at bounding box center [586, 473] width 877 height 921
click at [1133, 194] on div "Messages Tasks Payments Rental Overview Documents Contacts Notes Event Messages…" at bounding box center [586, 198] width 1173 height 1565
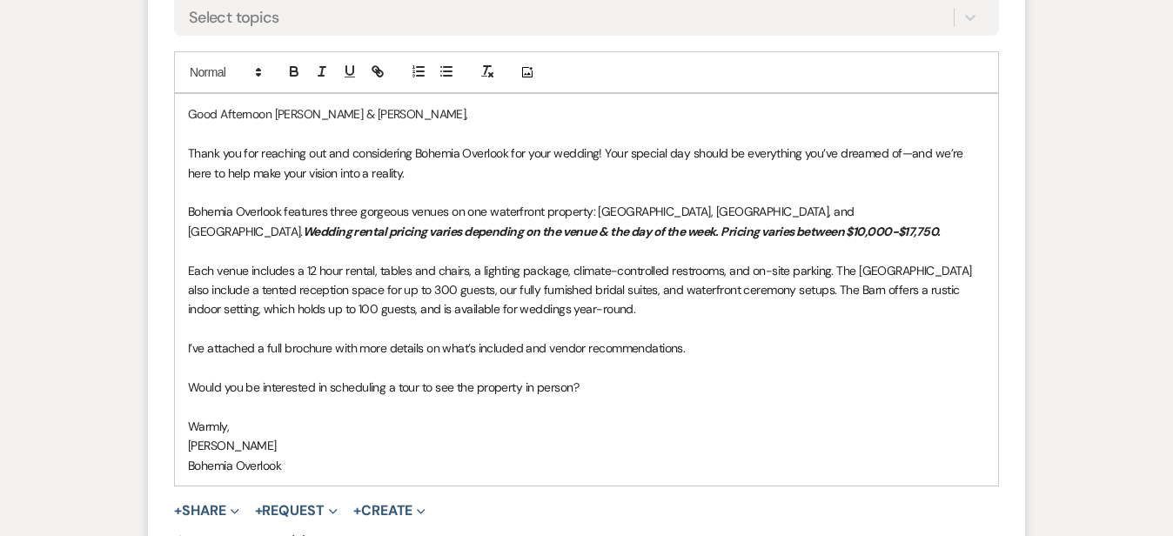
scroll to position [1295, 0]
click at [697, 311] on p "Each venue includes a 12 hour rental, tables and chairs, a lighting package, cl…" at bounding box center [586, 288] width 797 height 58
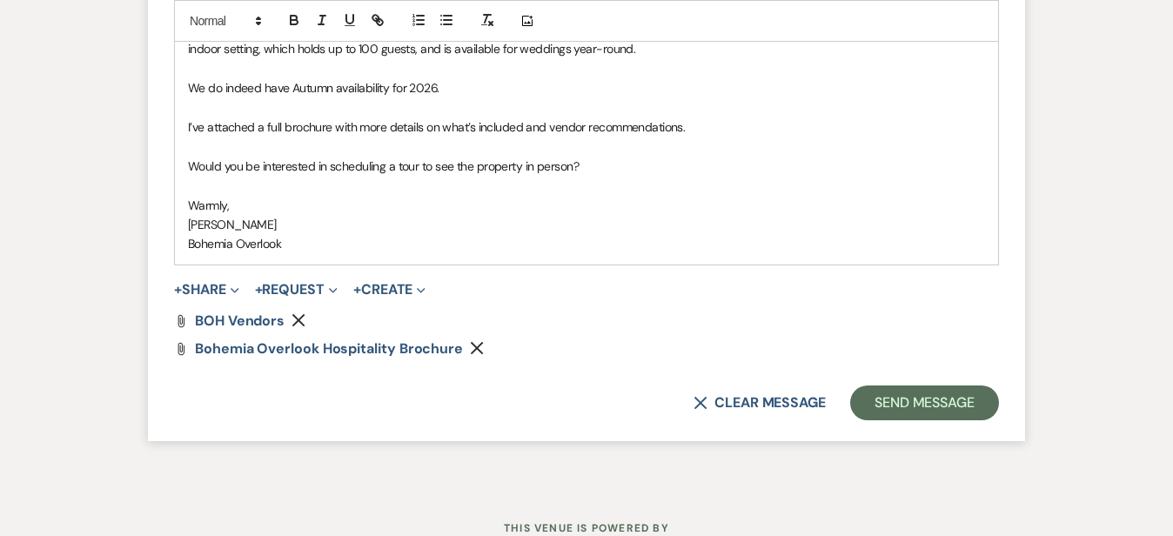
scroll to position [1554, 0]
click at [999, 391] on button "Send Message" at bounding box center [924, 402] width 149 height 35
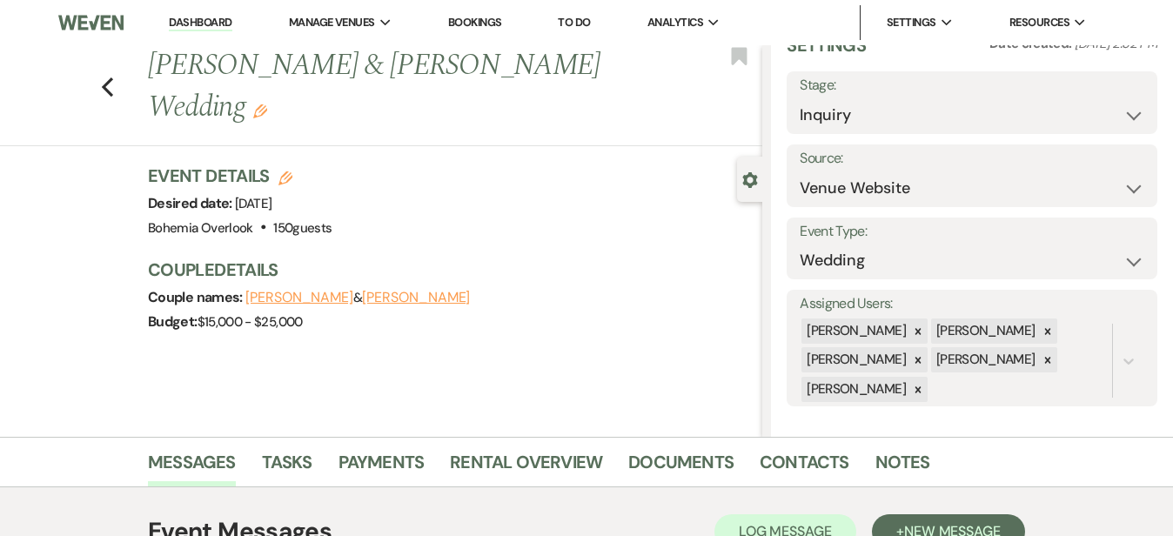
scroll to position [0, 0]
click at [216, 17] on link "Dashboard" at bounding box center [200, 23] width 63 height 17
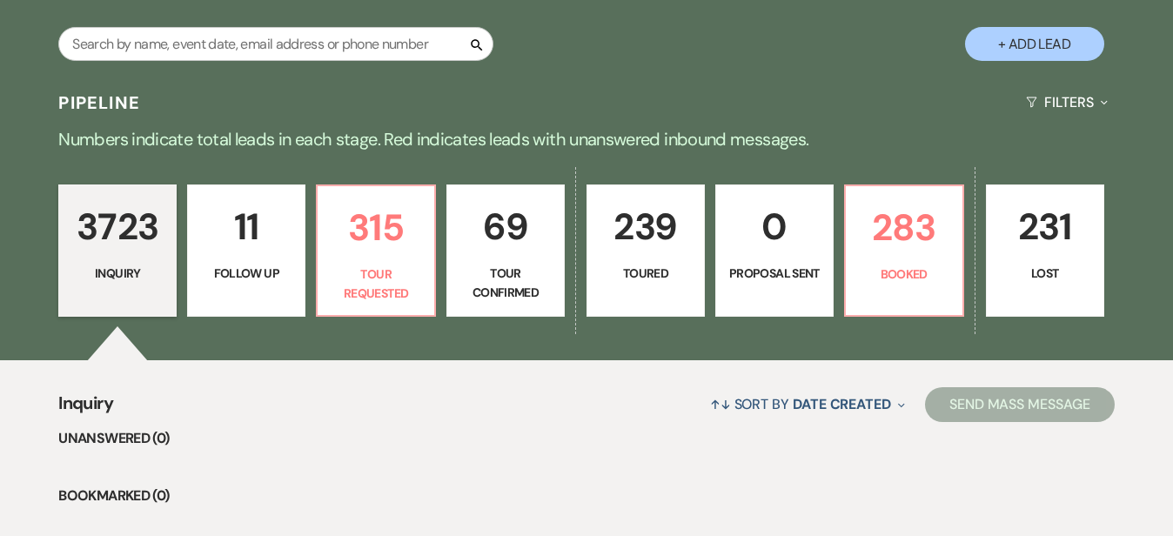
scroll to position [321, 0]
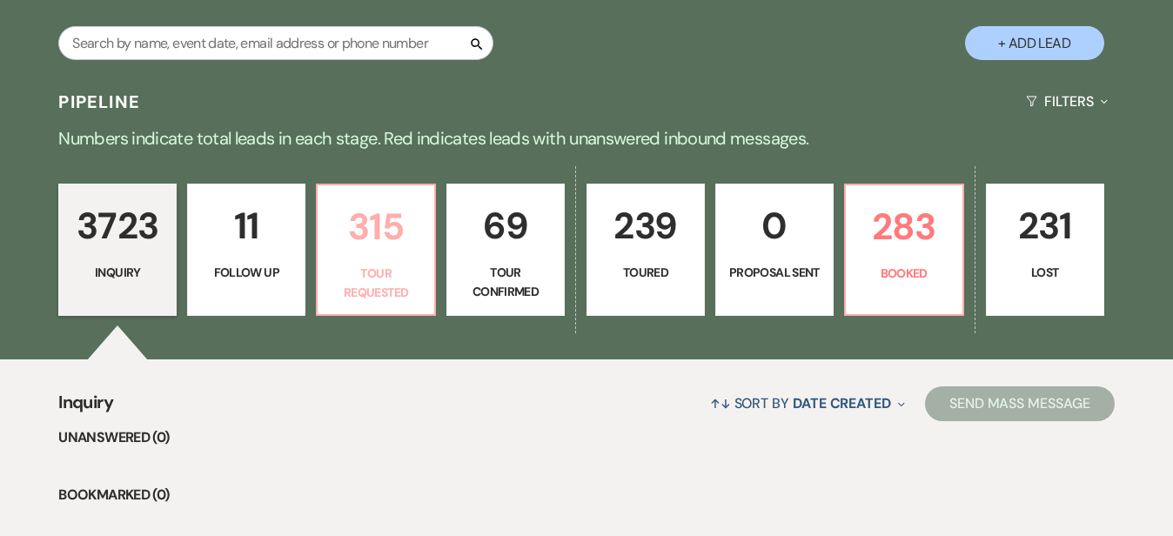
click at [408, 220] on p "315" at bounding box center [376, 227] width 96 height 58
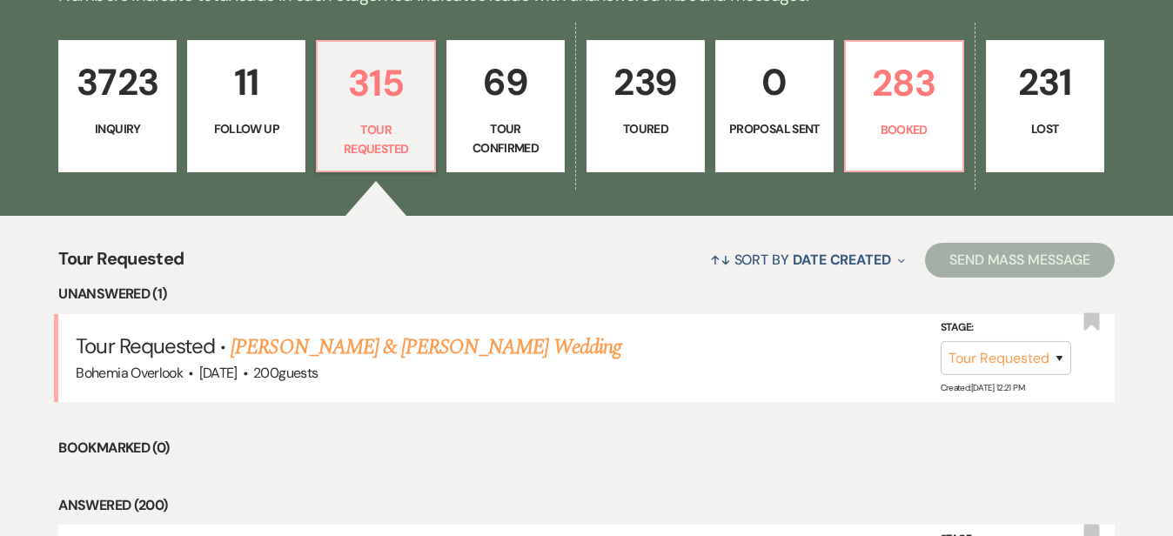
scroll to position [470, 0]
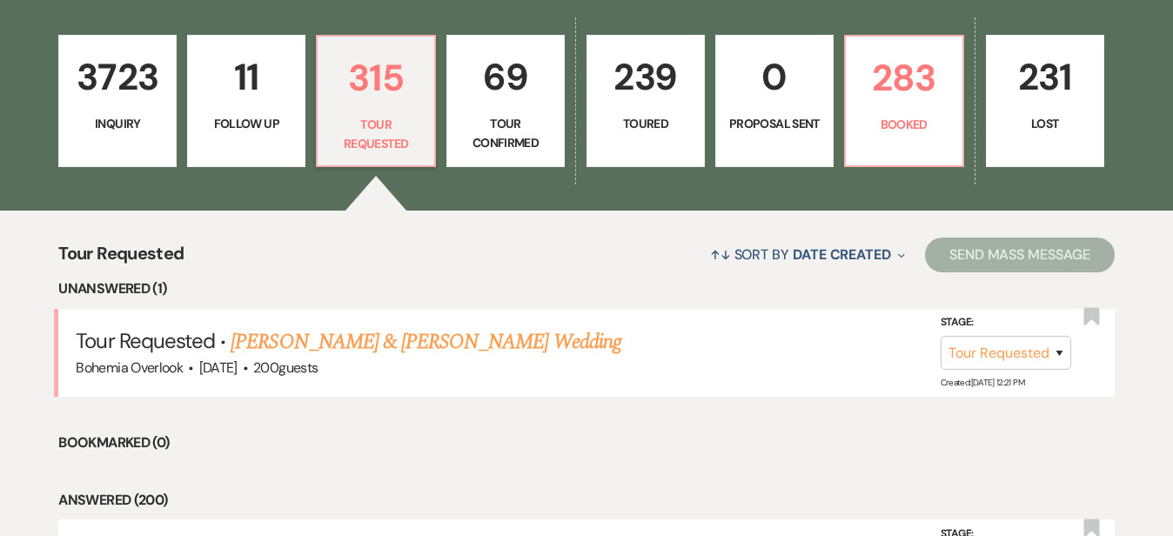
click at [561, 111] on link "69 Tour Confirmed" at bounding box center [505, 101] width 118 height 132
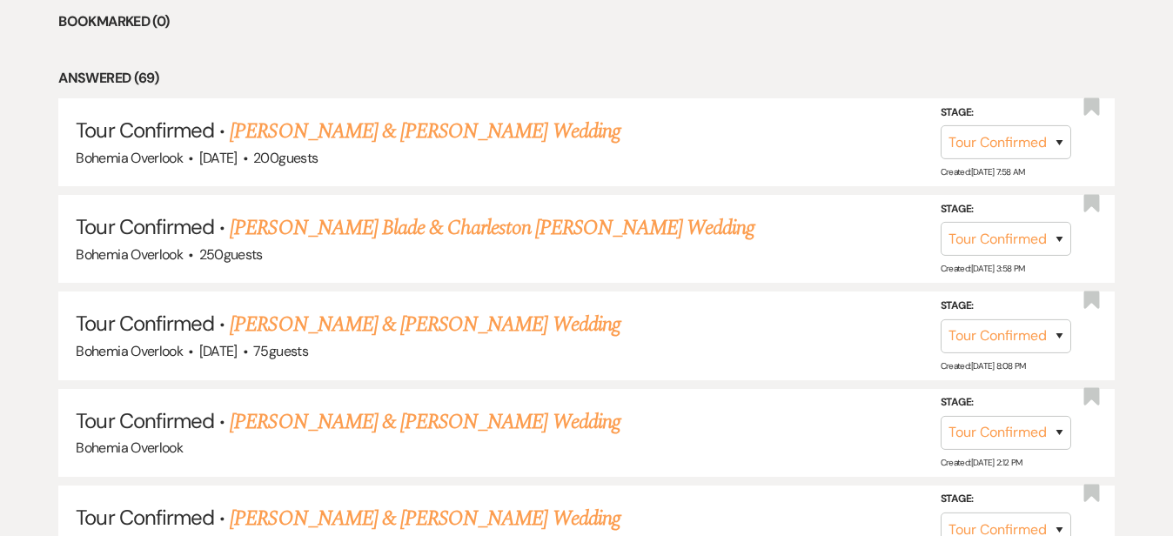
scroll to position [829, 0]
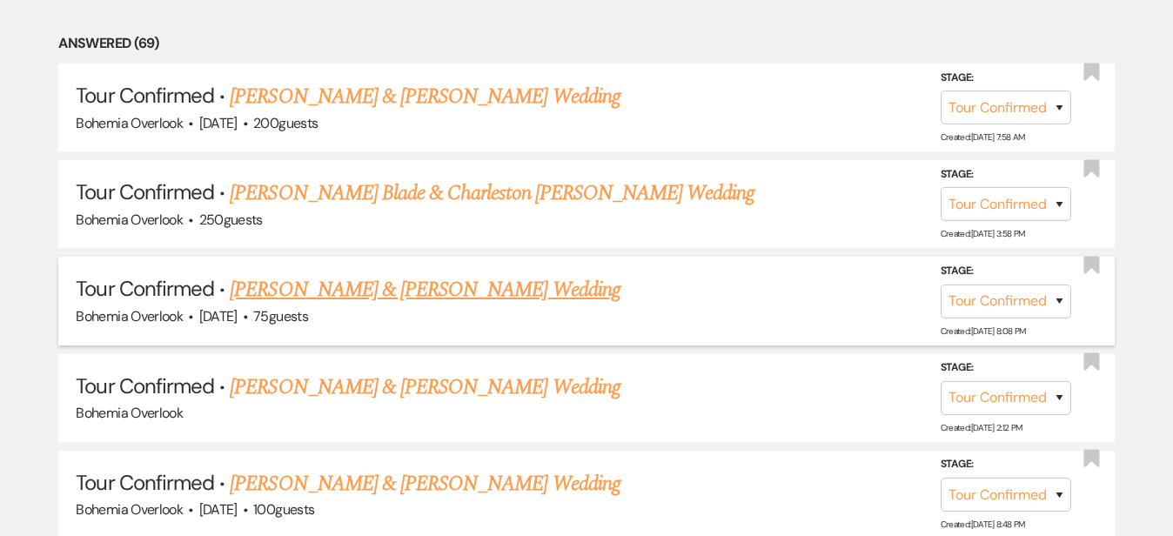
click at [480, 274] on link "[PERSON_NAME] & [PERSON_NAME] Wedding" at bounding box center [425, 289] width 390 height 31
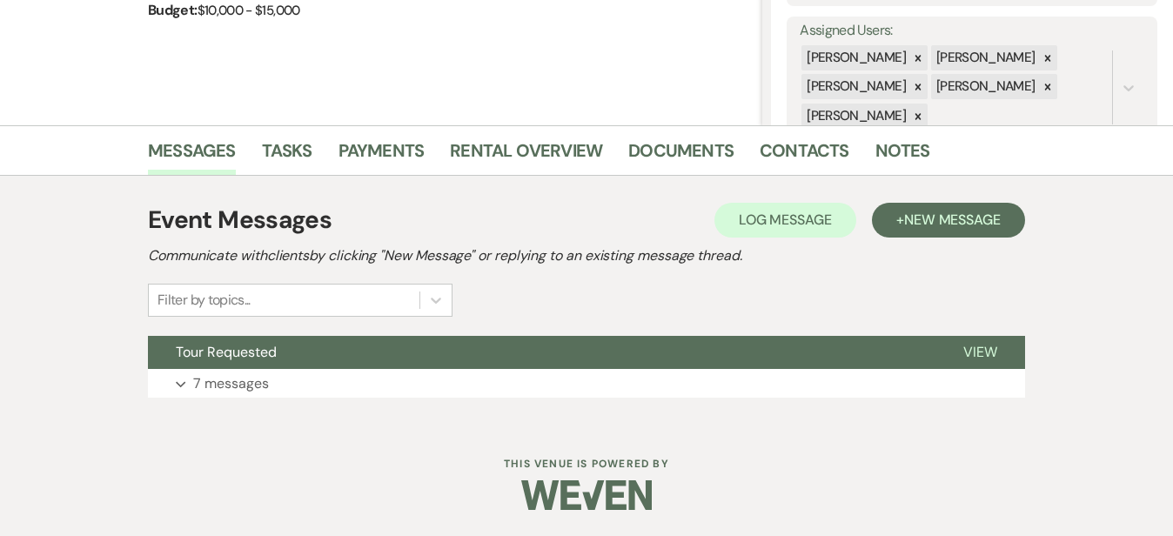
scroll to position [311, 0]
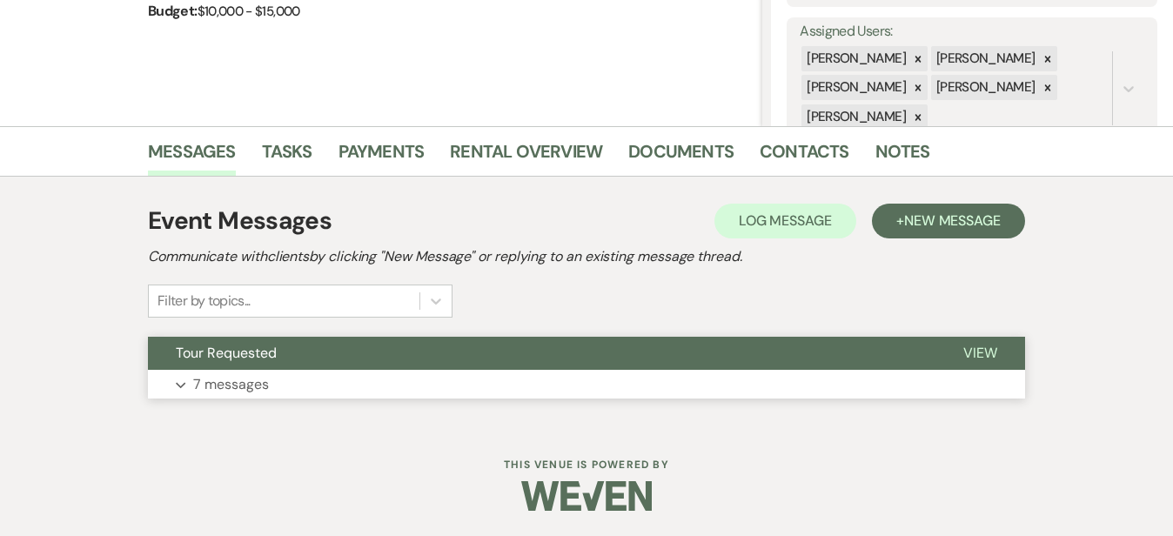
click at [558, 385] on button "Expand 7 messages" at bounding box center [586, 385] width 877 height 30
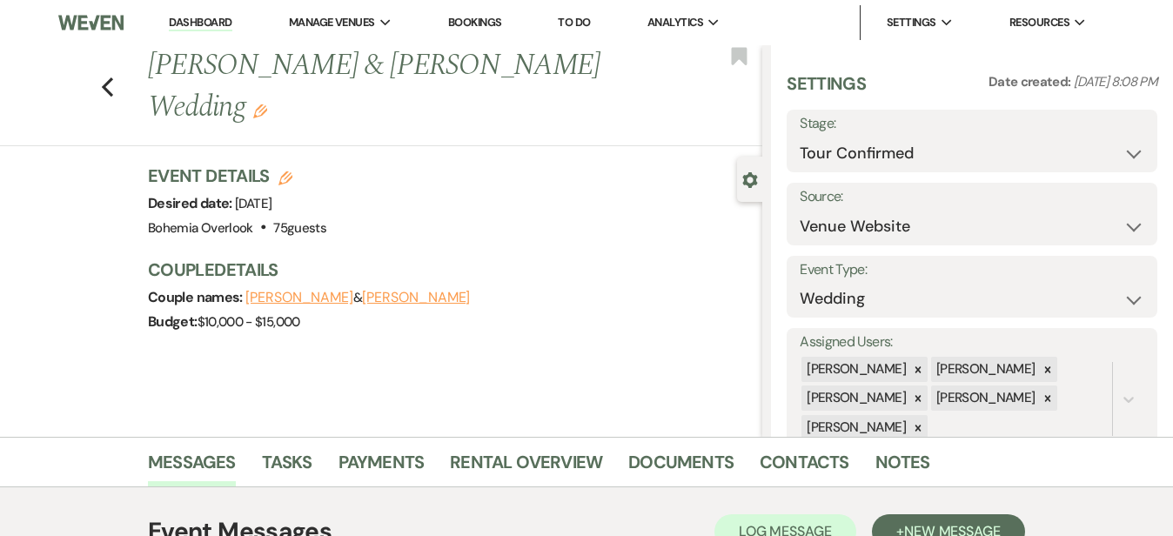
scroll to position [0, 0]
click at [102, 77] on use "button" at bounding box center [107, 86] width 11 height 19
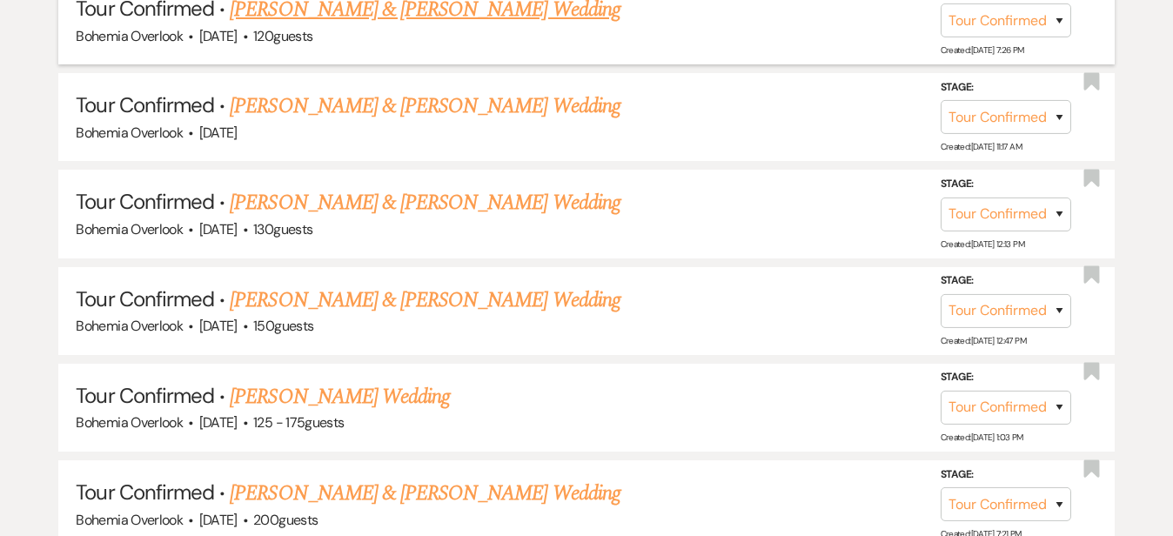
scroll to position [1422, 0]
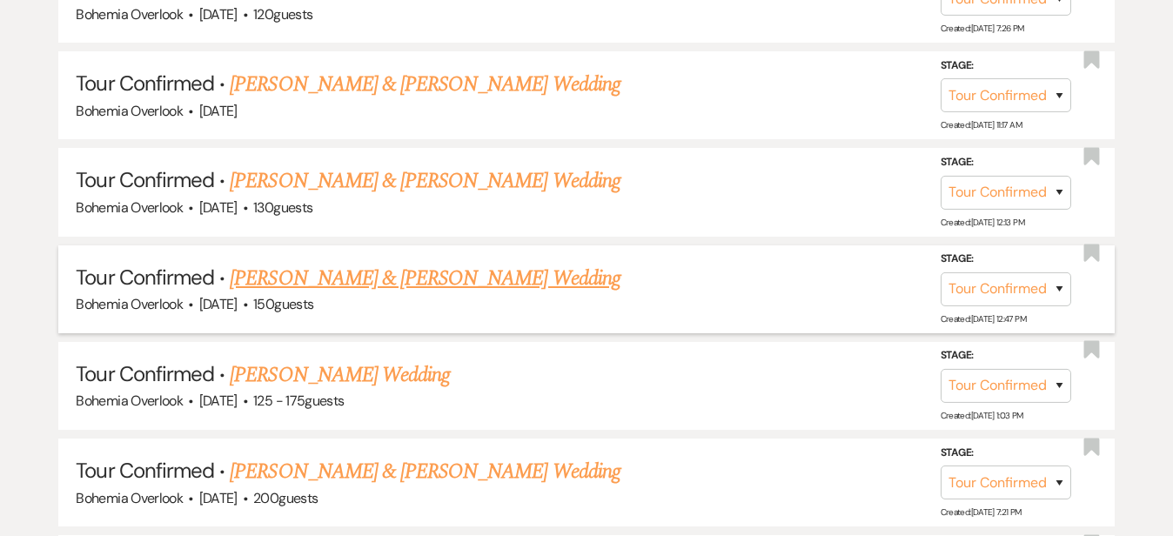
click at [334, 263] on link "[PERSON_NAME] & [PERSON_NAME] Wedding" at bounding box center [425, 278] width 390 height 31
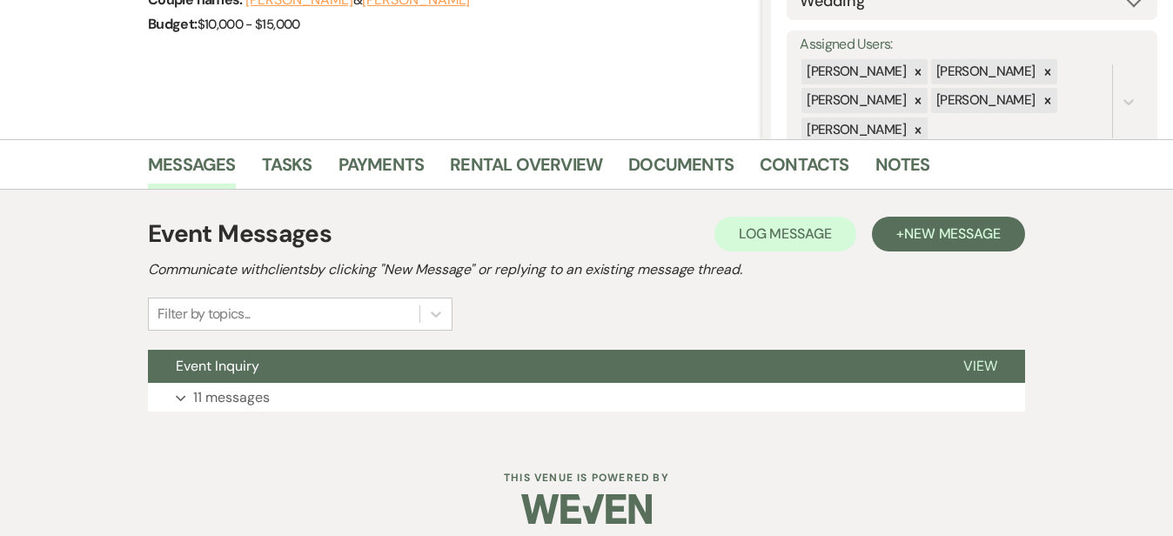
scroll to position [328, 0]
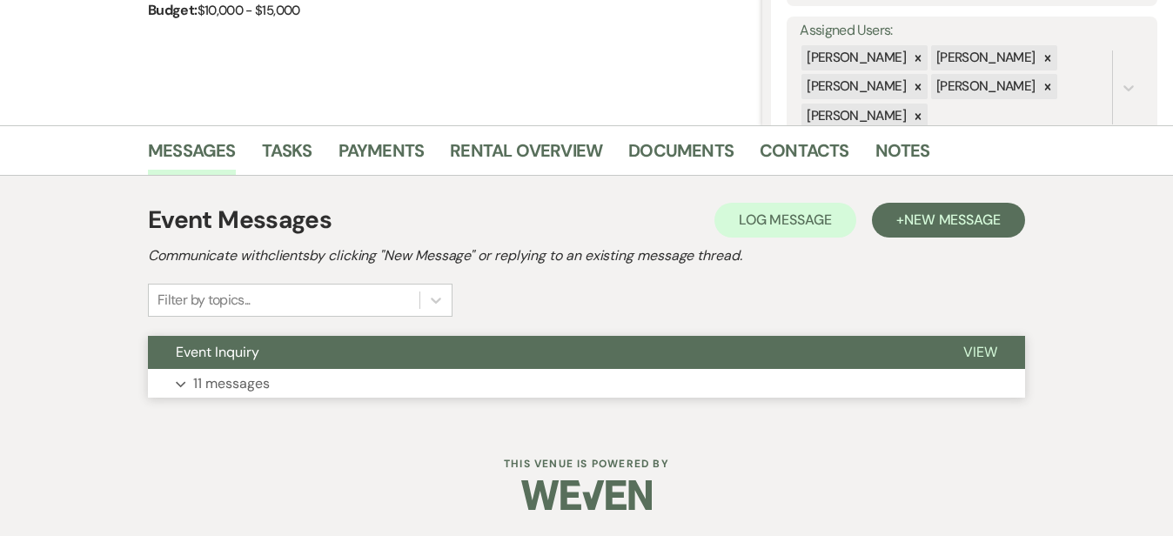
click at [538, 369] on button "Expand 11 messages" at bounding box center [586, 384] width 877 height 30
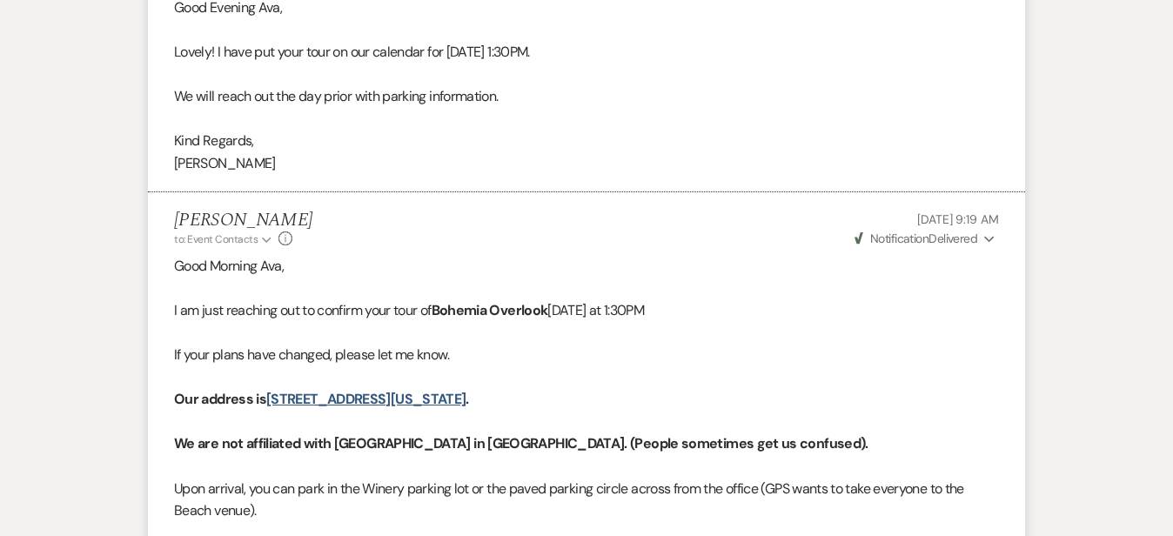
scroll to position [3447, 0]
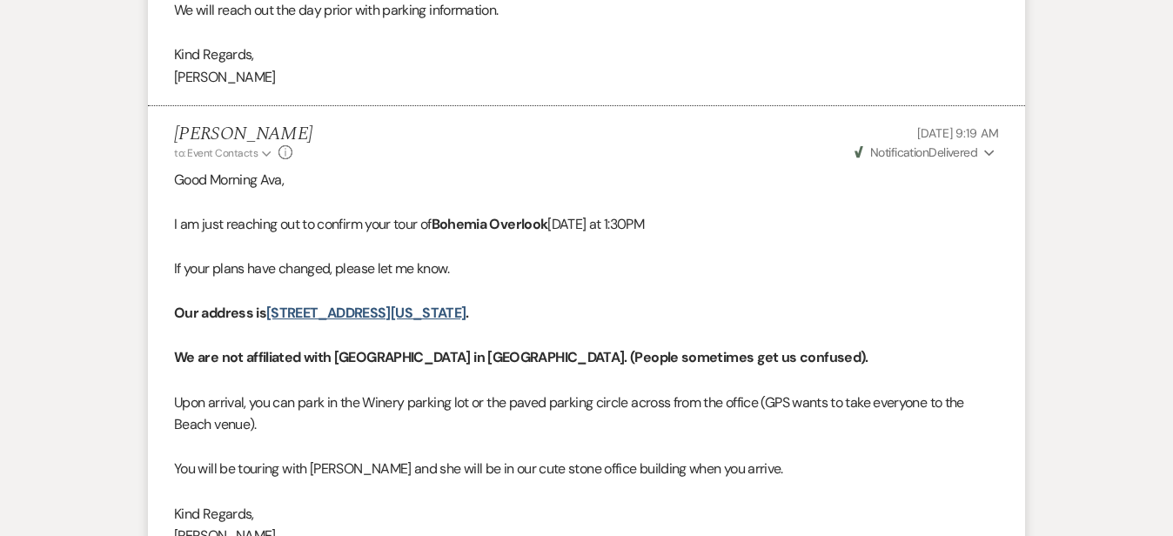
click at [995, 147] on icon "Expand" at bounding box center [989, 153] width 10 height 12
click at [999, 235] on p at bounding box center [586, 246] width 825 height 23
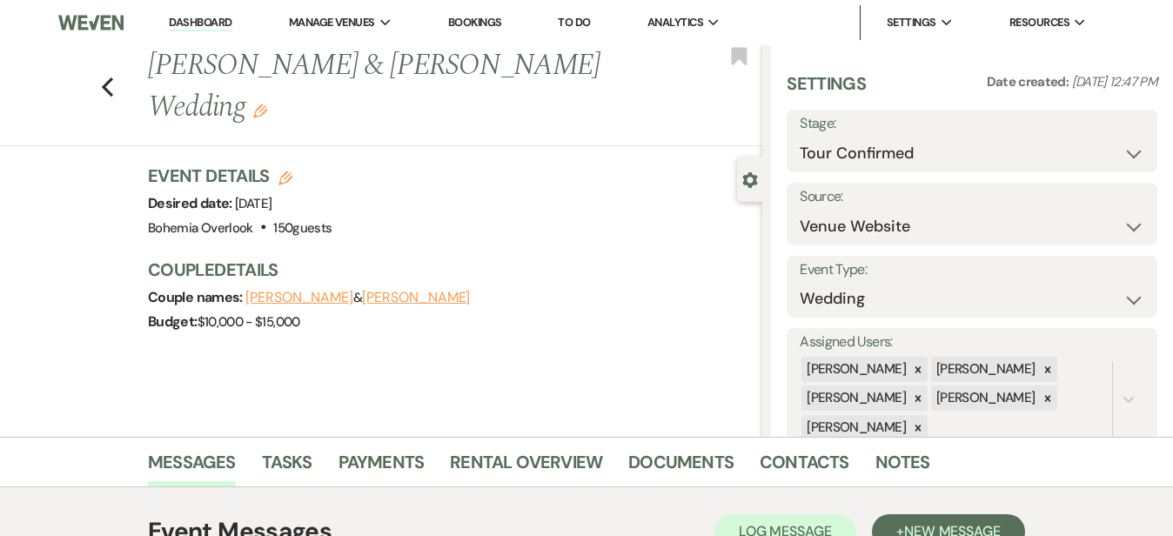
scroll to position [0, 0]
click at [210, 18] on link "Dashboard" at bounding box center [200, 23] width 63 height 17
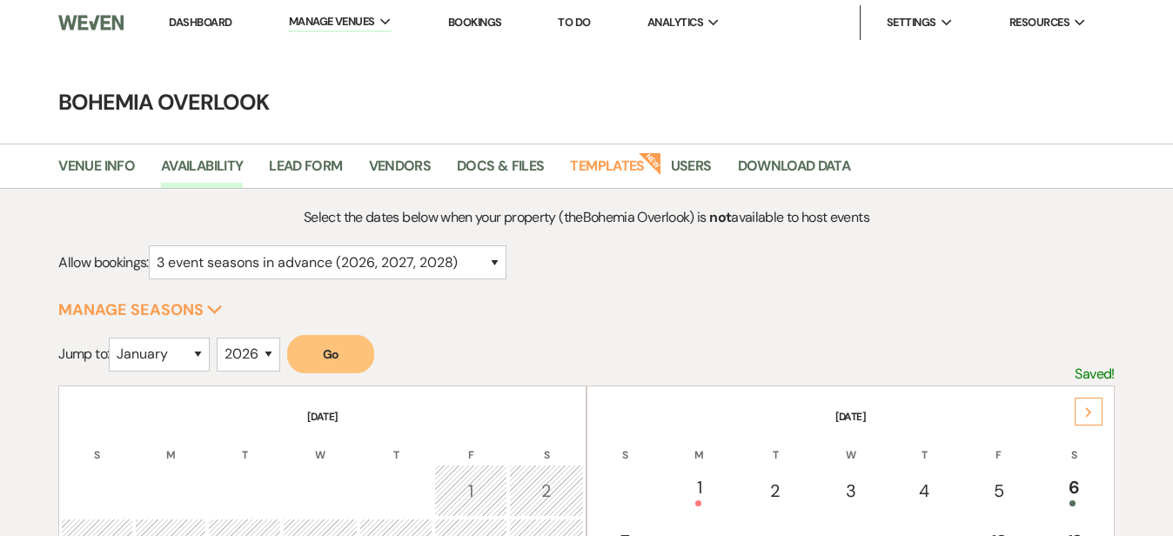
select select "3"
select select "2026"
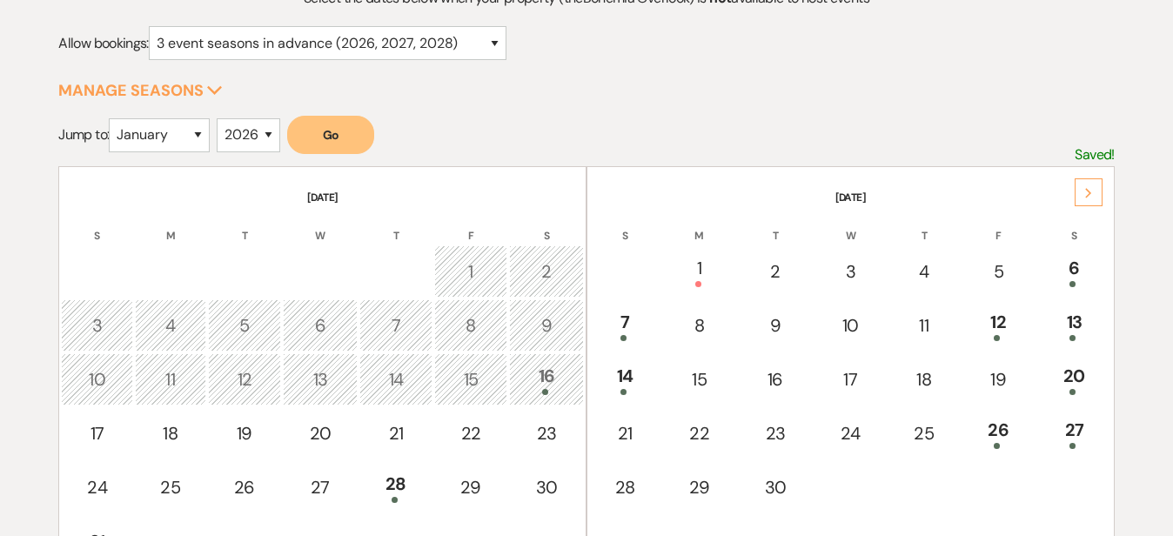
scroll to position [221, 0]
select select "8"
click at [334, 130] on button "Go" at bounding box center [330, 133] width 87 height 38
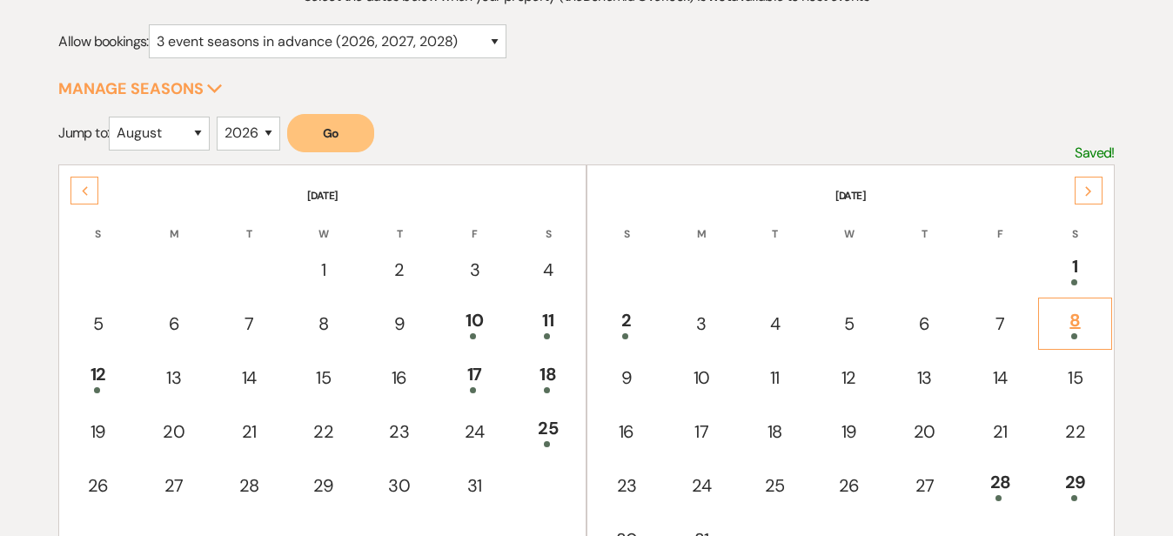
click at [1084, 318] on div "8" at bounding box center [1075, 323] width 54 height 32
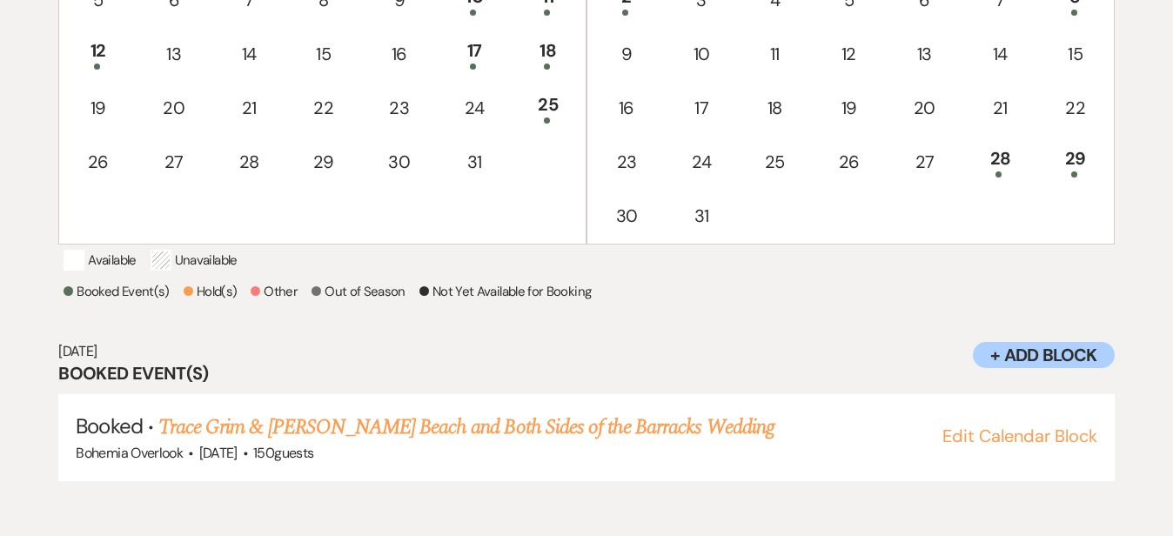
click at [767, 361] on h6 "Aug 08, 2026" at bounding box center [585, 351] width 1055 height 19
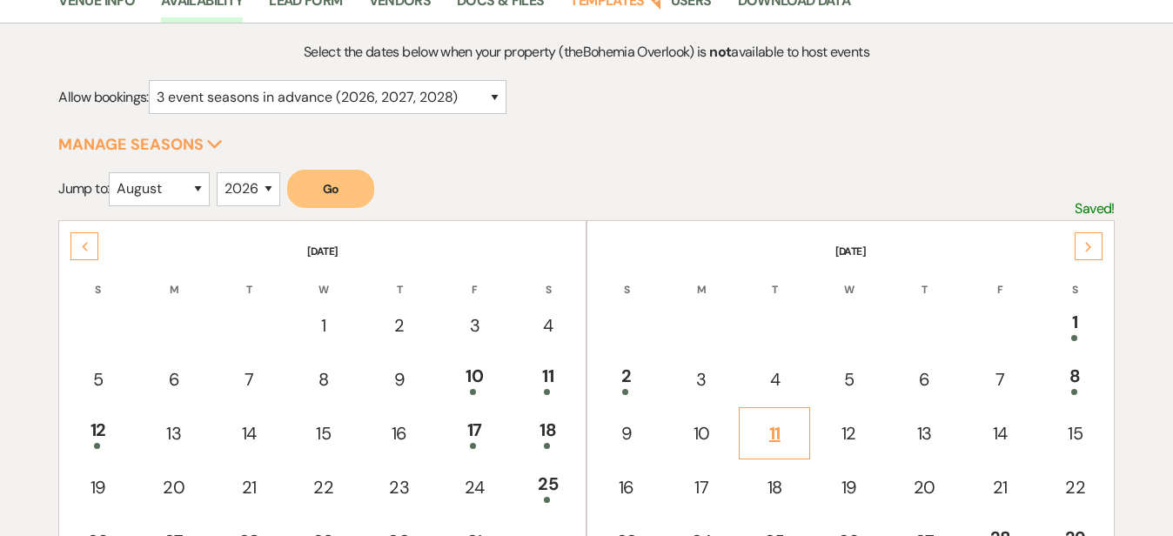
scroll to position [162, 0]
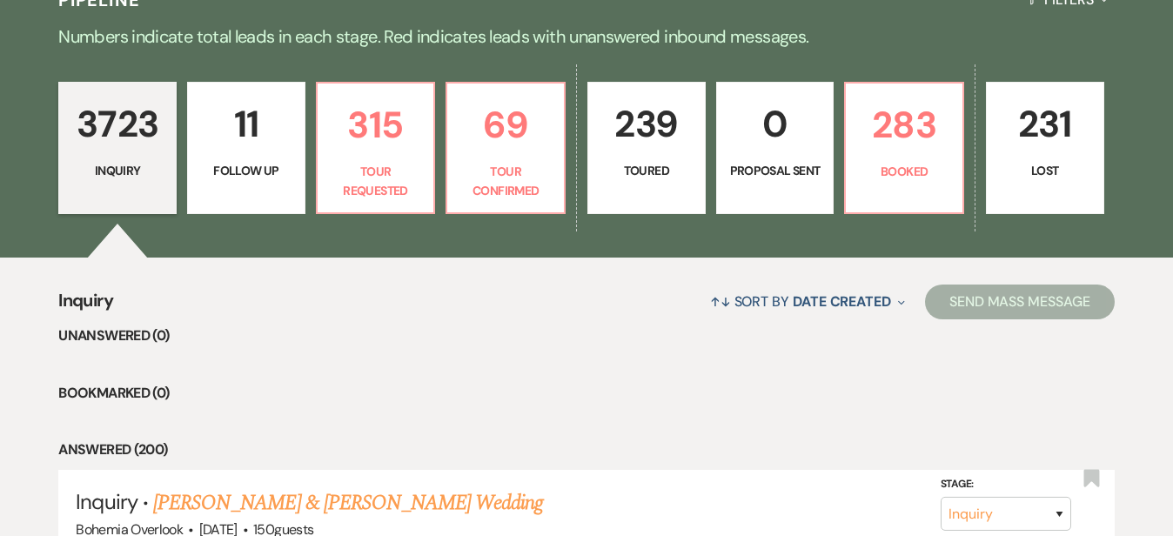
scroll to position [425, 0]
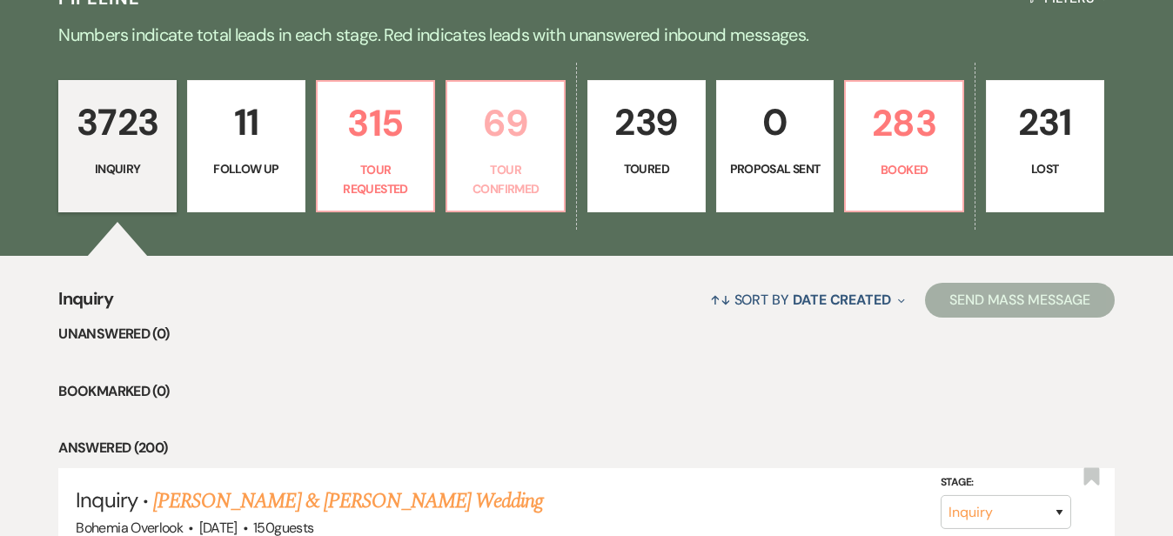
click at [553, 137] on p "69" at bounding box center [506, 123] width 96 height 58
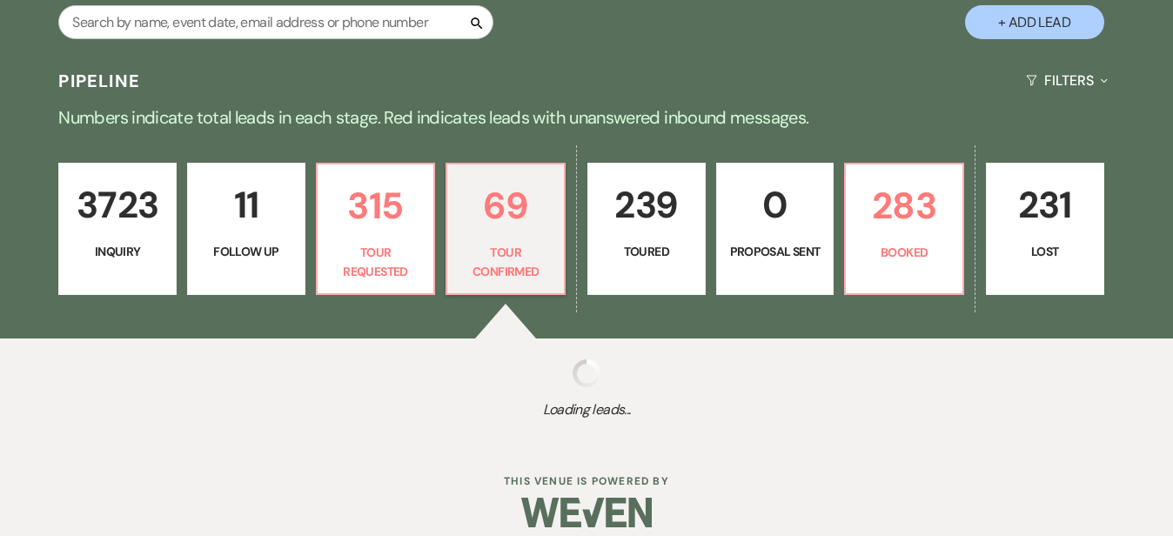
select select "4"
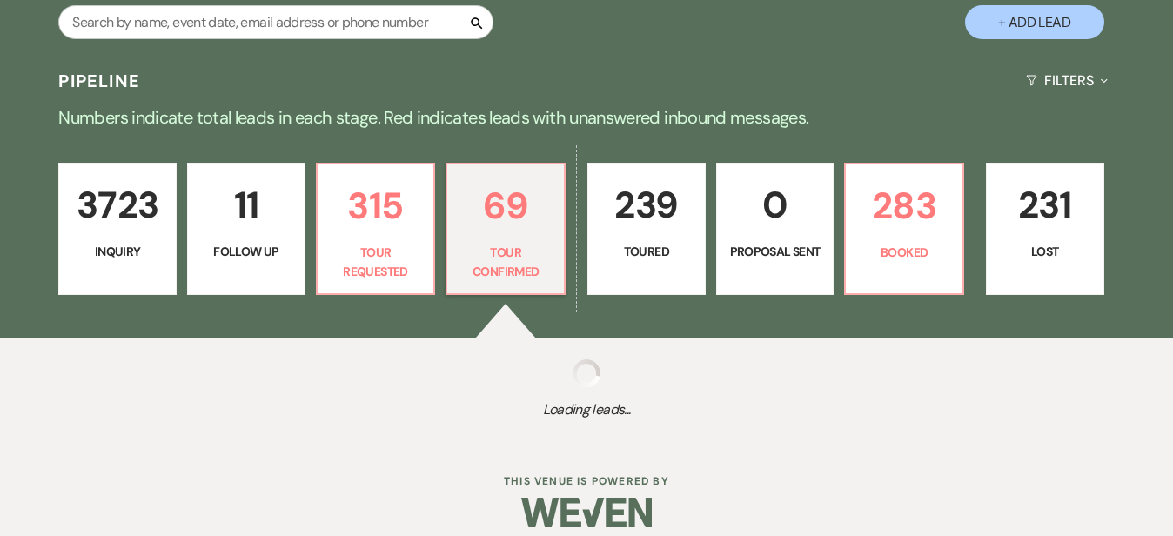
select select "4"
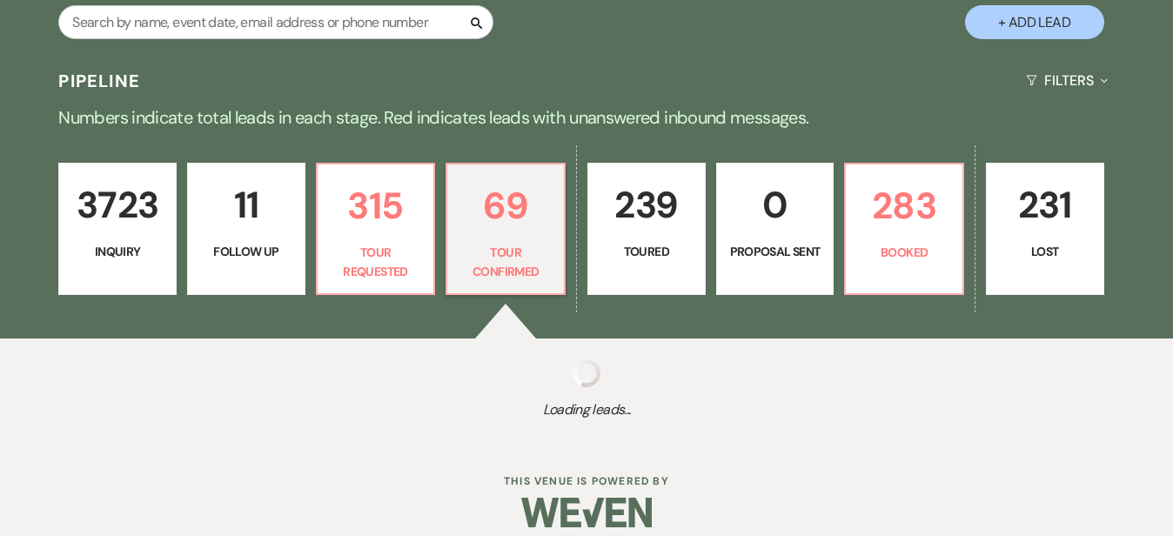
select select "4"
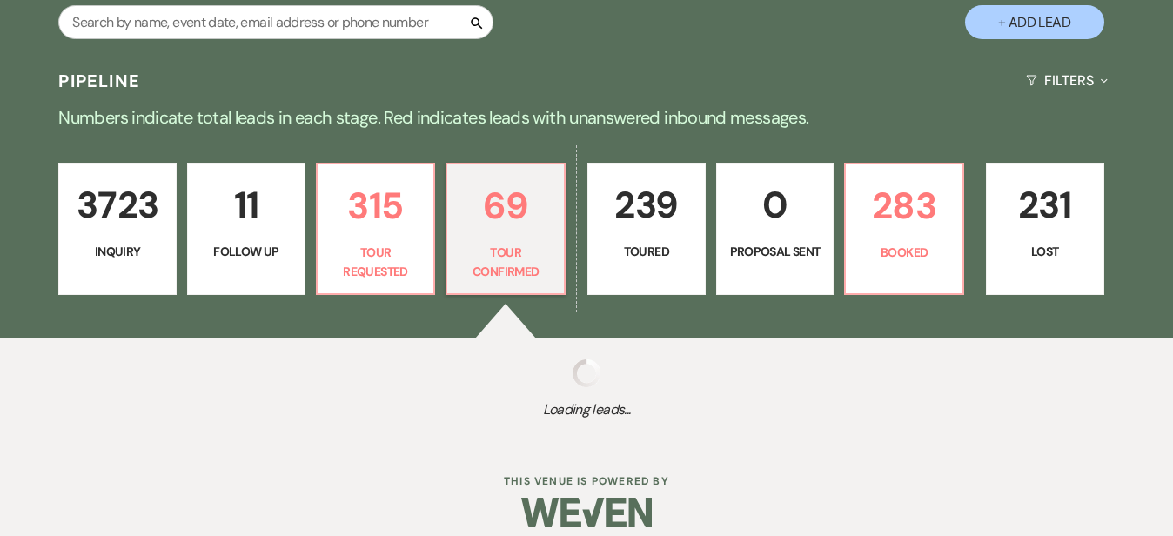
select select "4"
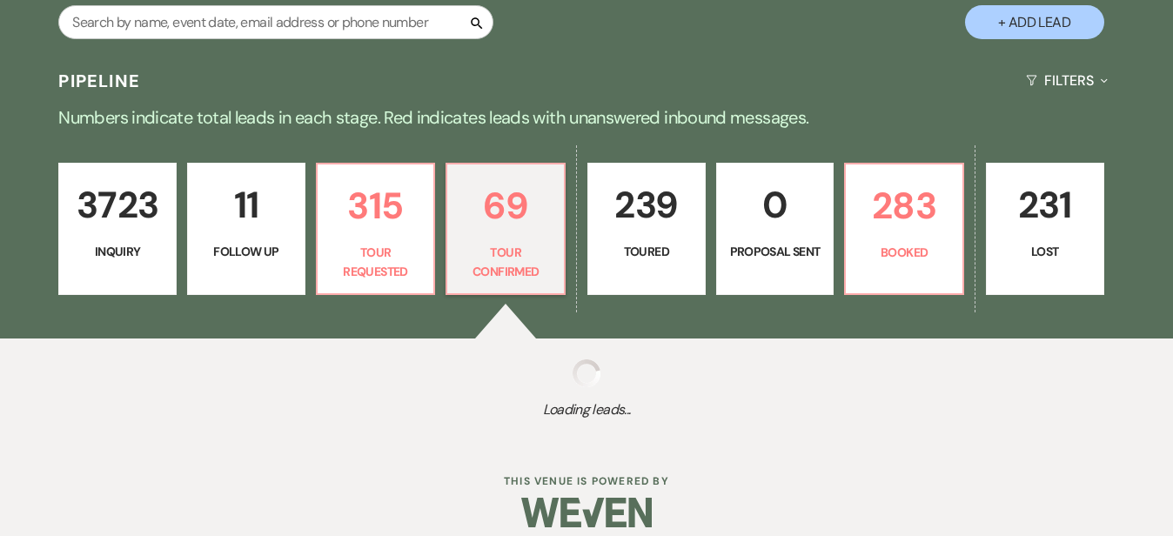
select select "4"
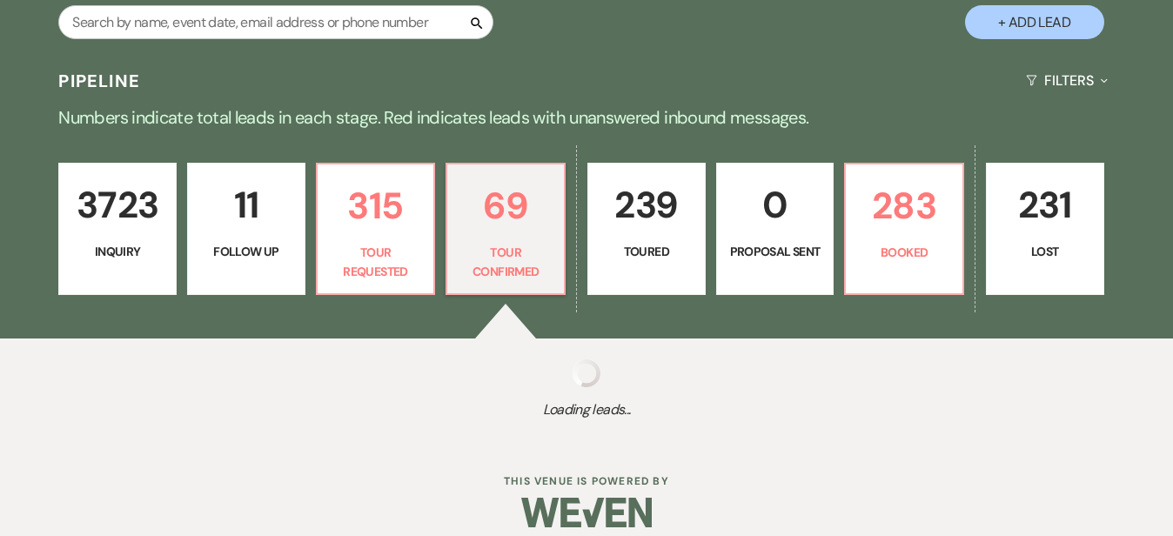
select select "4"
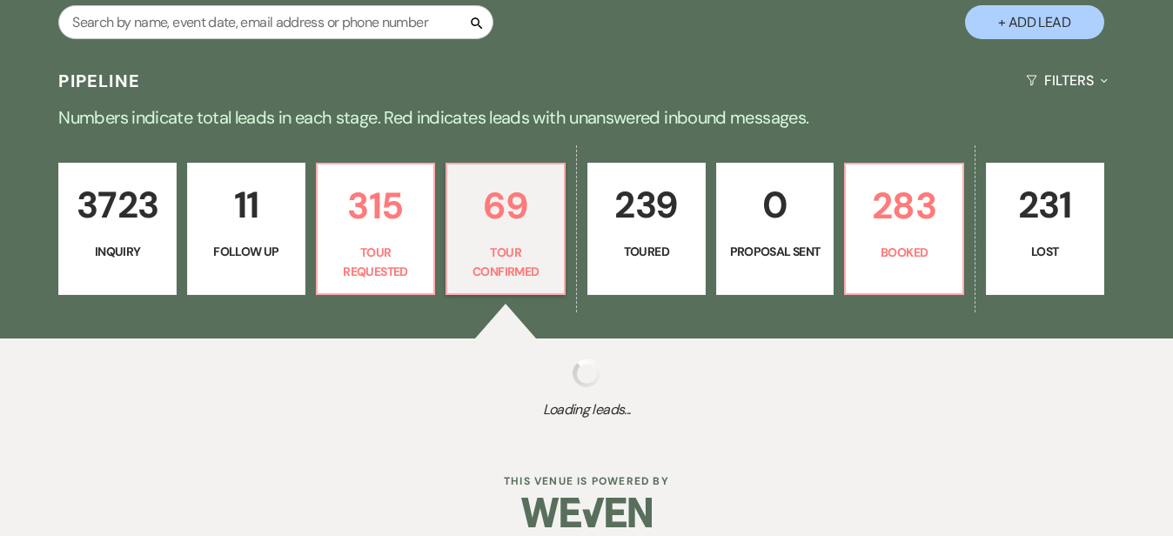
select select "4"
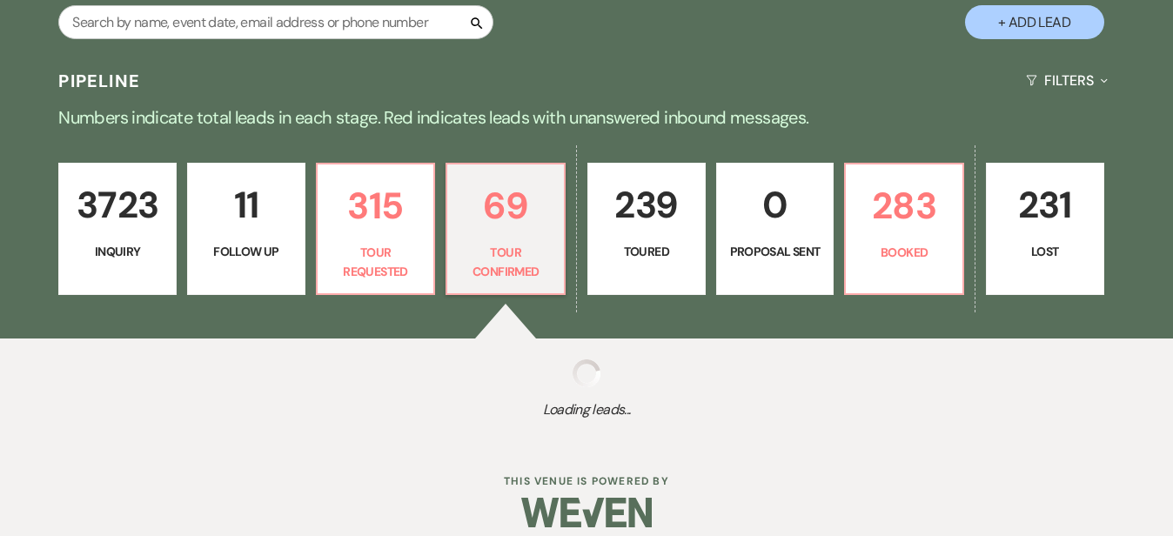
select select "4"
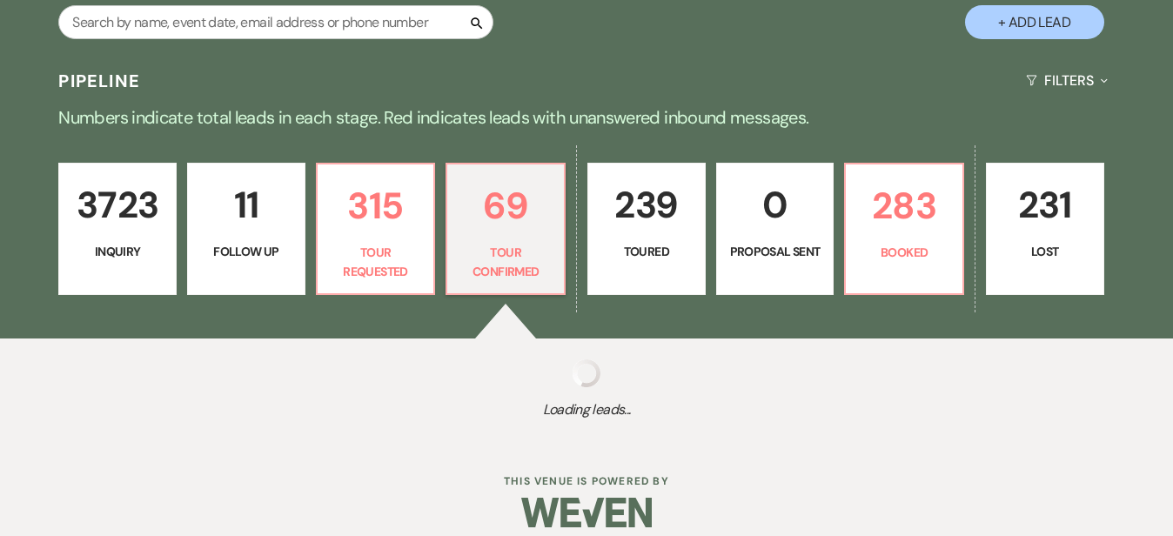
select select "4"
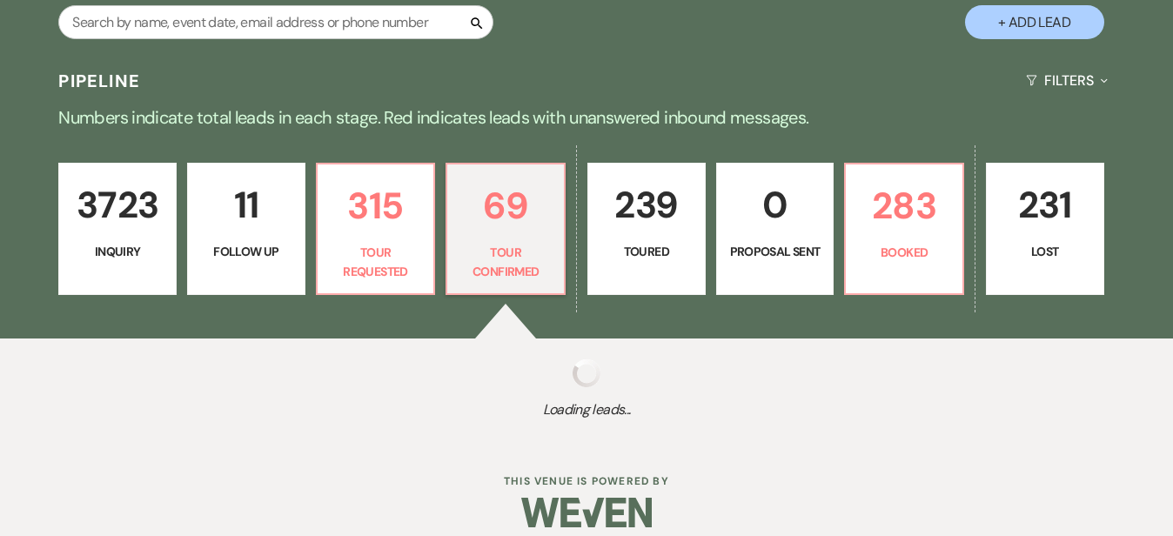
select select "4"
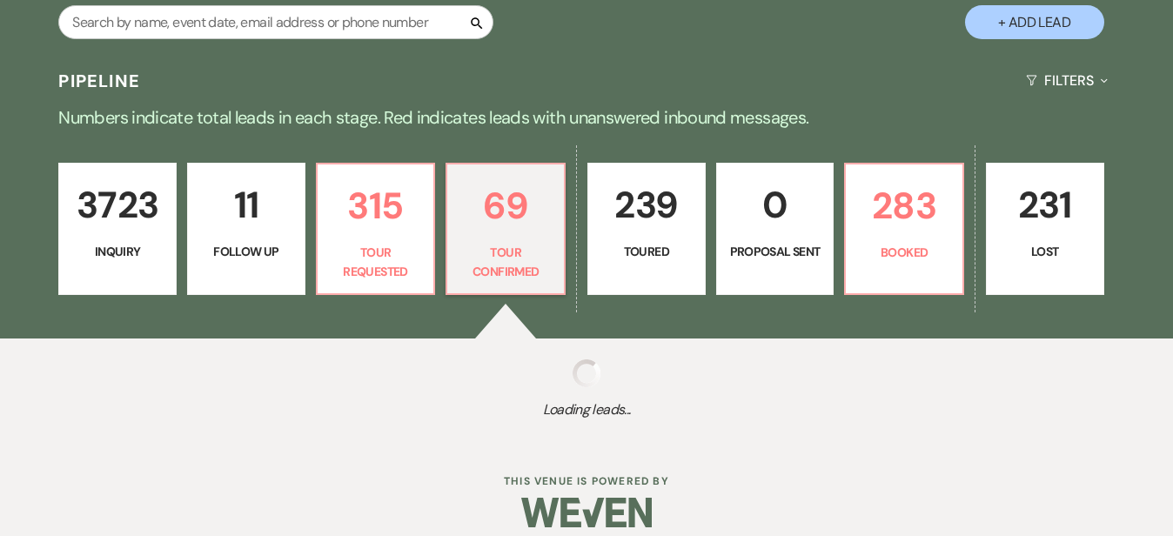
select select "4"
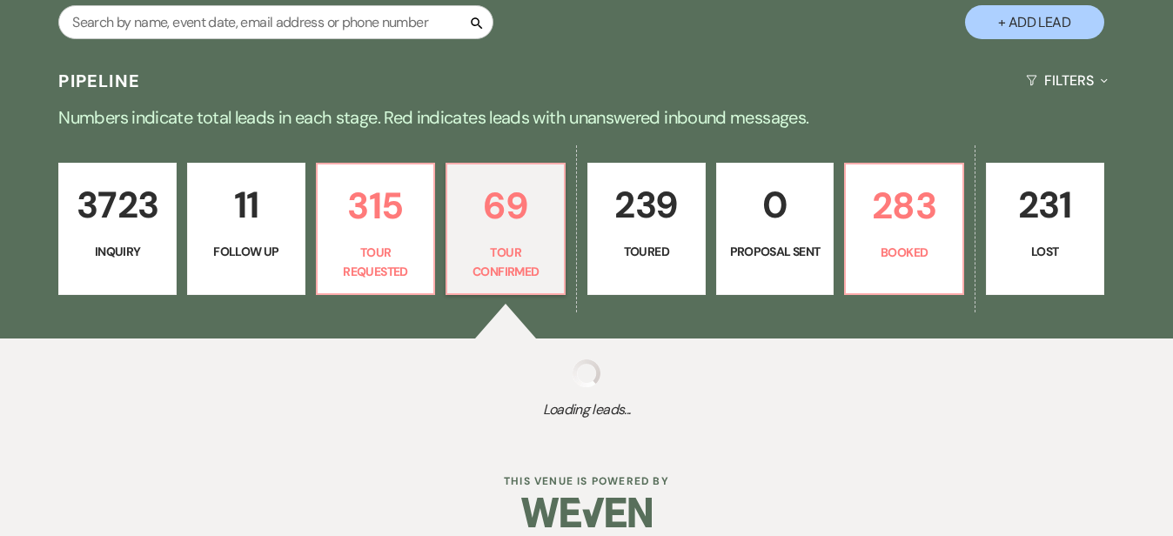
select select "4"
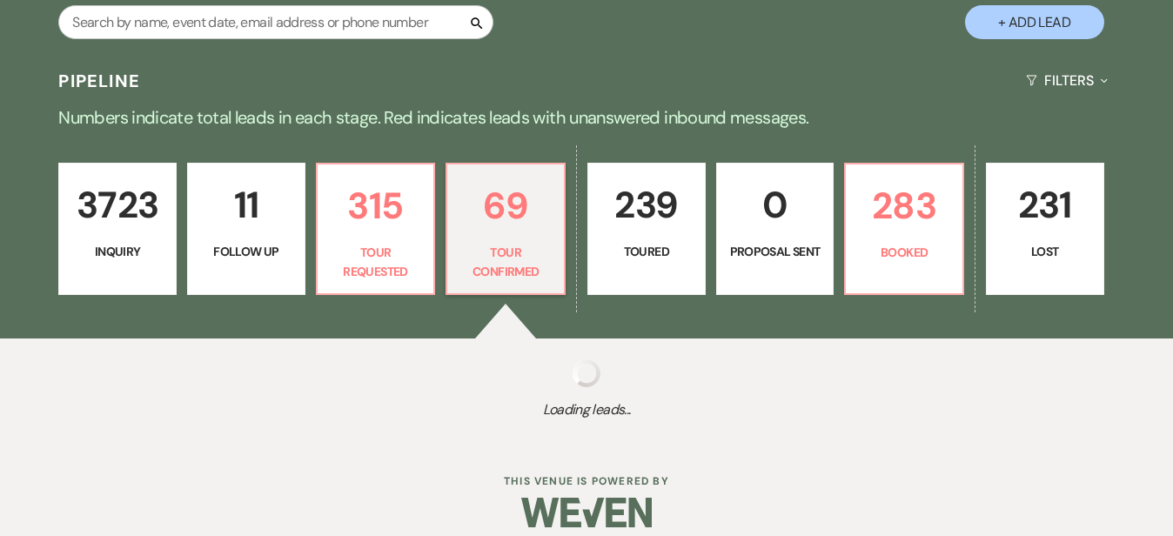
select select "4"
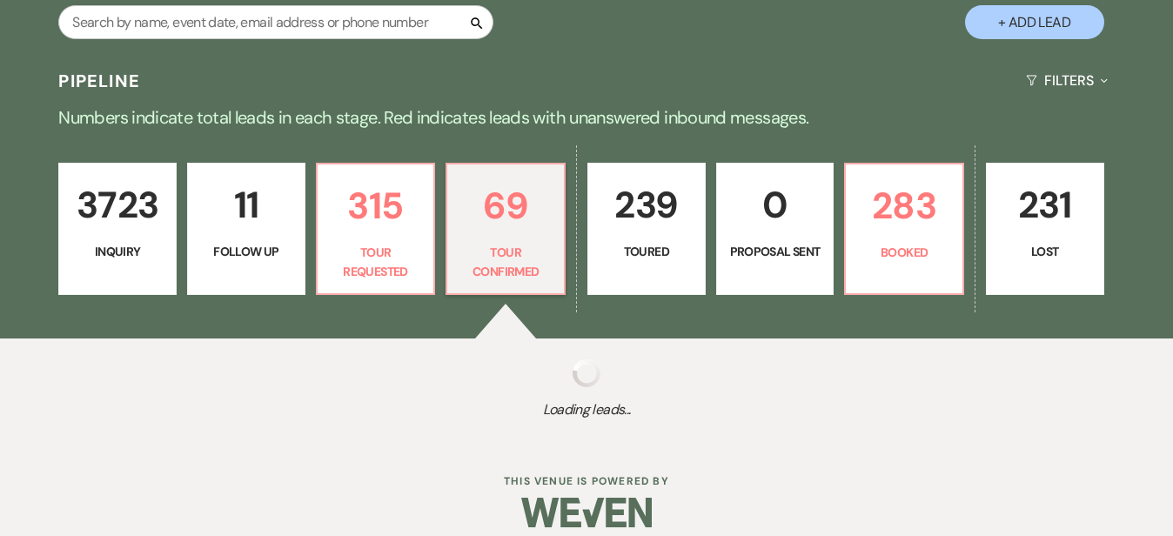
select select "4"
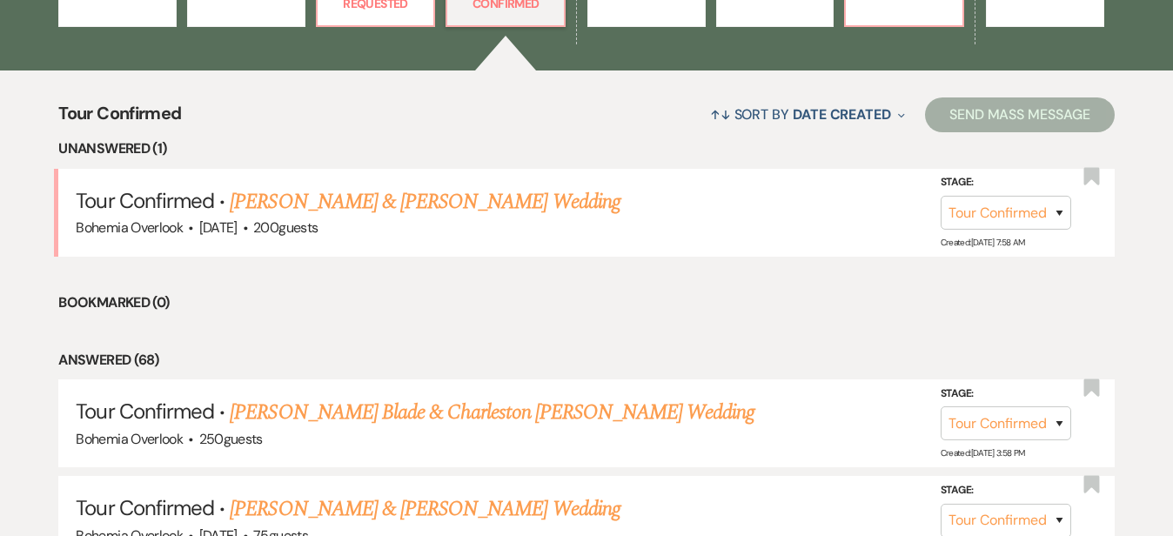
scroll to position [628, 0]
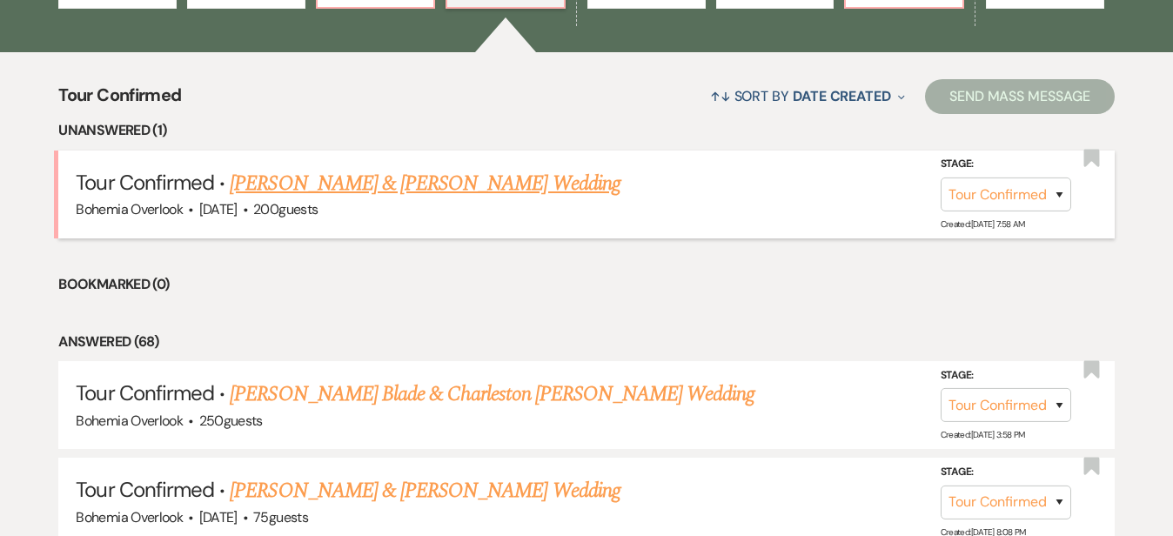
click at [429, 168] on link "[PERSON_NAME] & [PERSON_NAME] Wedding" at bounding box center [425, 183] width 390 height 31
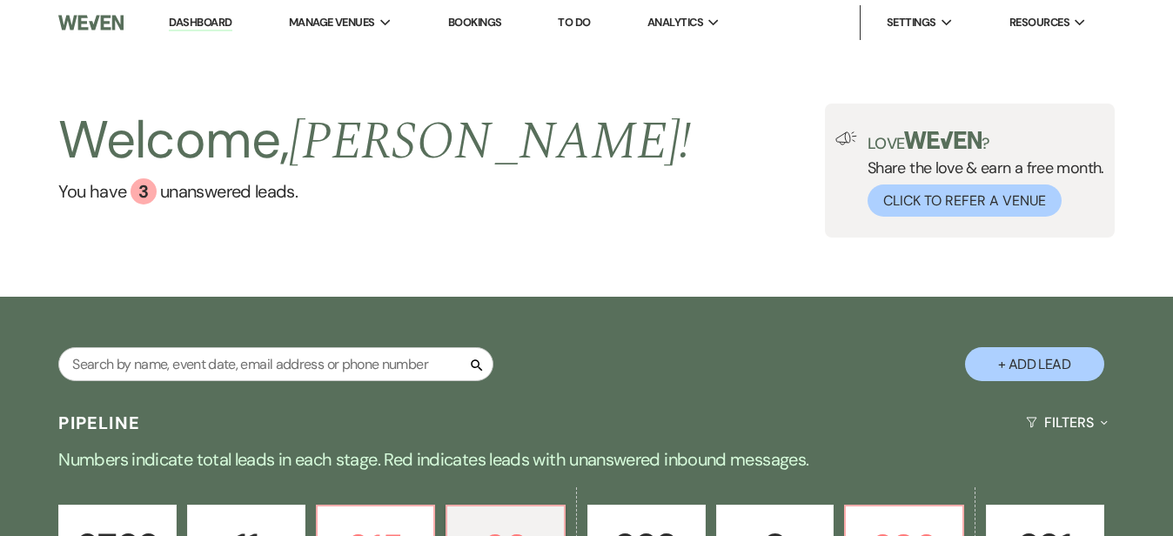
select select "4"
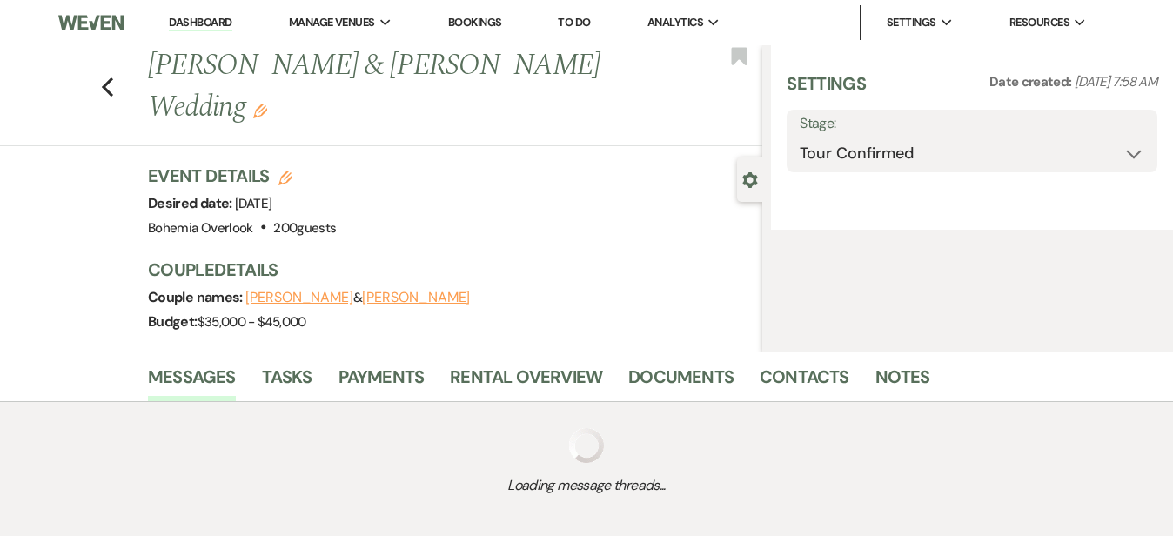
select select "5"
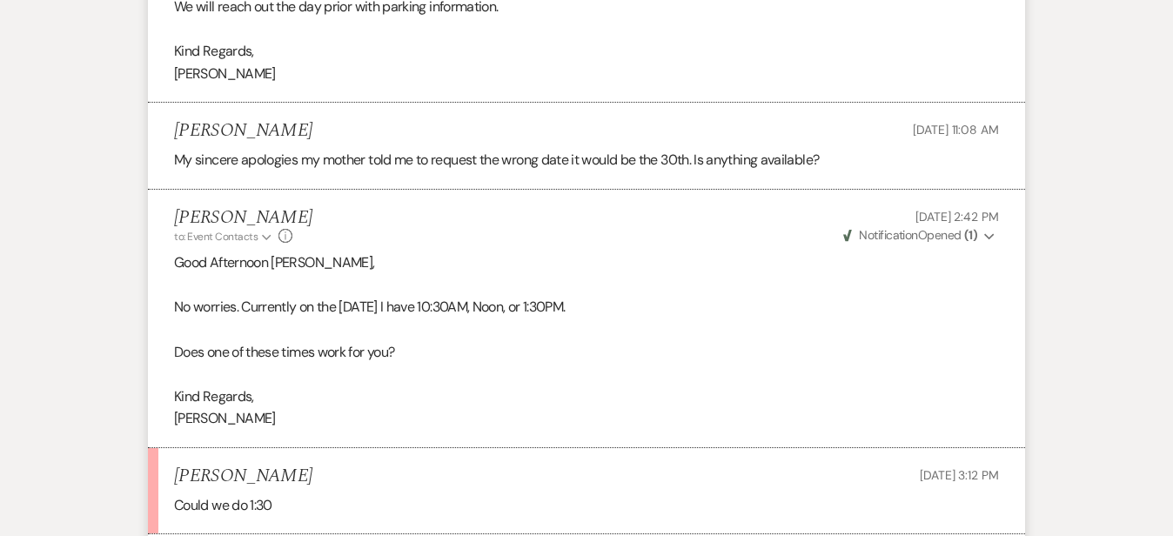
scroll to position [2337, 0]
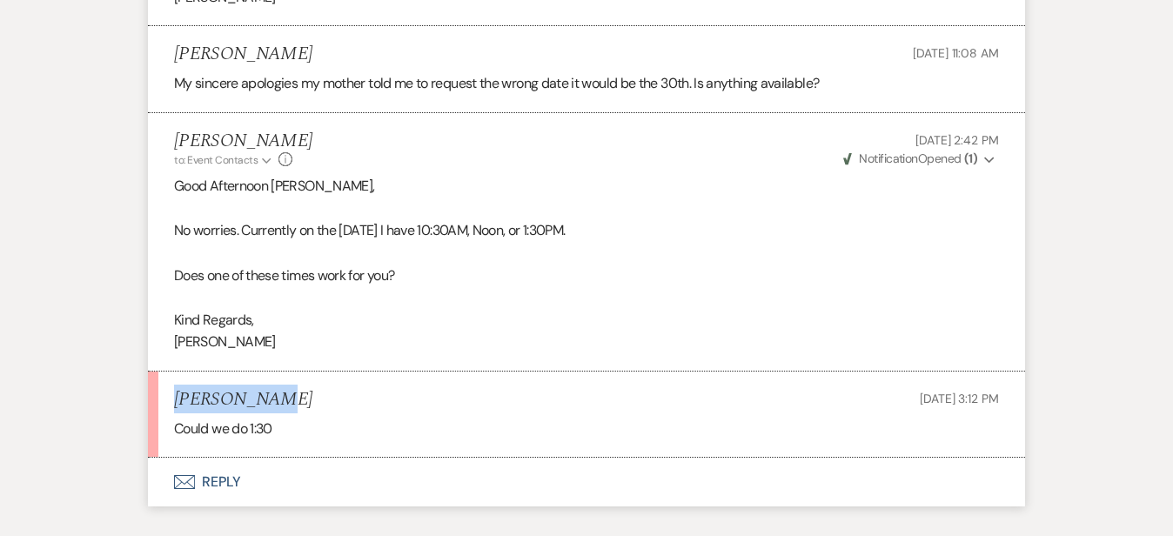
drag, startPoint x: 209, startPoint y: 366, endPoint x: 118, endPoint y: 366, distance: 90.5
click at [174, 389] on div "Alex Oneill Aug 16, 2025, 3:12 PM" at bounding box center [586, 400] width 825 height 22
copy h5 "[PERSON_NAME]"
click at [613, 458] on button "Envelope Reply" at bounding box center [586, 482] width 877 height 49
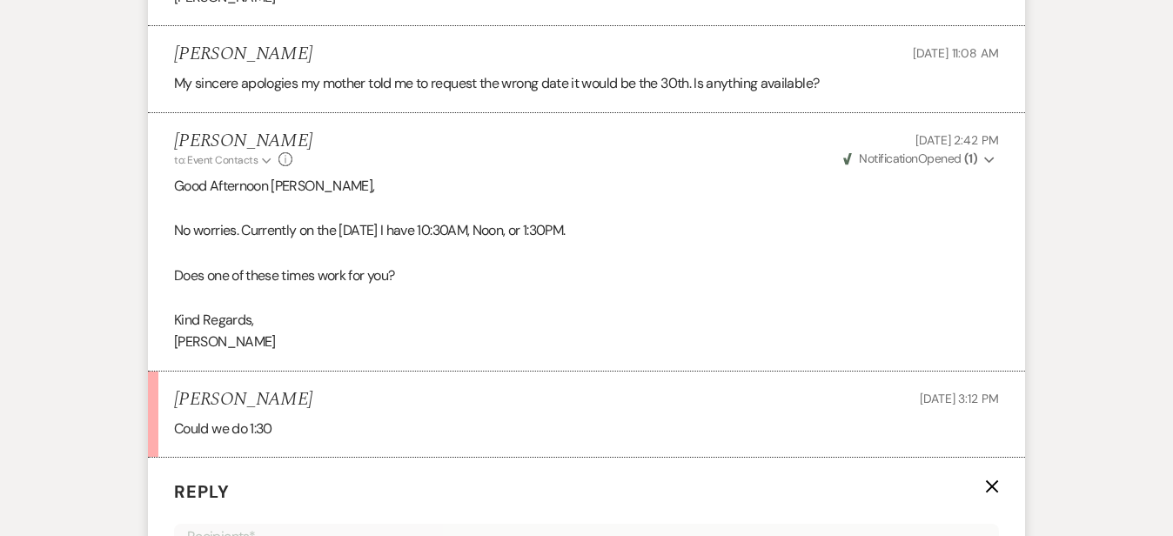
scroll to position [2677, 0]
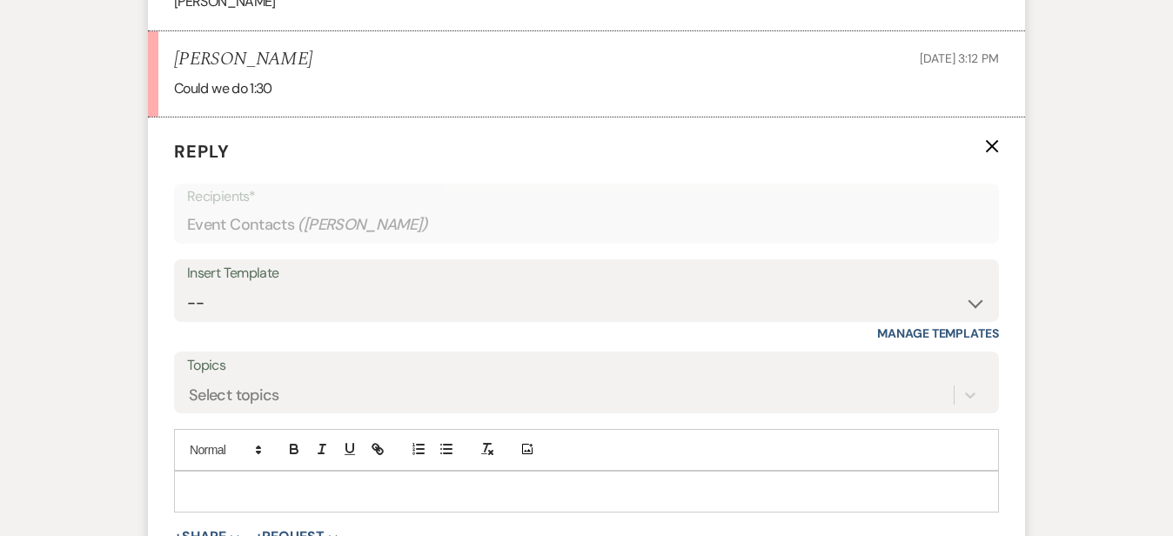
click at [596, 482] on p at bounding box center [586, 491] width 797 height 19
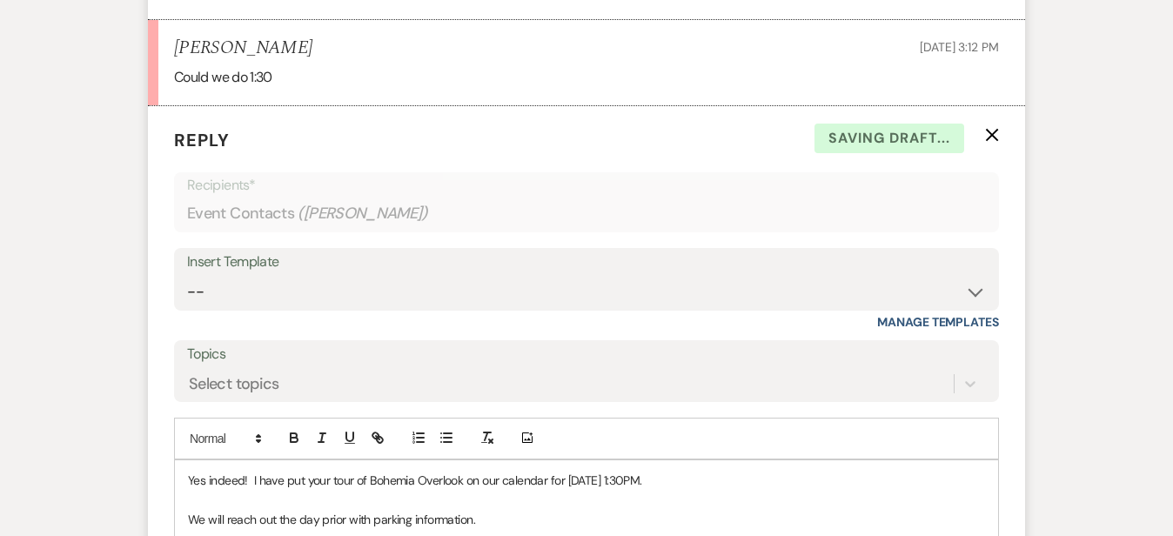
scroll to position [2969, 0]
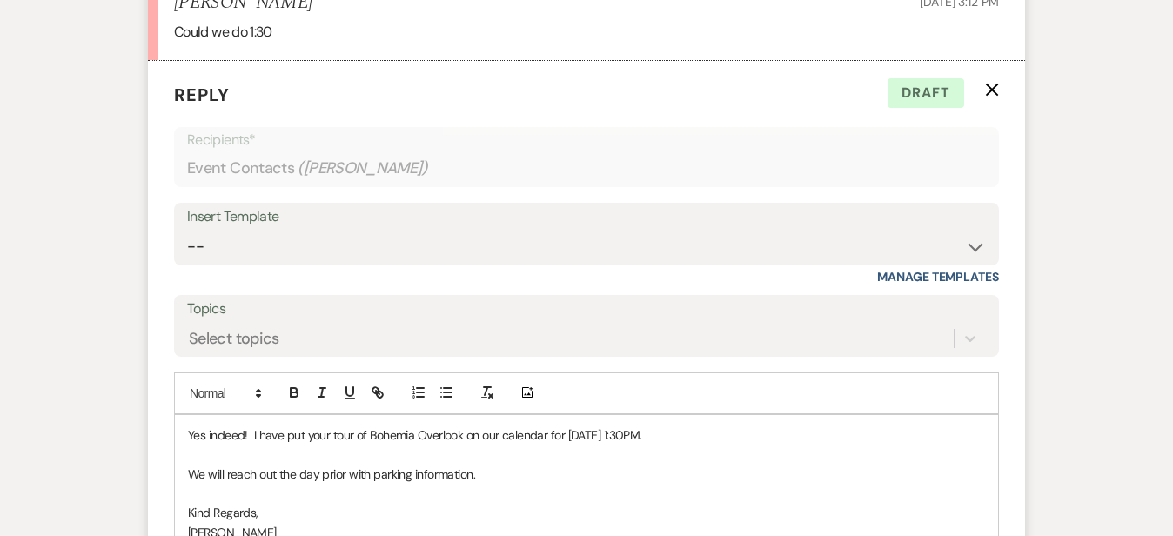
scroll to position [2736, 0]
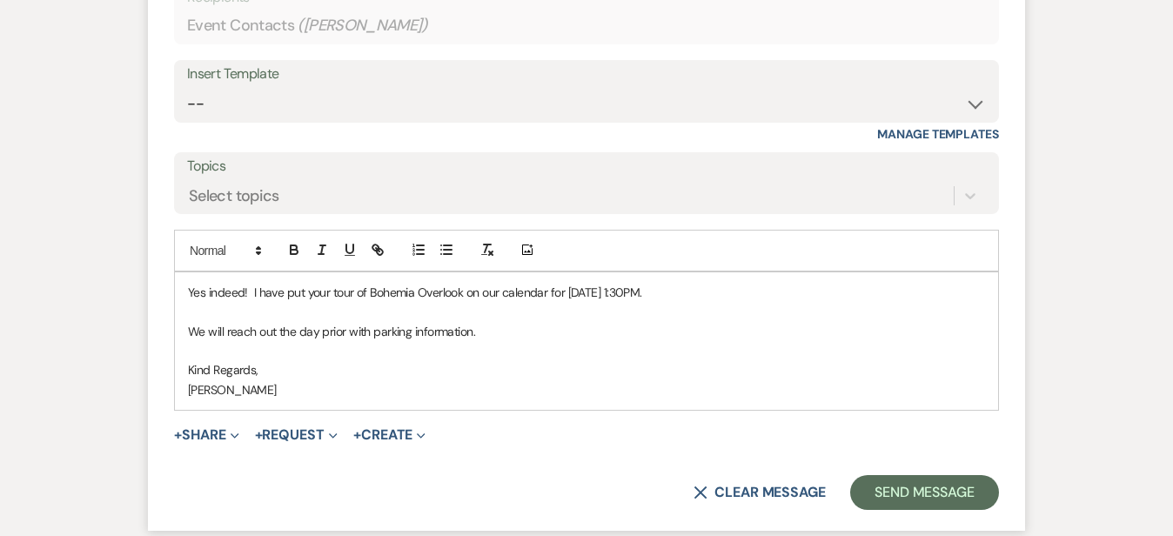
scroll to position [2917, 0]
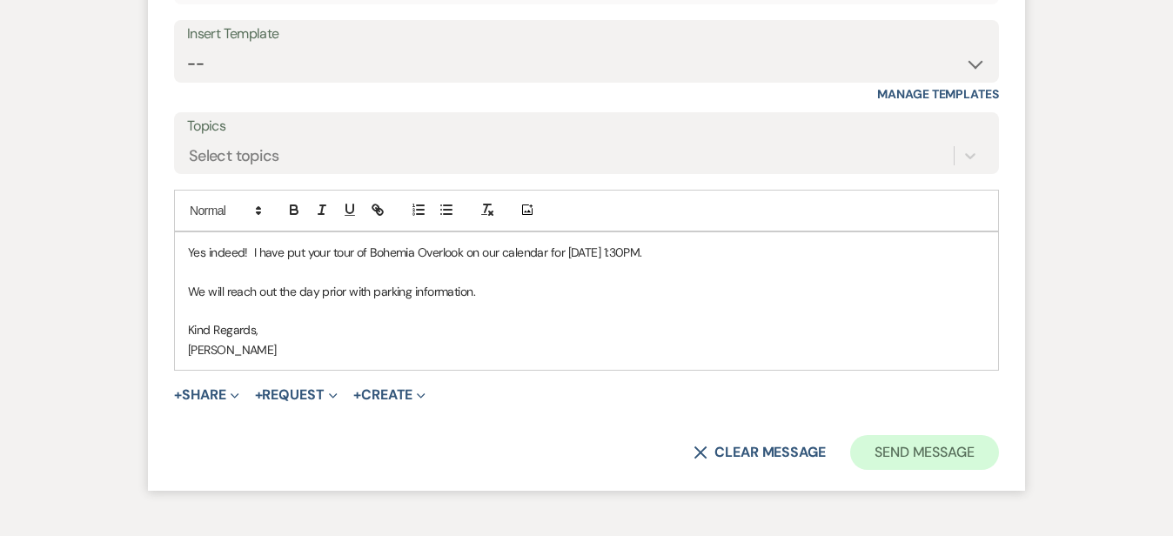
click at [978, 435] on button "Send Message" at bounding box center [924, 452] width 149 height 35
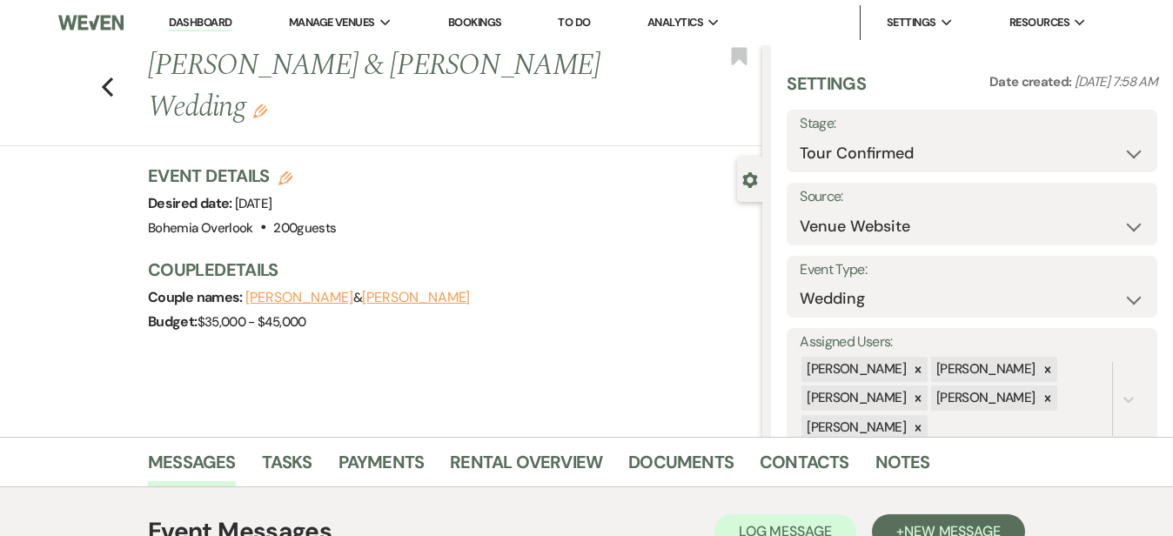
scroll to position [0, 0]
click at [218, 22] on link "Dashboard" at bounding box center [200, 23] width 63 height 17
